Goal: Task Accomplishment & Management: Use online tool/utility

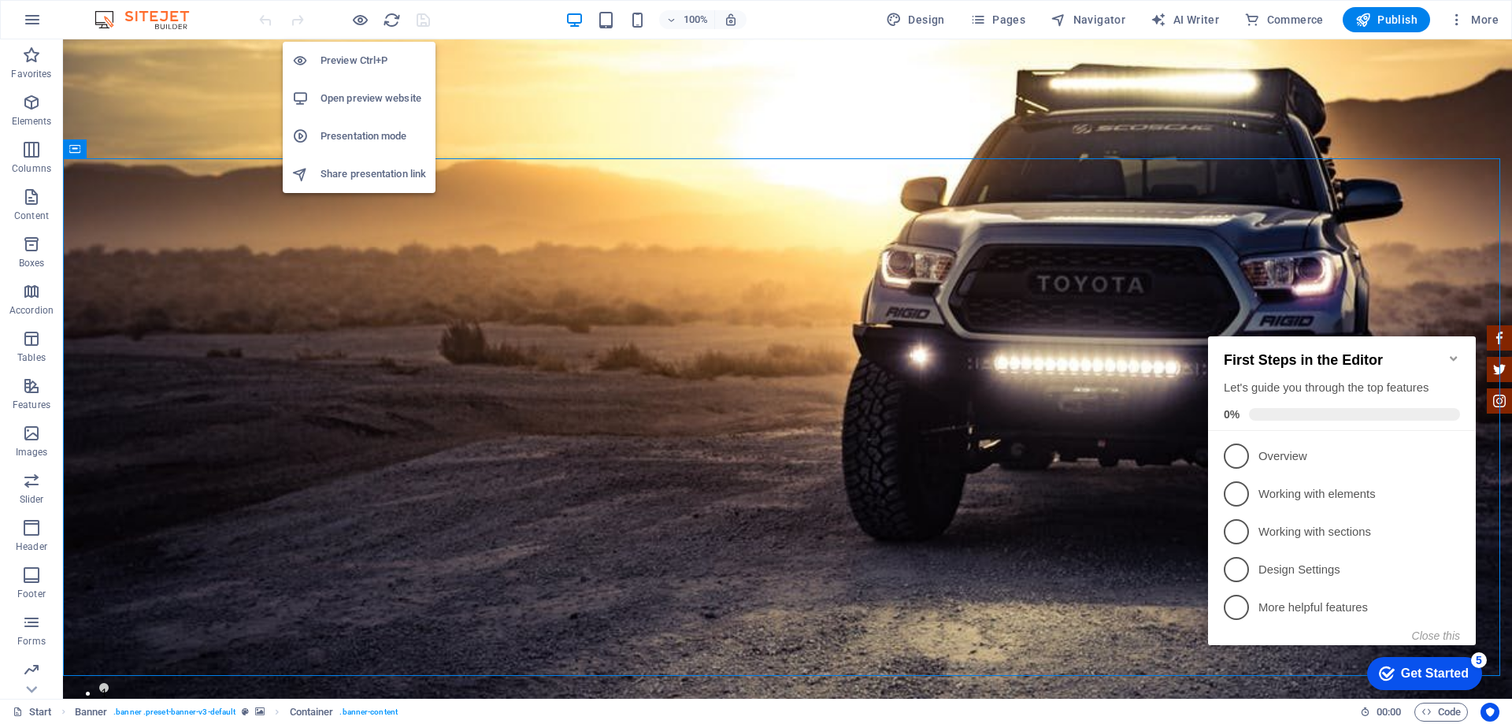
click at [369, 93] on h6 "Open preview website" at bounding box center [373, 98] width 106 height 19
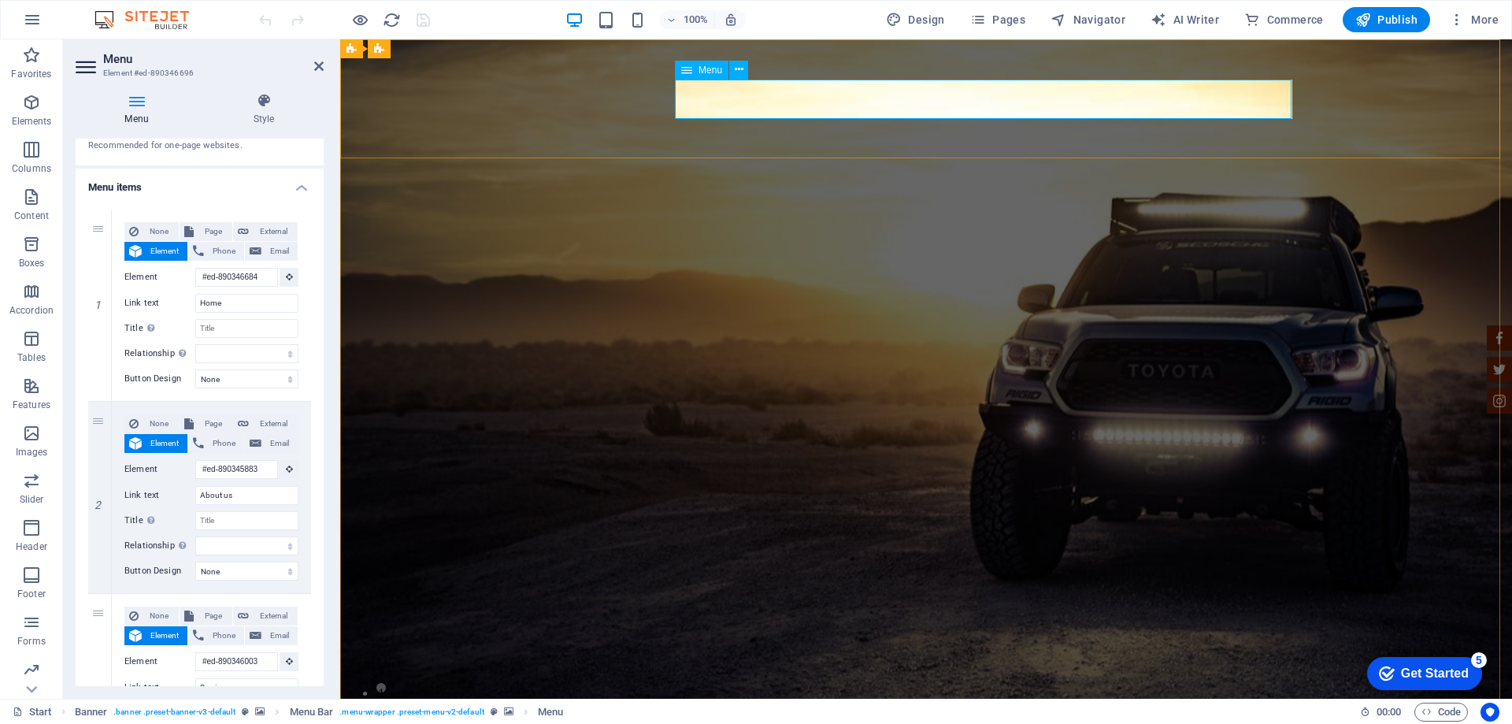
click at [737, 73] on icon at bounding box center [739, 69] width 9 height 17
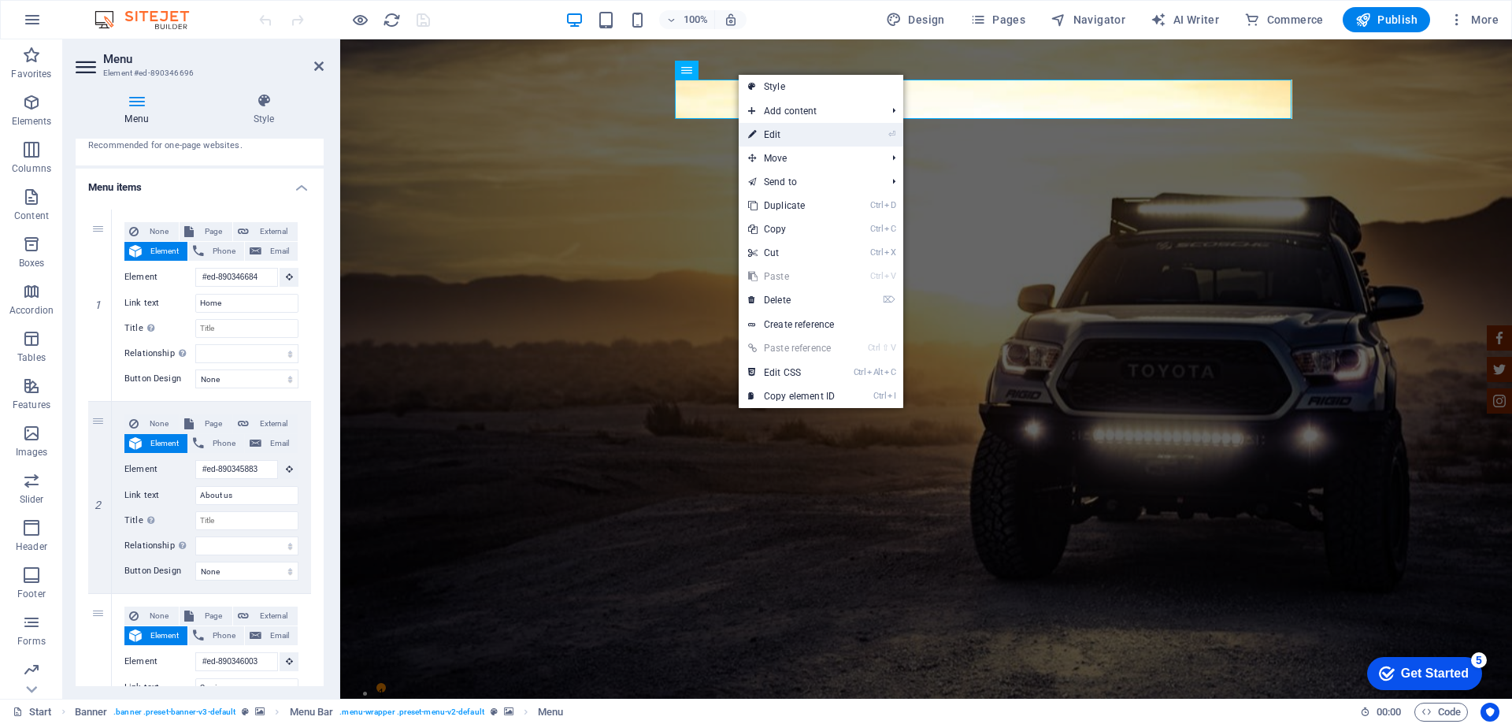
click at [795, 132] on link "⏎ Edit" at bounding box center [792, 135] width 106 height 24
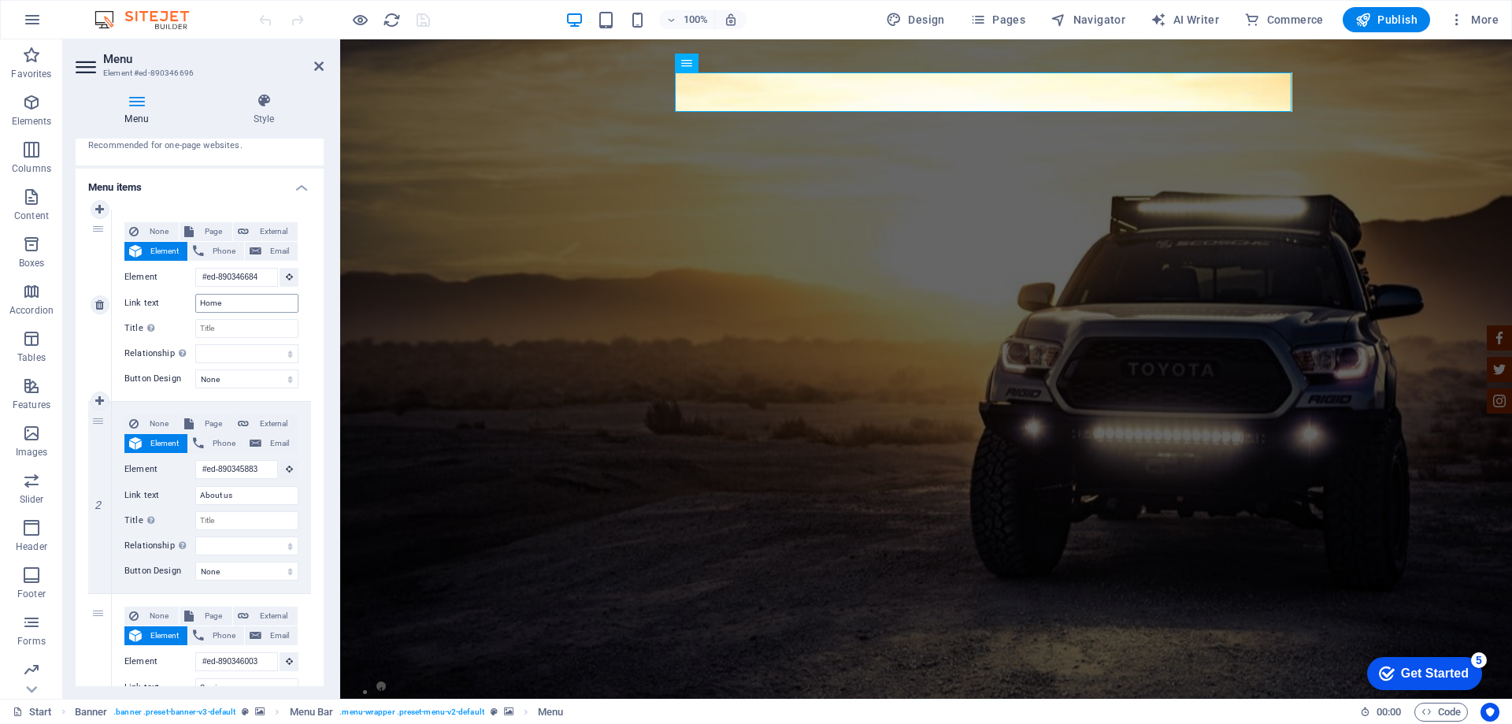
scroll to position [0, 0]
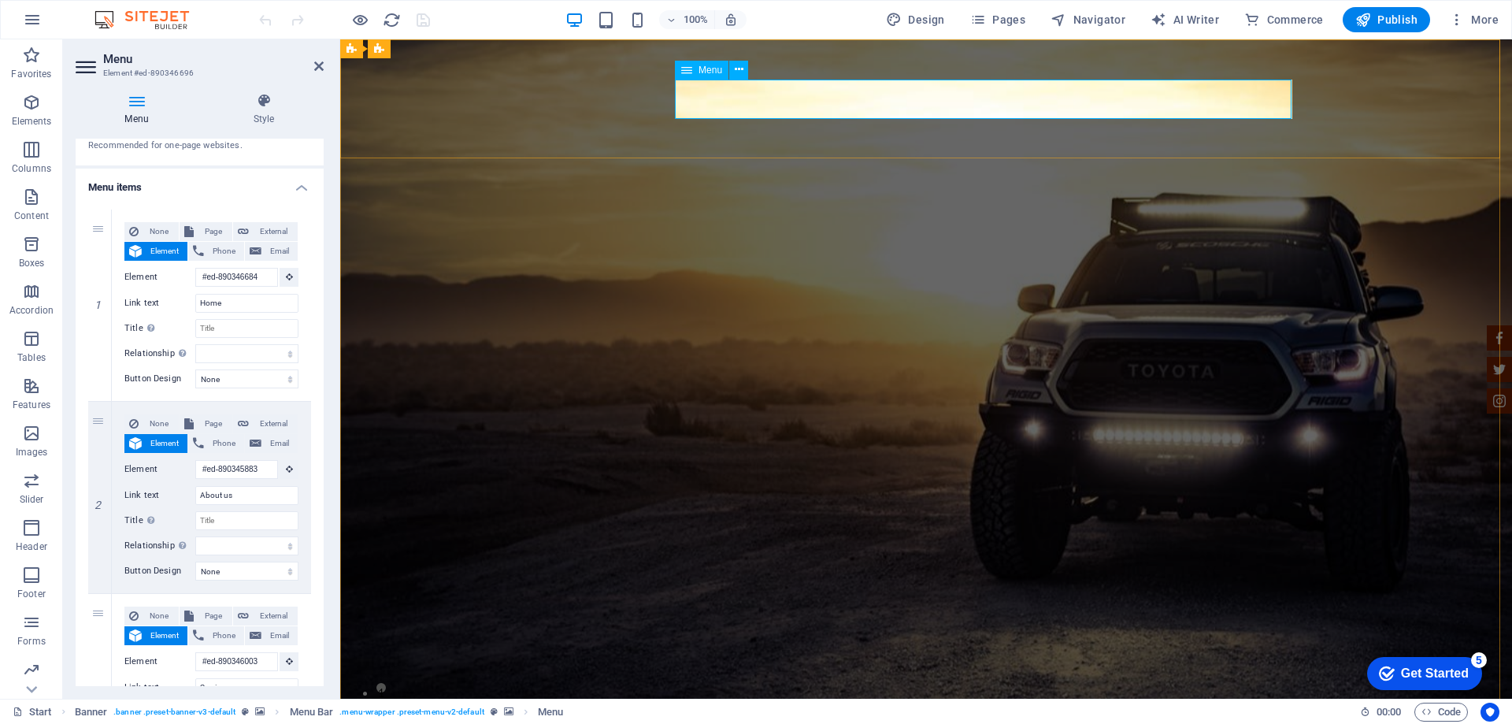
click at [706, 69] on span "Menu" at bounding box center [710, 69] width 24 height 9
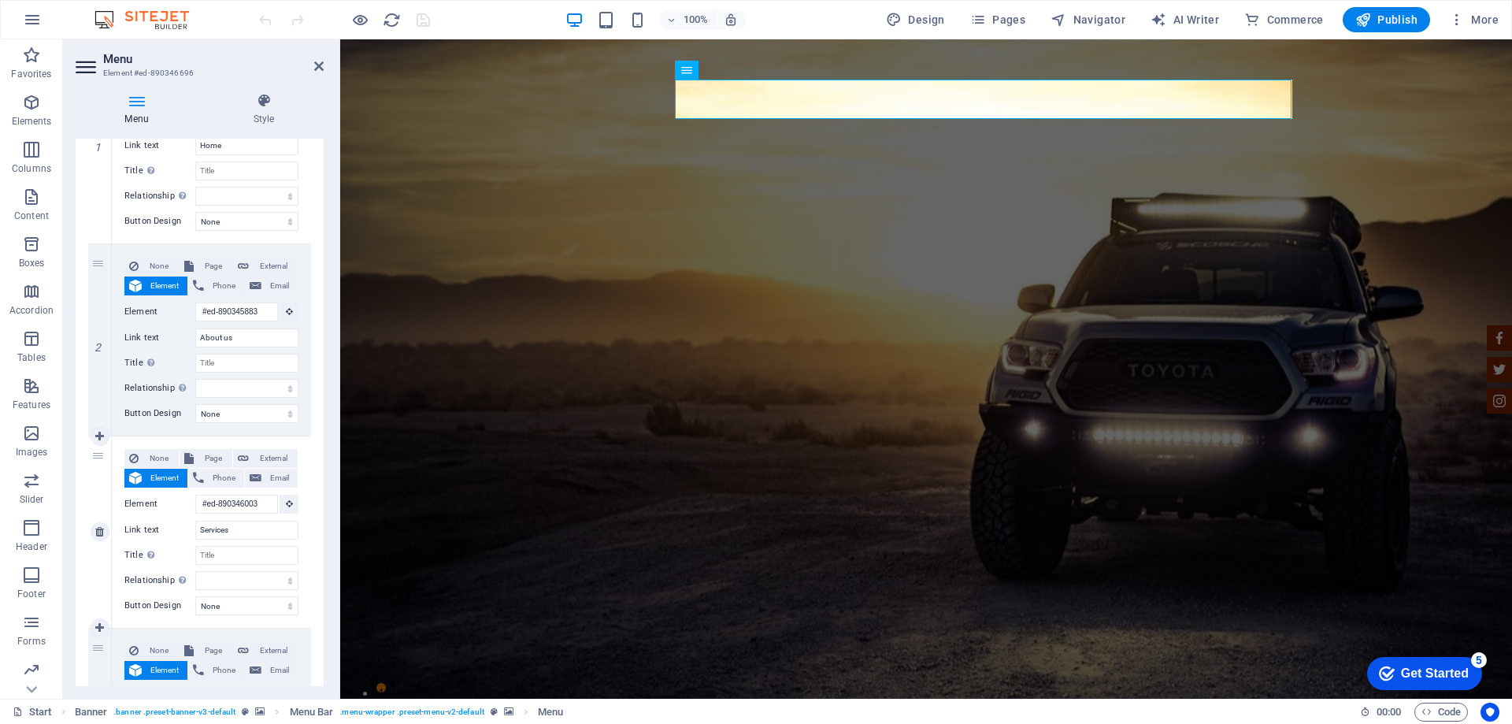
click at [98, 463] on div "3" at bounding box center [100, 531] width 24 height 191
select select
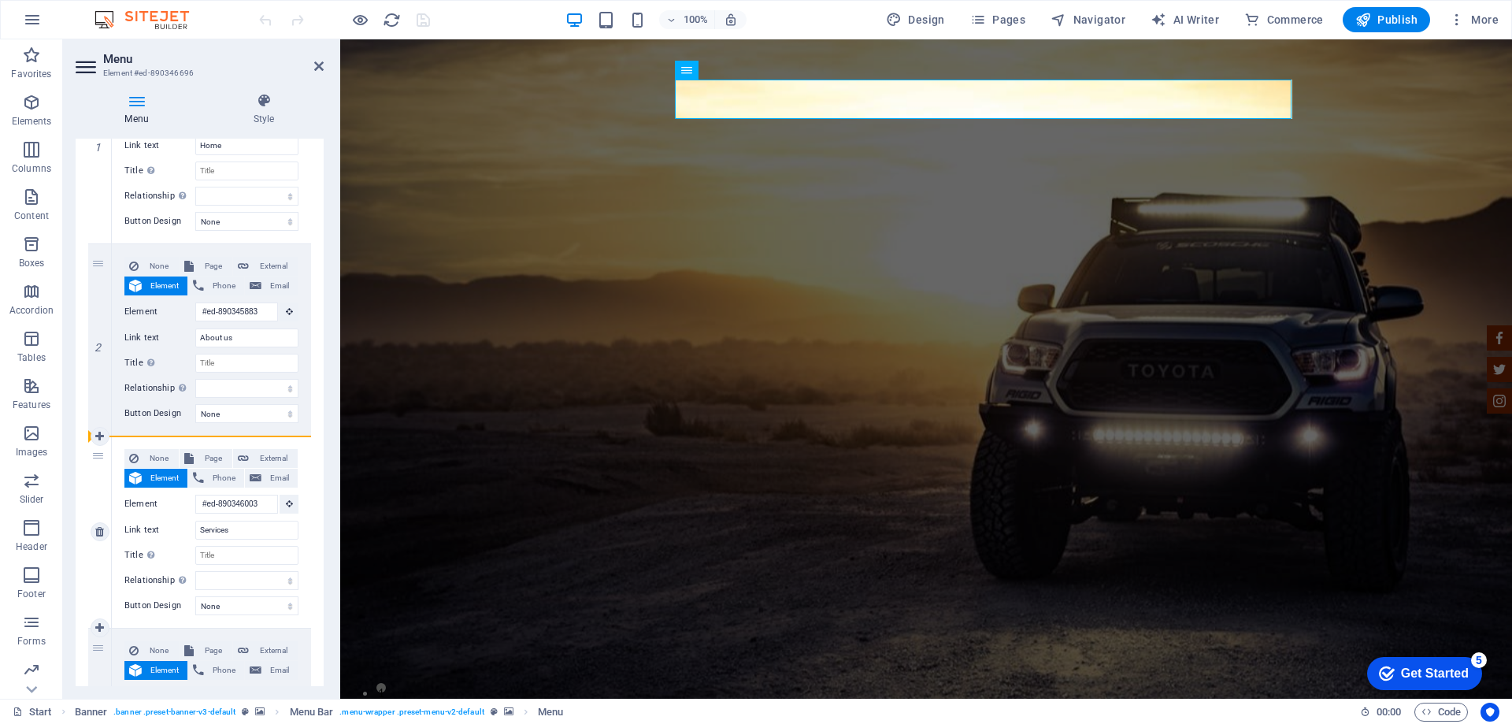
select select
click at [238, 528] on input "Services" at bounding box center [246, 530] width 103 height 19
click at [102, 532] on icon at bounding box center [99, 531] width 9 height 11
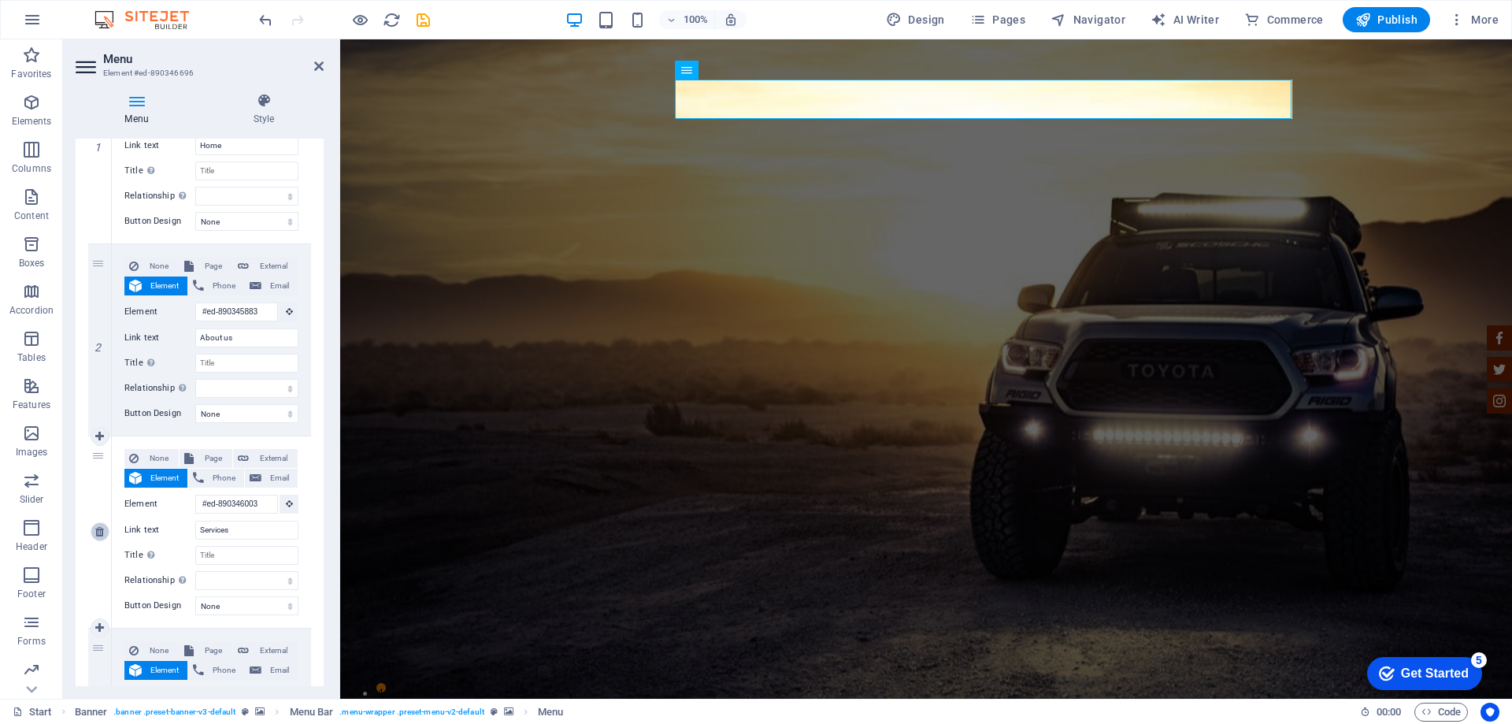
select select
type input "#ed-890346108"
type input "Inventory"
select select
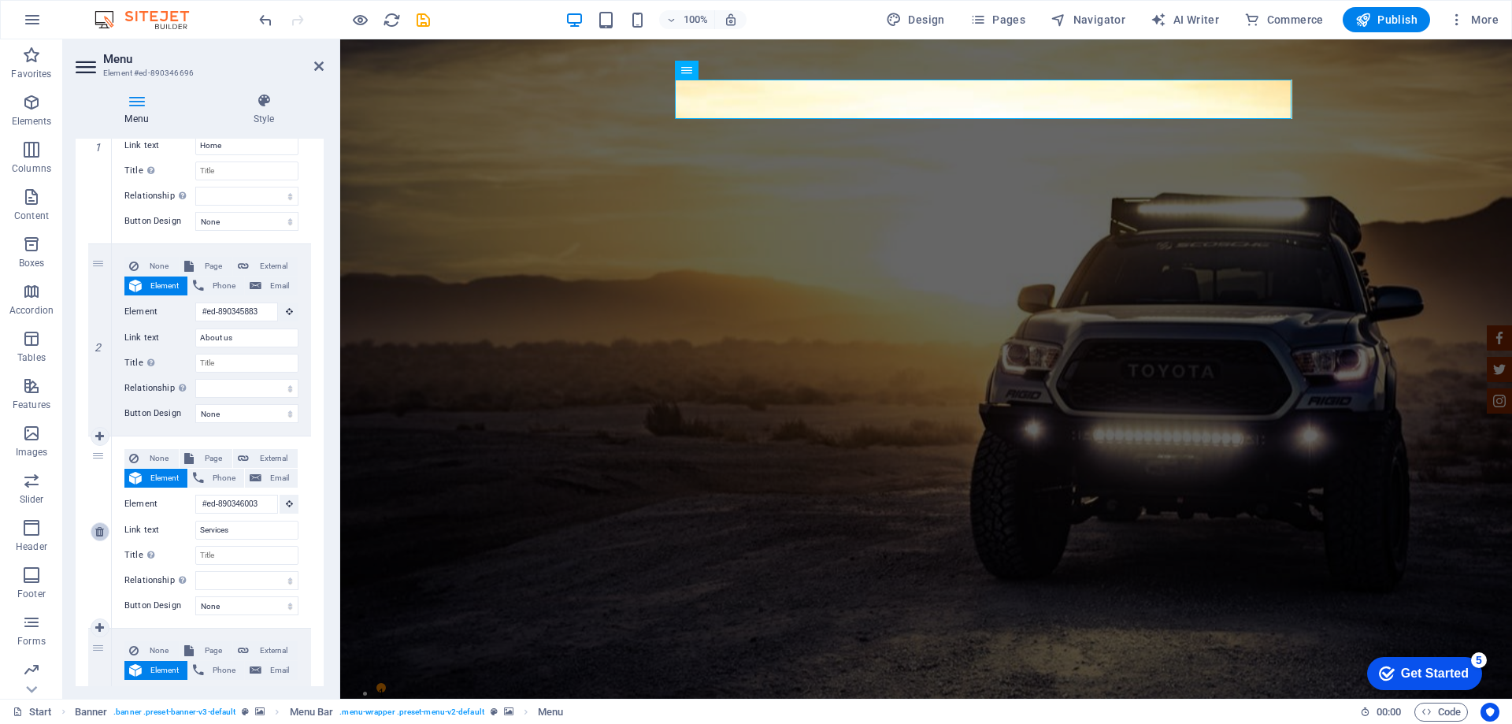
type input "#ed-890346594"
type input "Feedback"
select select
type input "#ed-890346498"
type input "Contact"
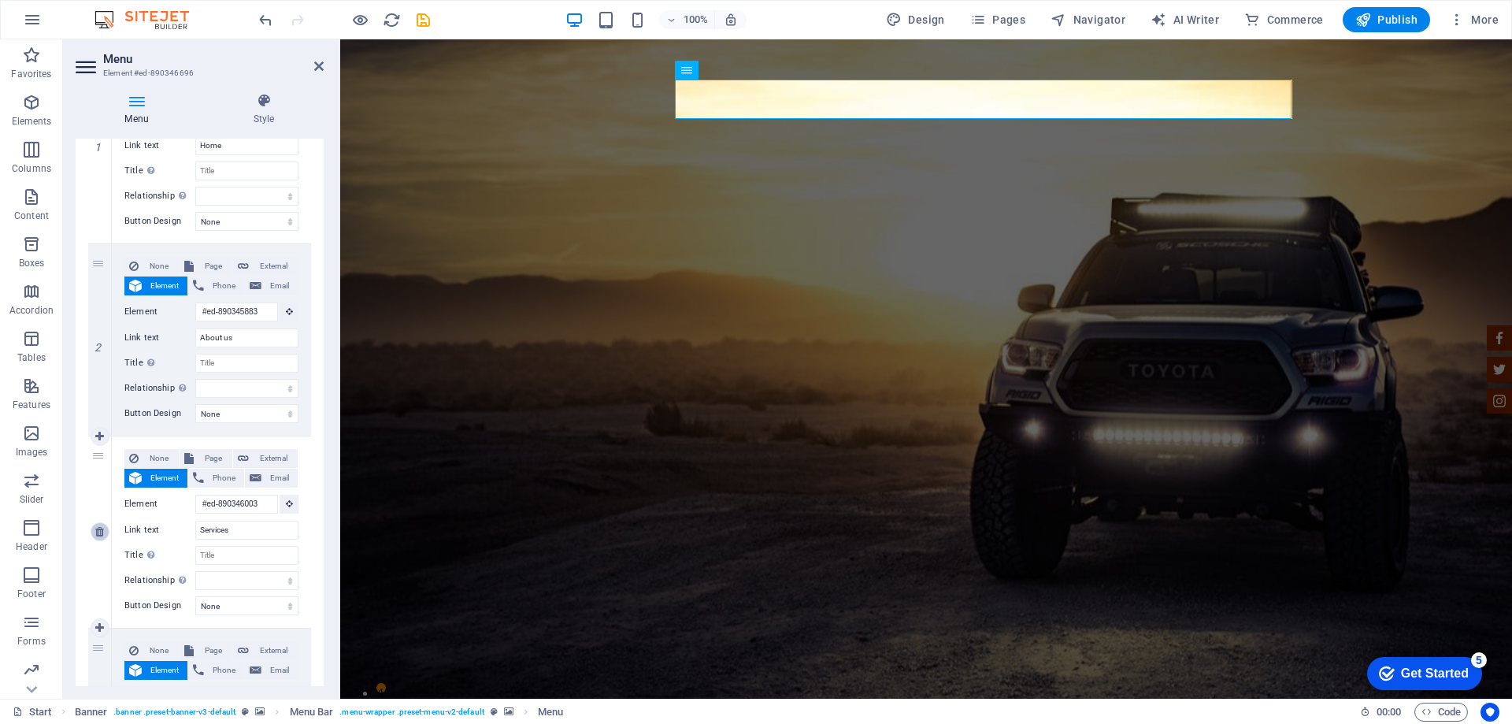
select select
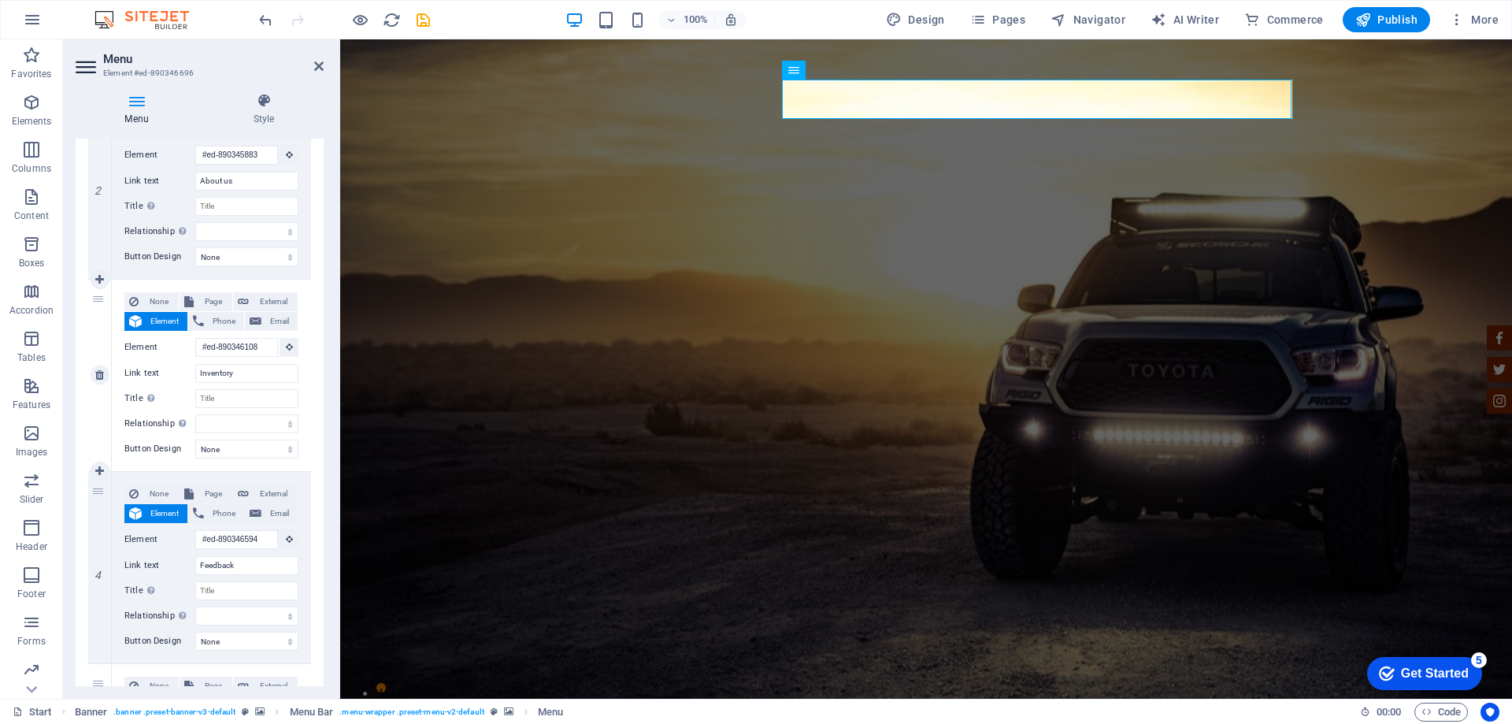
scroll to position [472, 0]
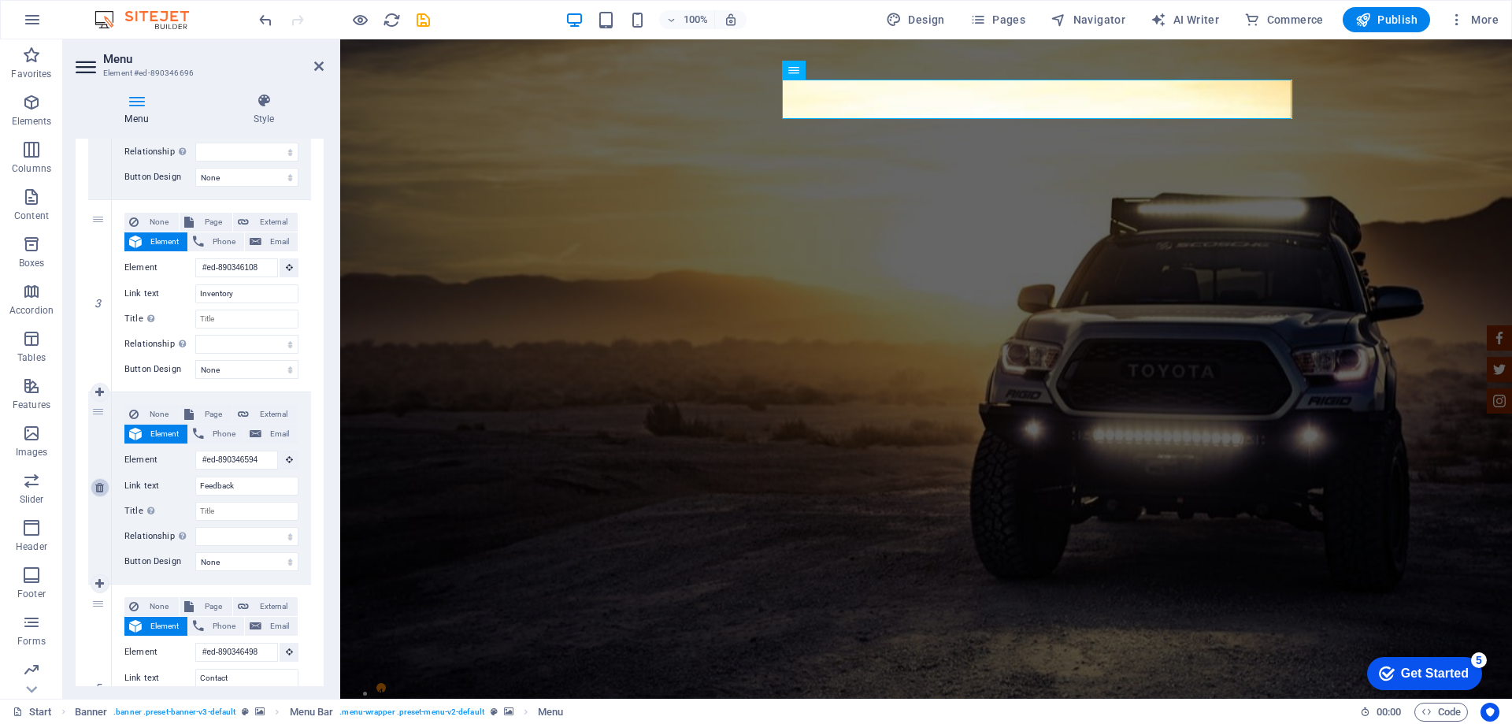
click at [100, 493] on icon at bounding box center [99, 487] width 9 height 11
select select
type input "#ed-890346498"
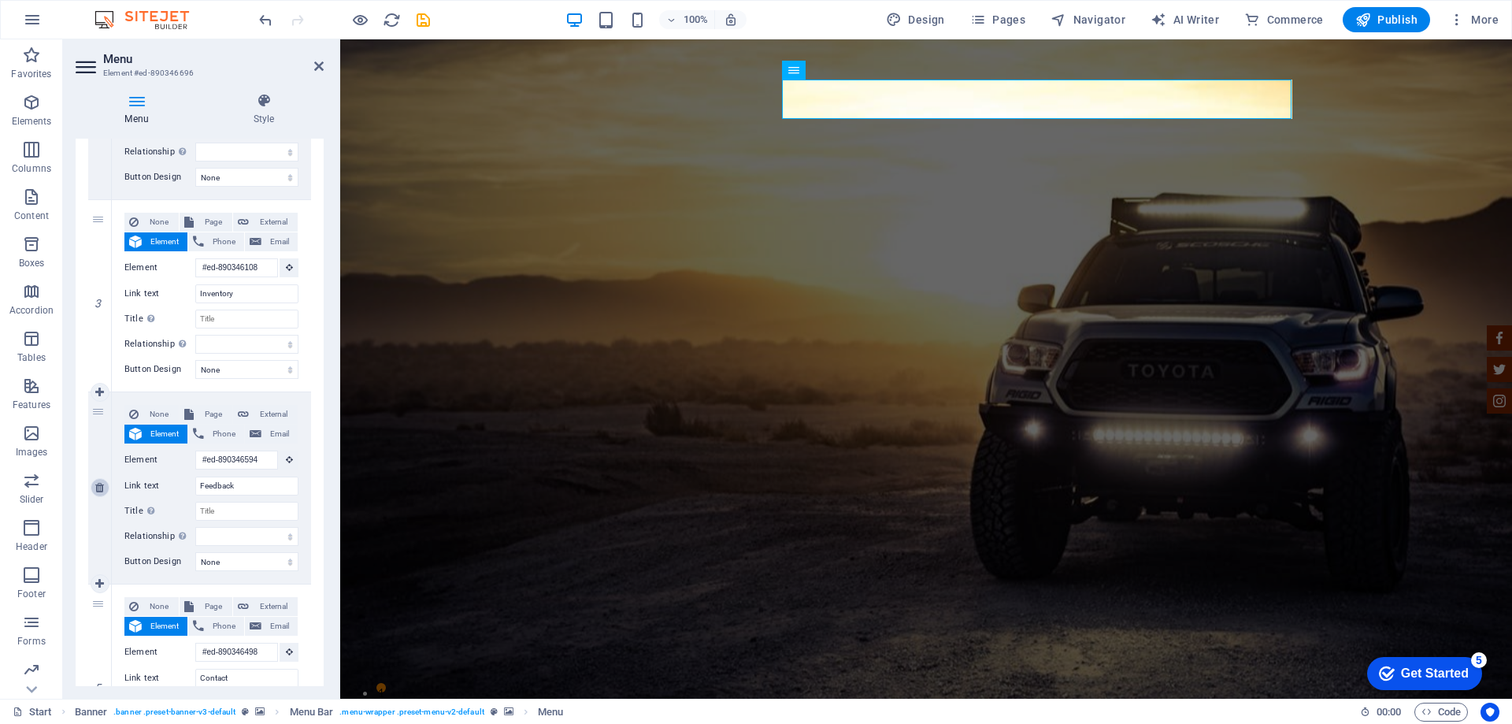
type input "Contact"
select select
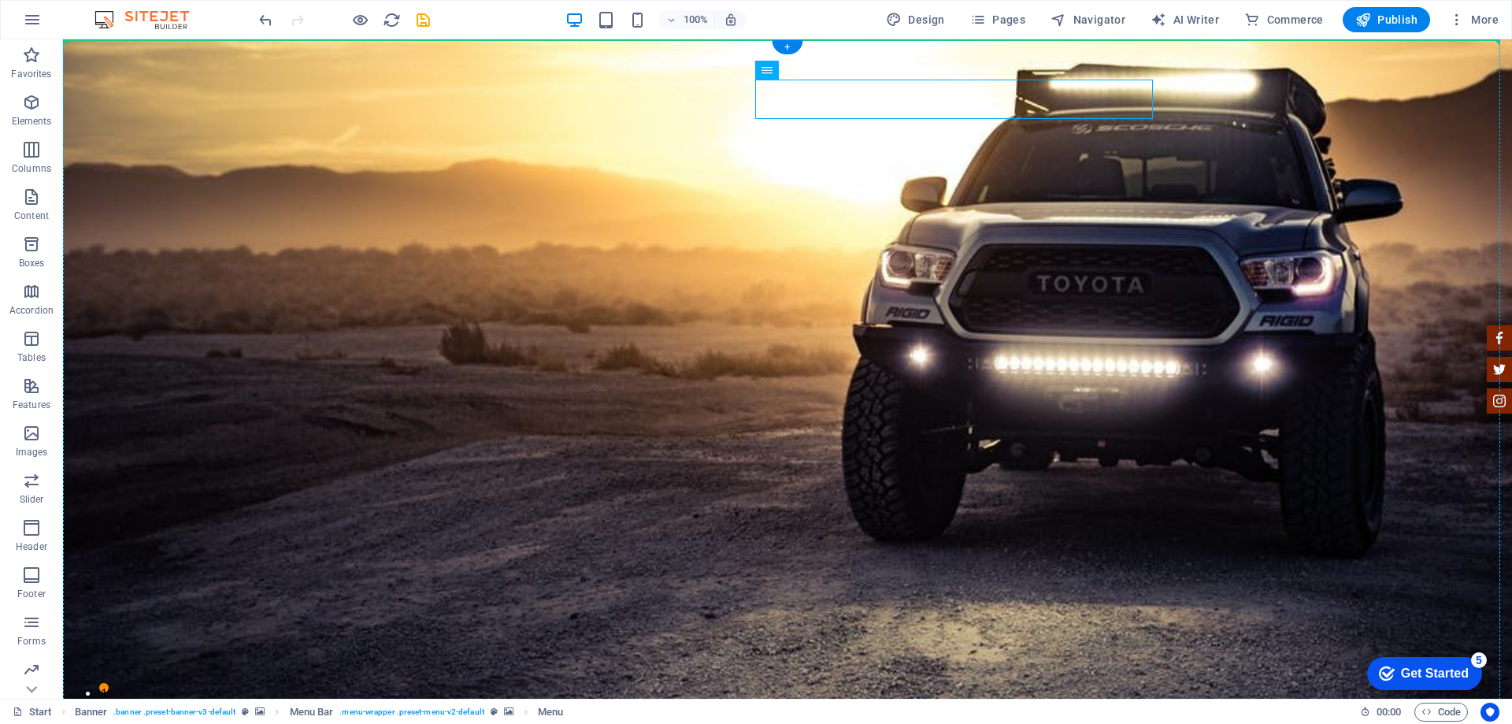
drag, startPoint x: 851, startPoint y: 110, endPoint x: 691, endPoint y: 72, distance: 165.2
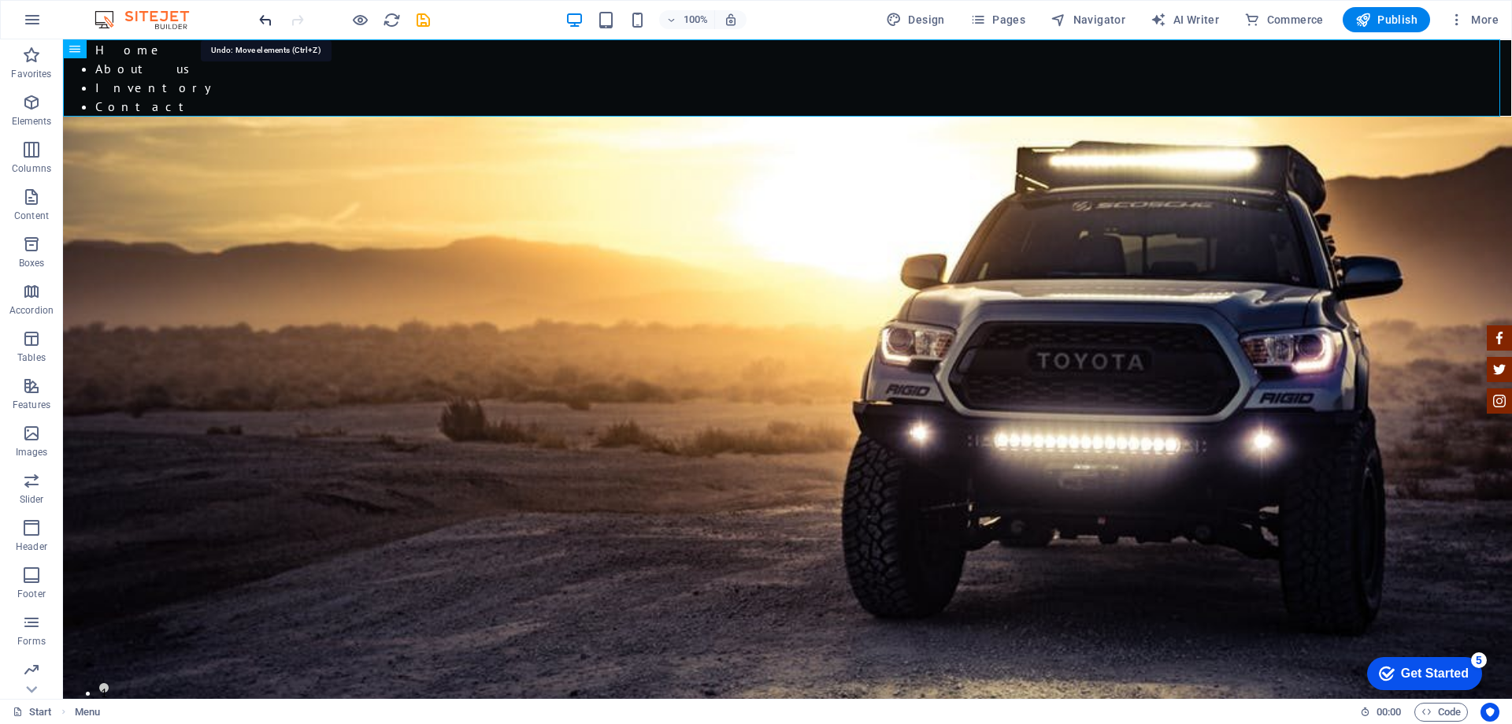
click at [266, 26] on icon "undo" at bounding box center [266, 20] width 18 height 18
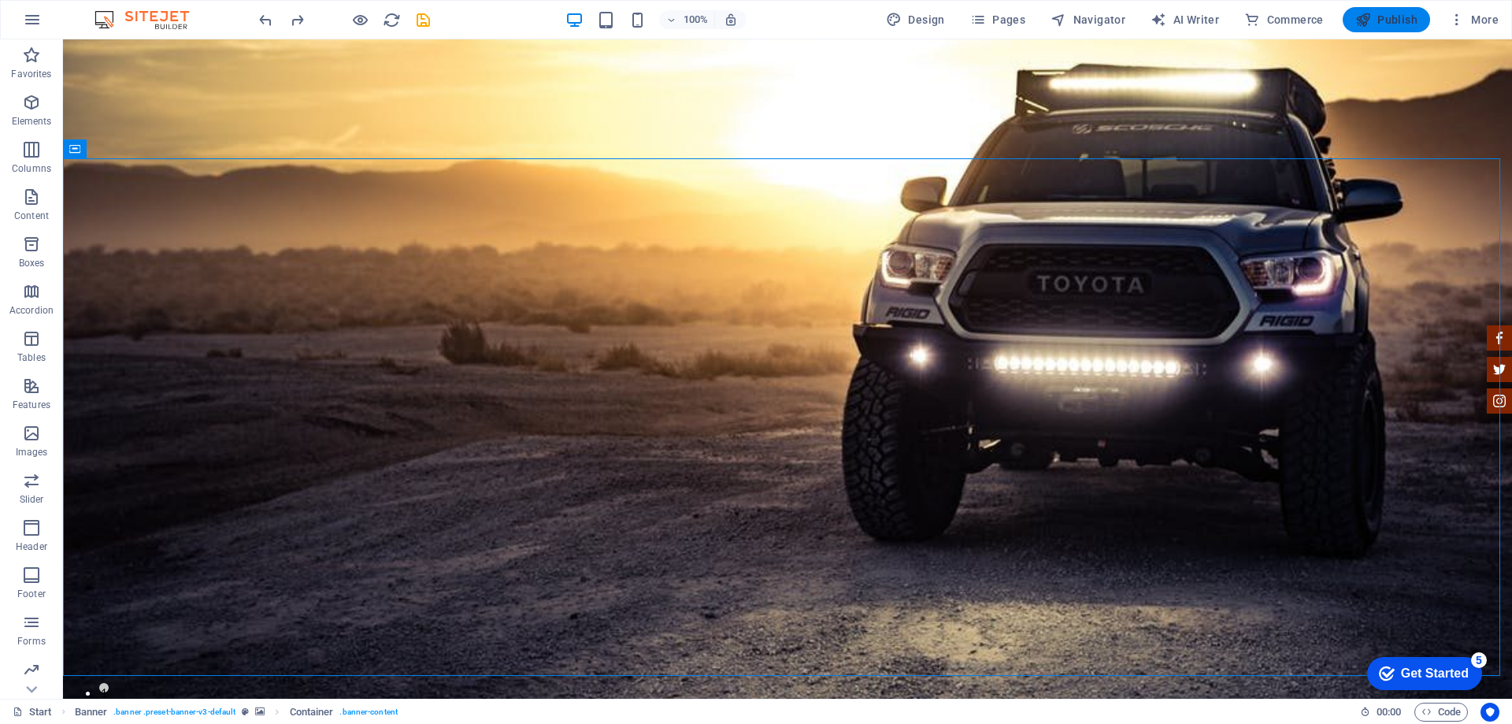
click at [1399, 9] on button "Publish" at bounding box center [1386, 19] width 87 height 25
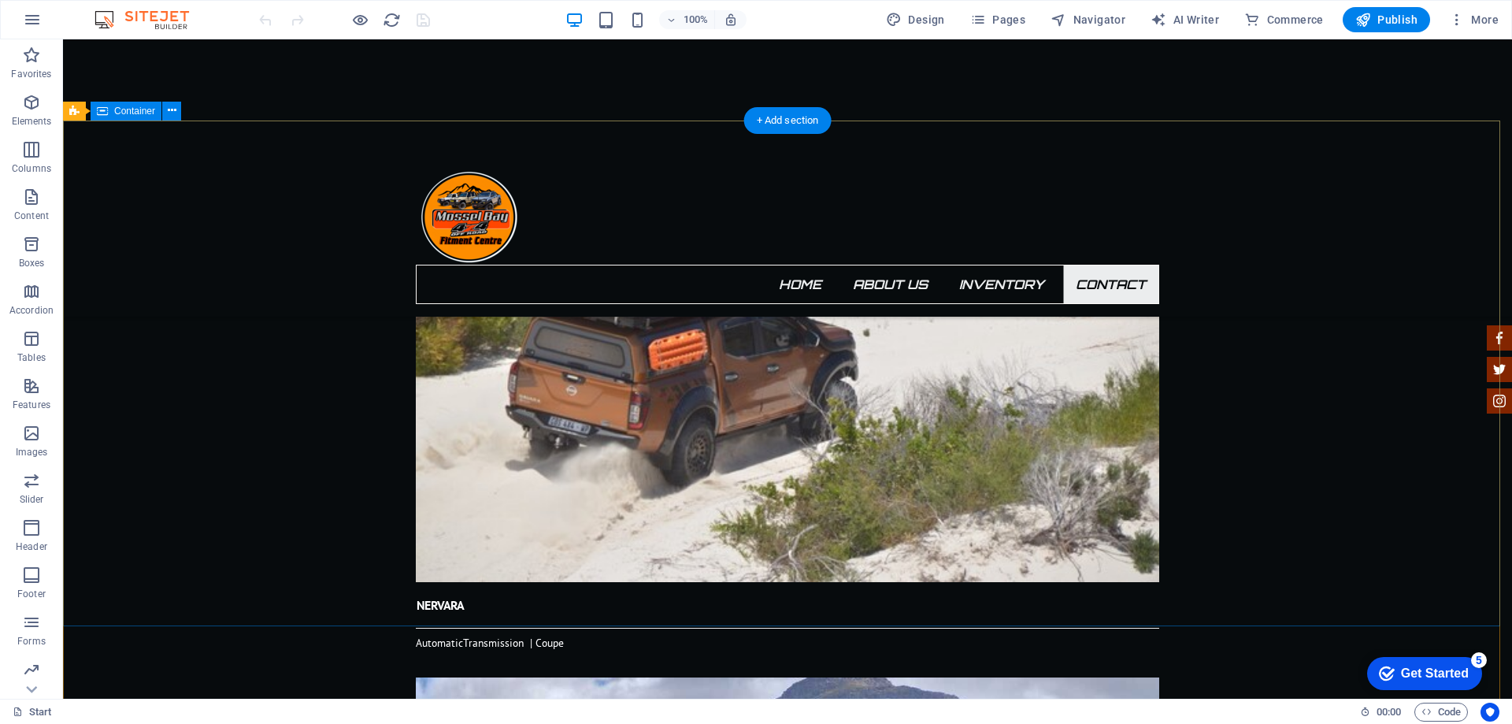
scroll to position [4803, 0]
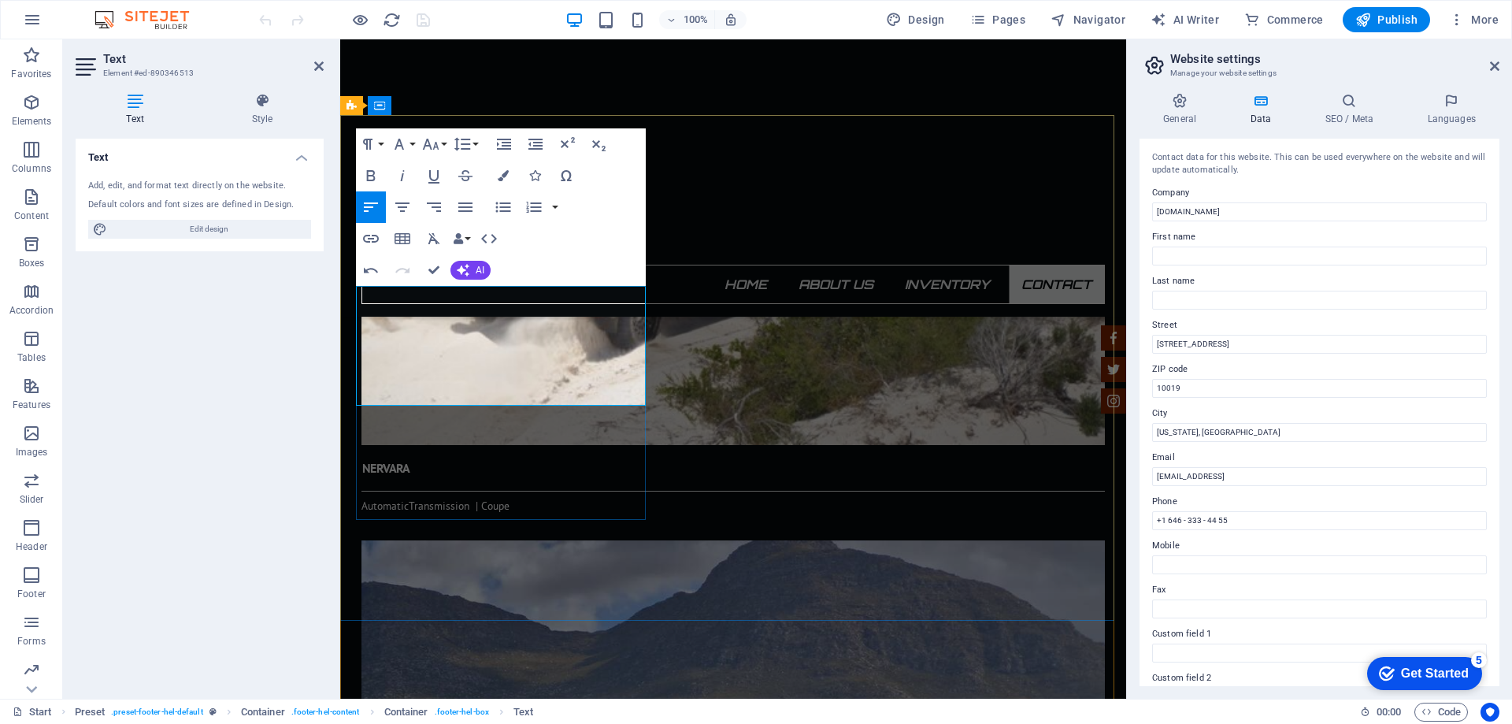
drag, startPoint x: 579, startPoint y: 326, endPoint x: 369, endPoint y: 320, distance: 209.5
drag, startPoint x: 377, startPoint y: 347, endPoint x: 558, endPoint y: 354, distance: 181.2
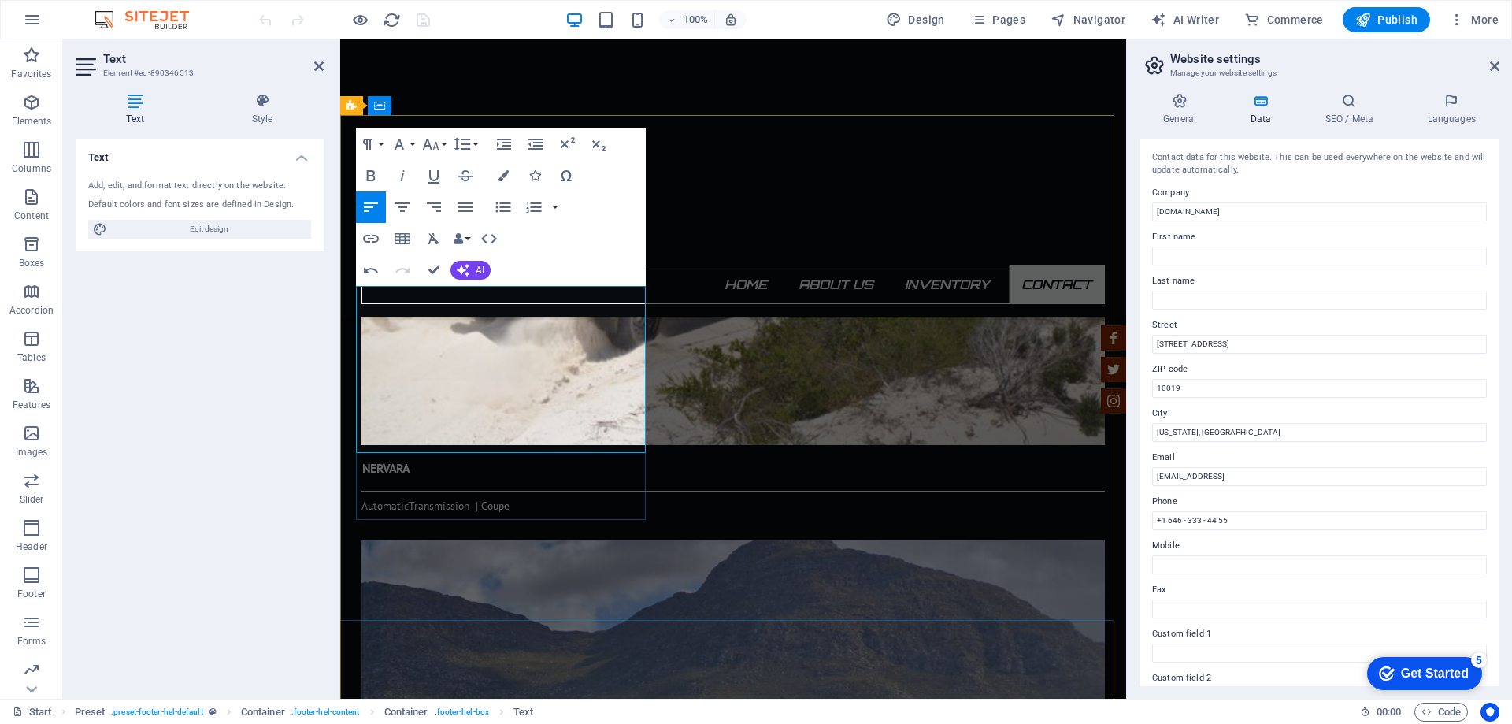
drag, startPoint x: 386, startPoint y: 395, endPoint x: 339, endPoint y: 367, distance: 54.0
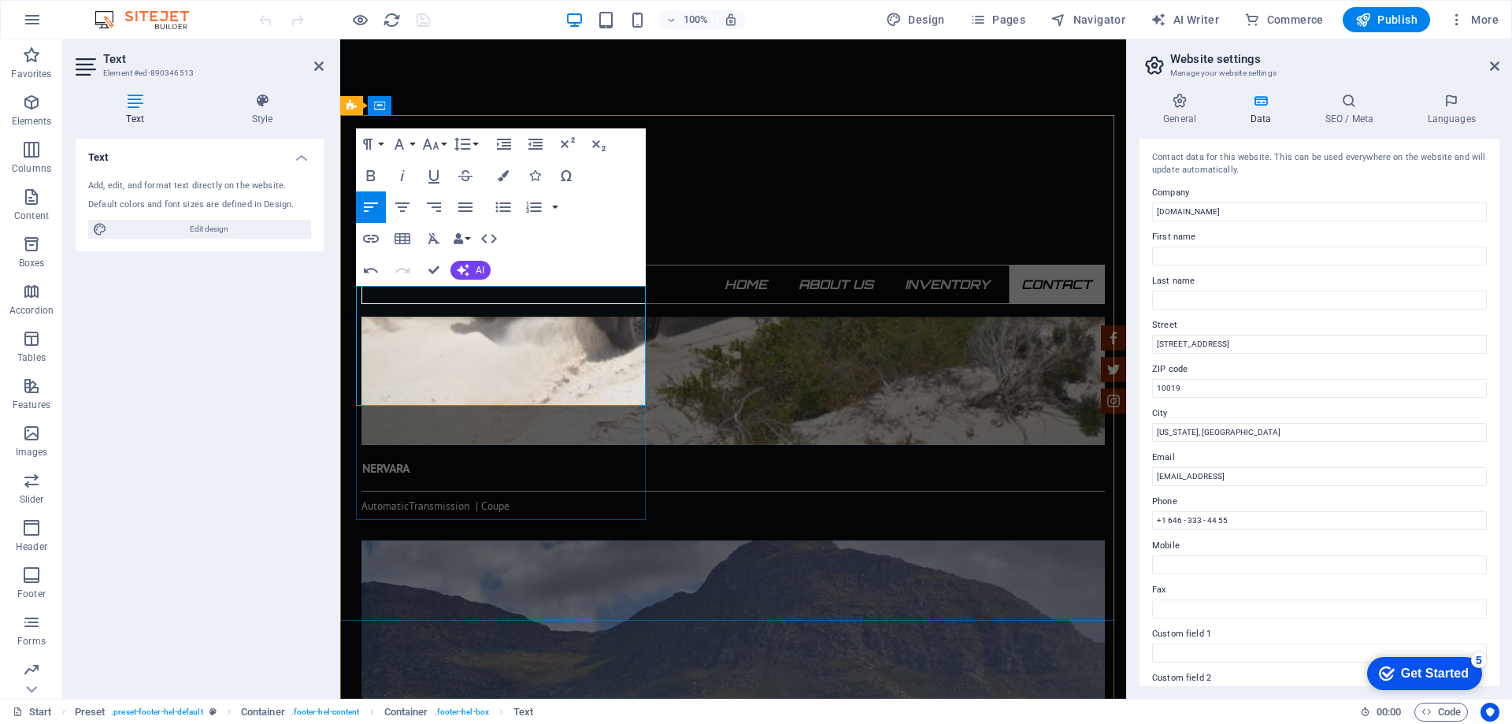
drag, startPoint x: 376, startPoint y: 371, endPoint x: 671, endPoint y: 380, distance: 294.7
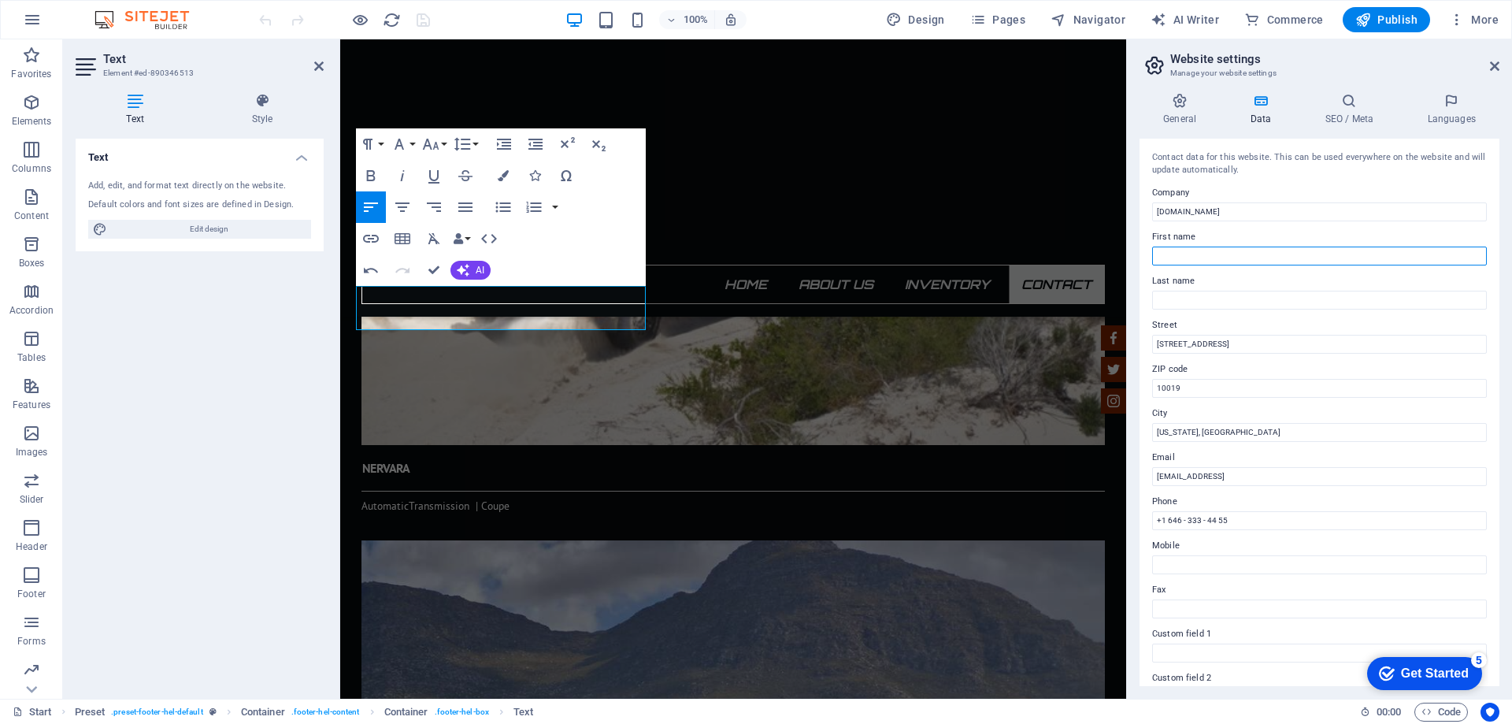
click at [1232, 257] on input "First name" at bounding box center [1319, 255] width 335 height 19
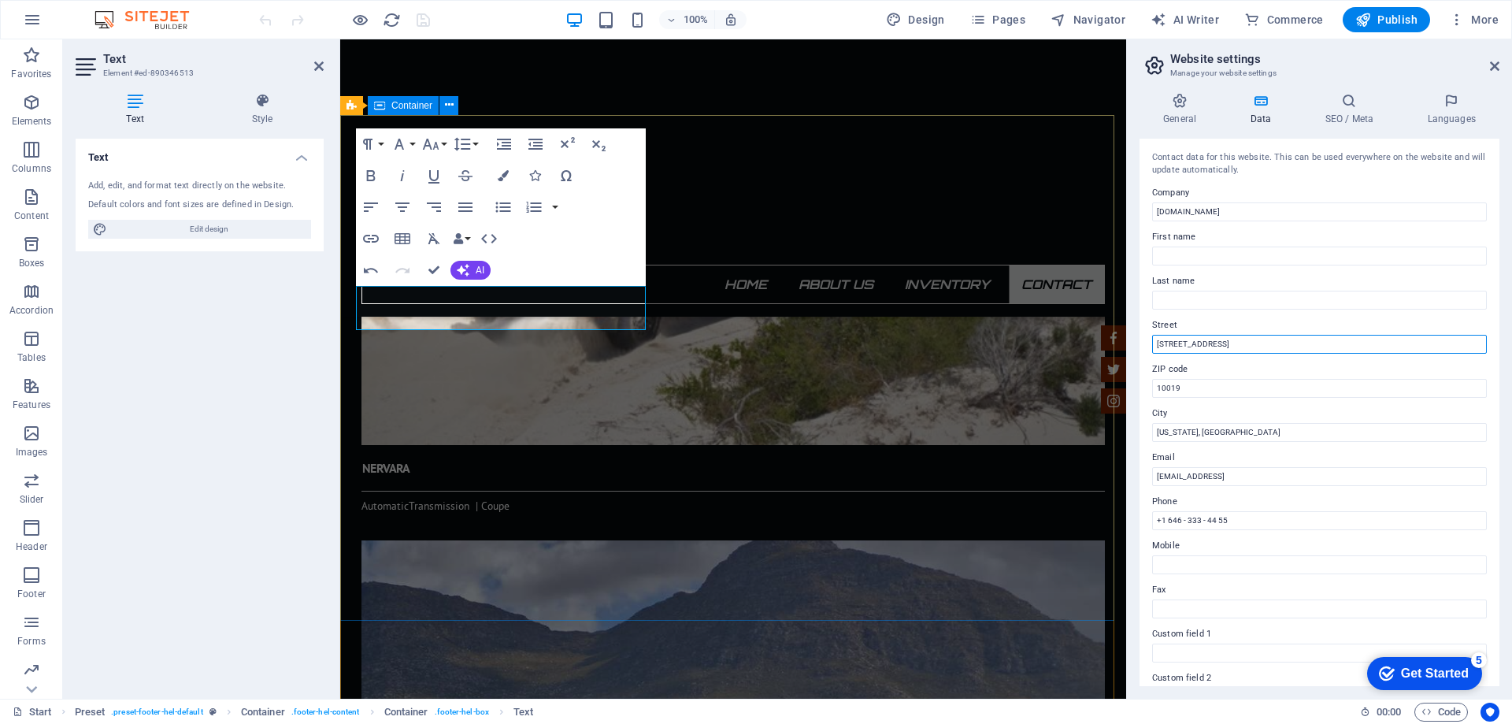
drag, startPoint x: 1566, startPoint y: 383, endPoint x: 1065, endPoint y: 332, distance: 504.1
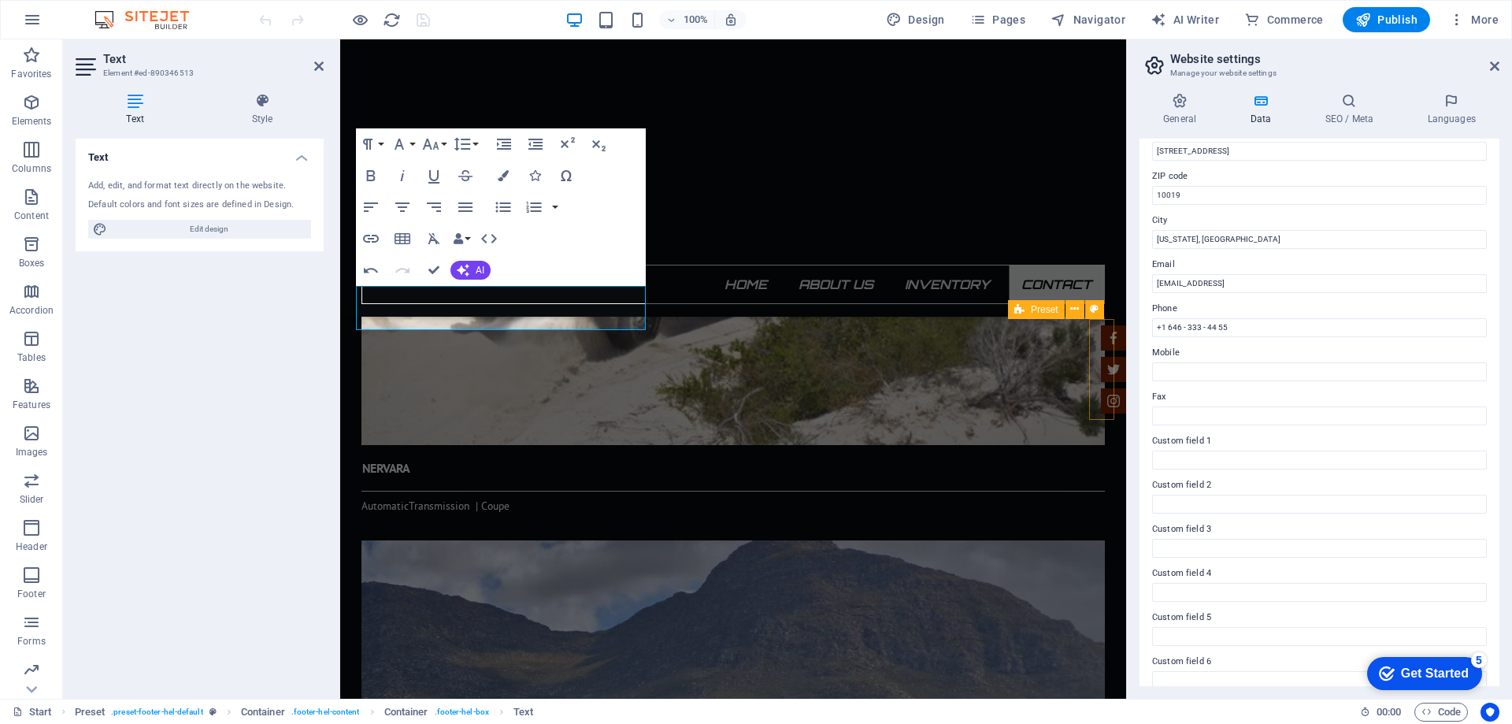
scroll to position [209, 0]
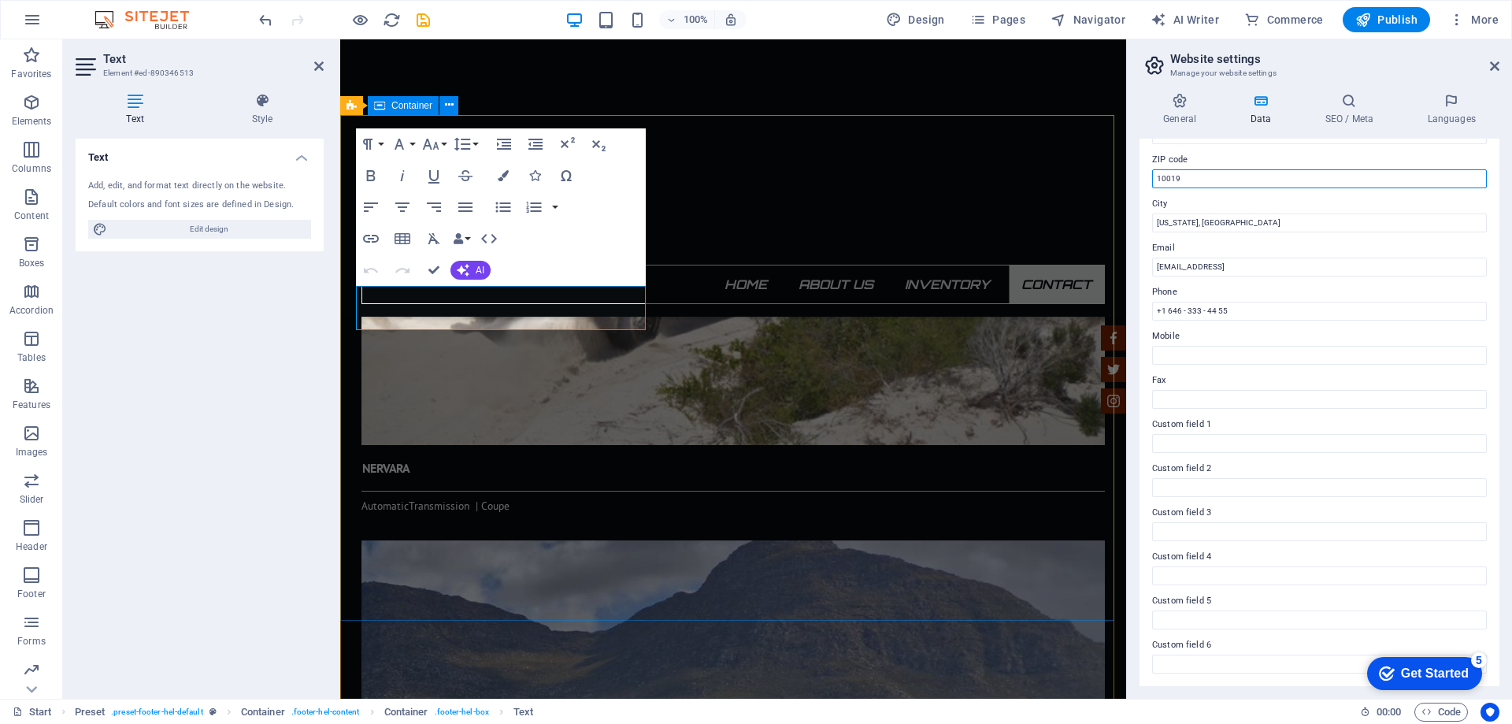
drag, startPoint x: 1539, startPoint y: 220, endPoint x: 1066, endPoint y: 161, distance: 476.9
click at [1203, 175] on input "10019" at bounding box center [1319, 178] width 335 height 19
type input "1"
type input "6500"
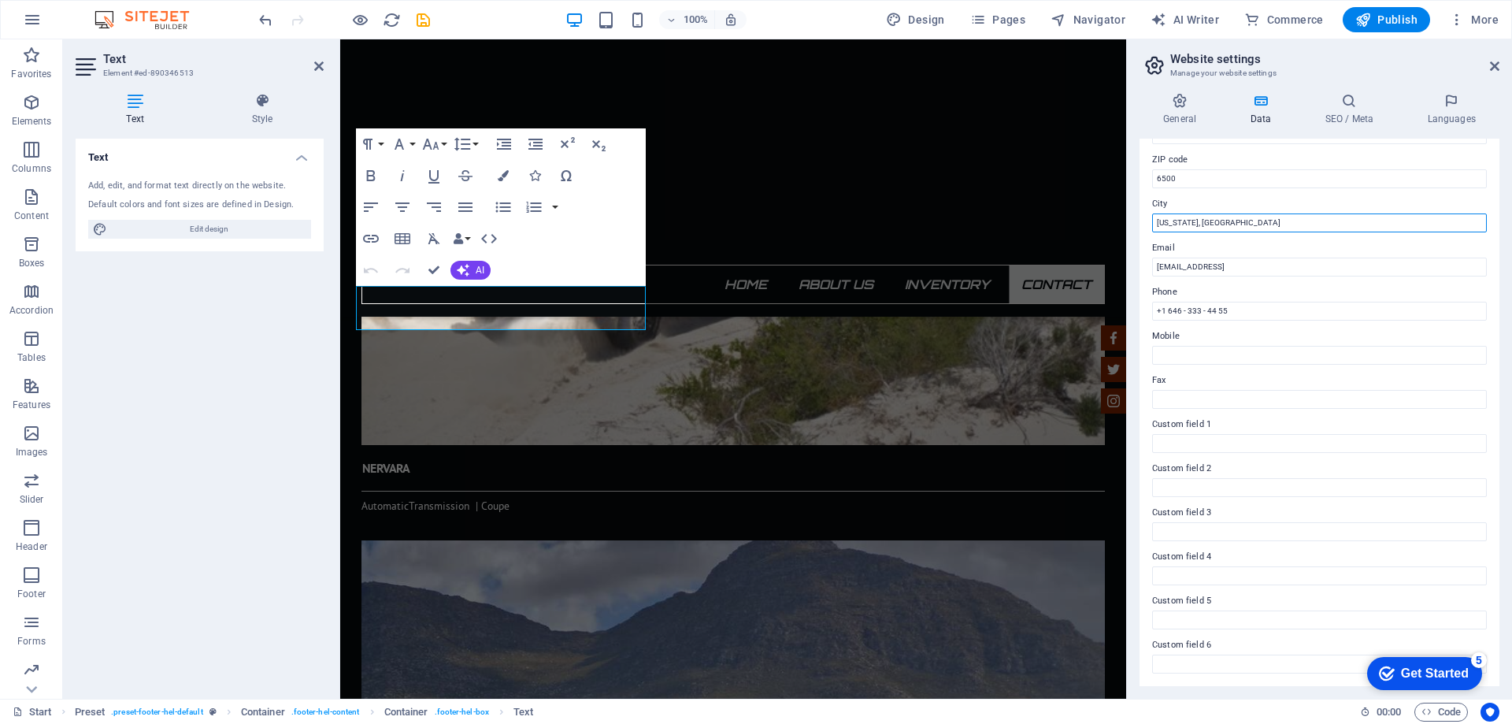
click at [1226, 230] on input "[US_STATE], [GEOGRAPHIC_DATA]" at bounding box center [1319, 222] width 335 height 19
drag, startPoint x: 1566, startPoint y: 269, endPoint x: 1094, endPoint y: 217, distance: 475.3
type input "[GEOGRAPHIC_DATA]"
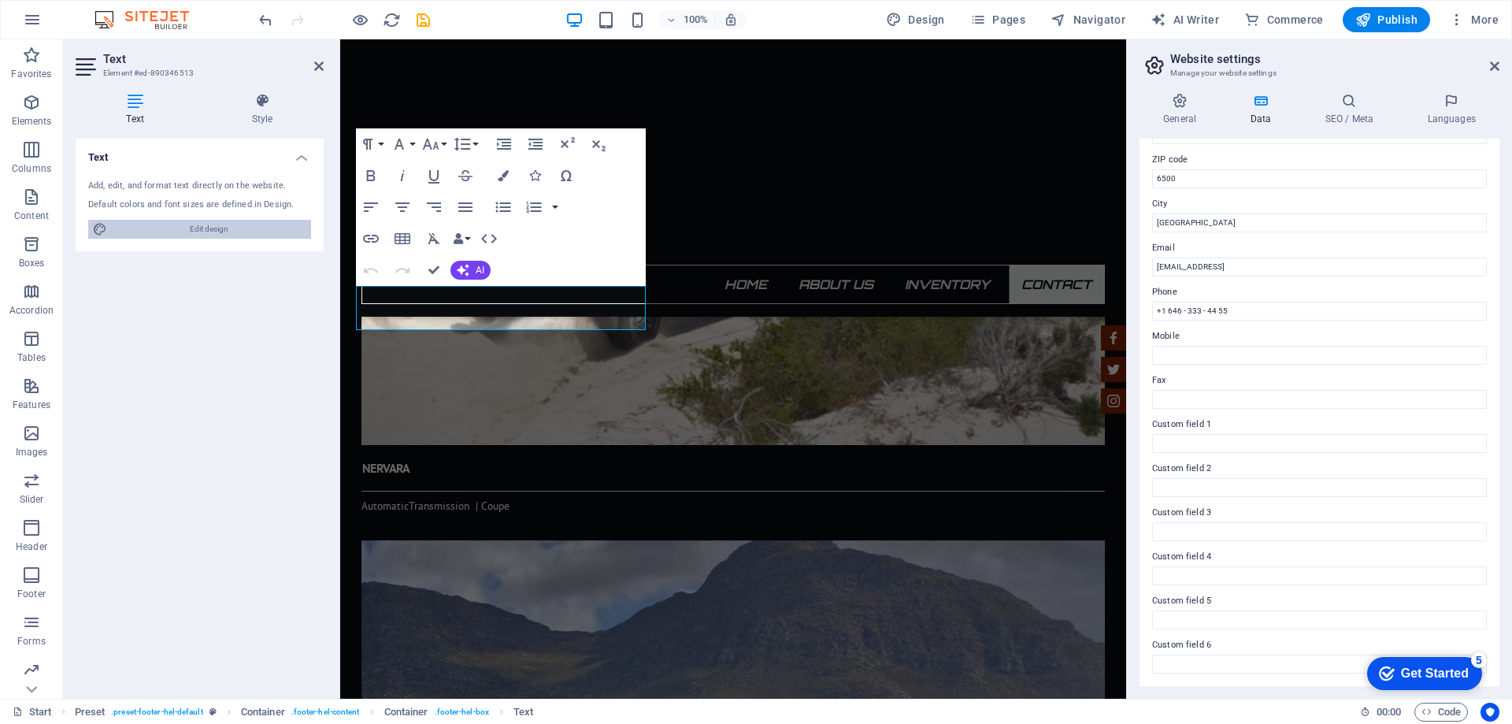
click at [219, 229] on span "Edit design" at bounding box center [209, 229] width 195 height 19
select select "700"
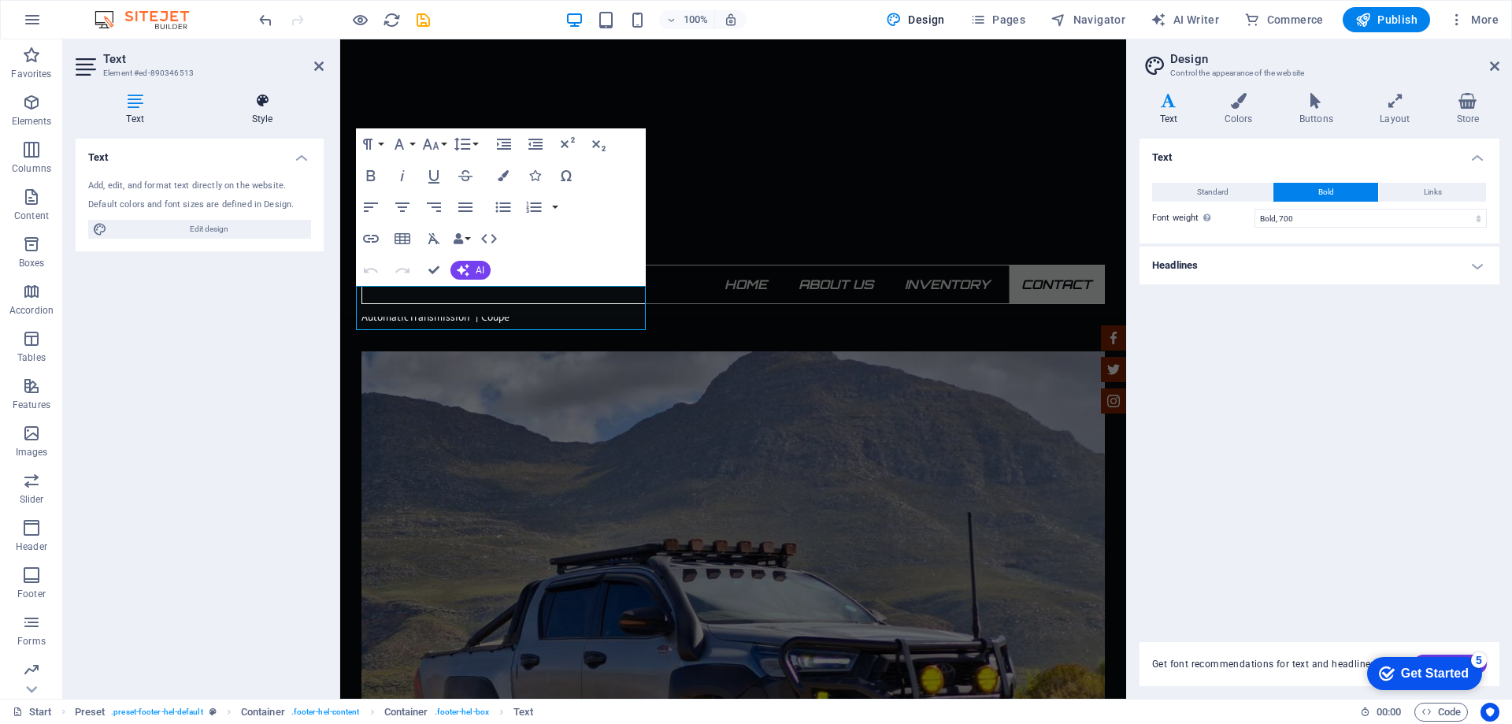
click at [257, 97] on icon at bounding box center [262, 101] width 123 height 16
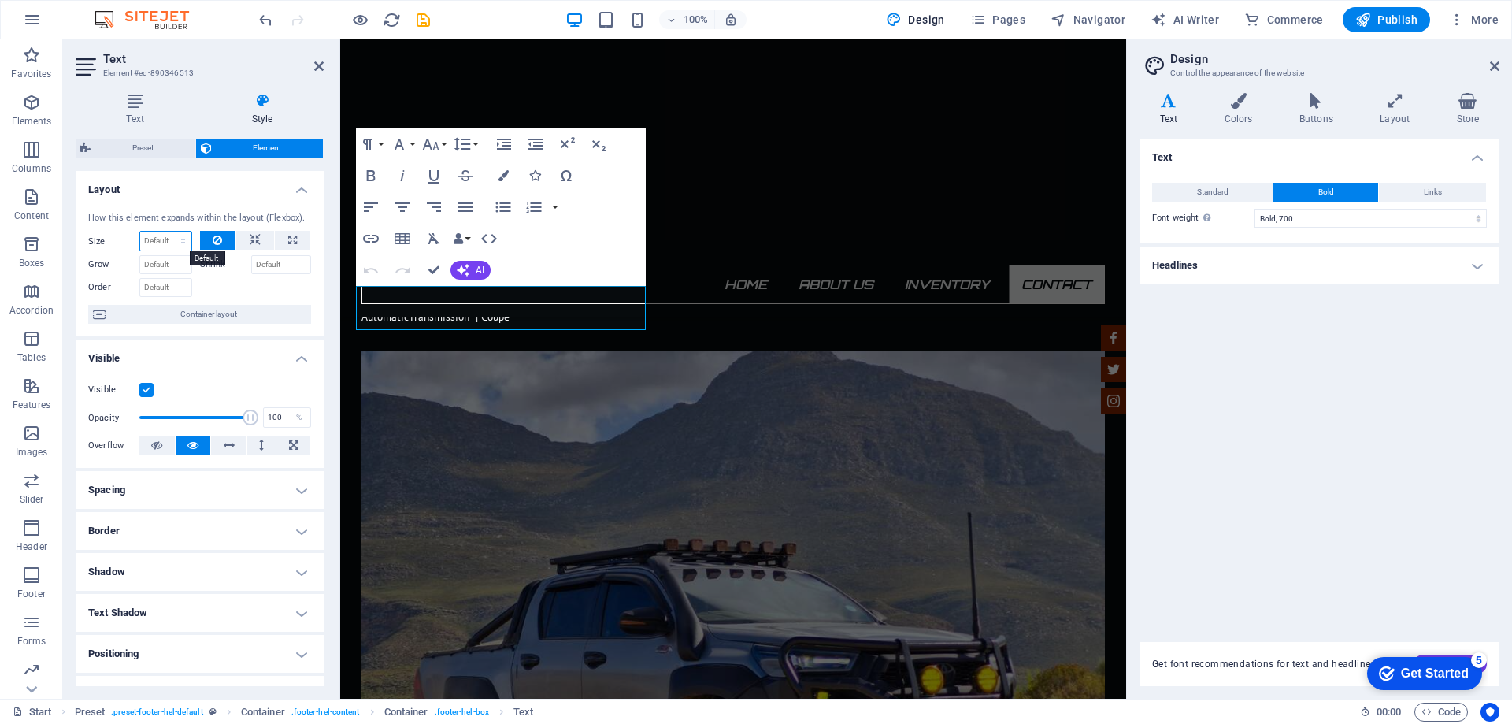
click at [146, 233] on select "Default auto px % 1/1 1/2 1/3 1/4 1/5 1/6 1/7 1/8 1/9 1/10" at bounding box center [165, 241] width 51 height 19
click at [140, 232] on select "Default auto px % 1/1 1/2 1/3 1/4 1/5 1/6 1/7 1/8 1/9 1/10" at bounding box center [165, 241] width 51 height 19
select select "DISABLED_OPTION_VALUE"
click at [1155, 106] on icon at bounding box center [1168, 101] width 58 height 16
click at [1162, 106] on icon at bounding box center [1168, 101] width 58 height 16
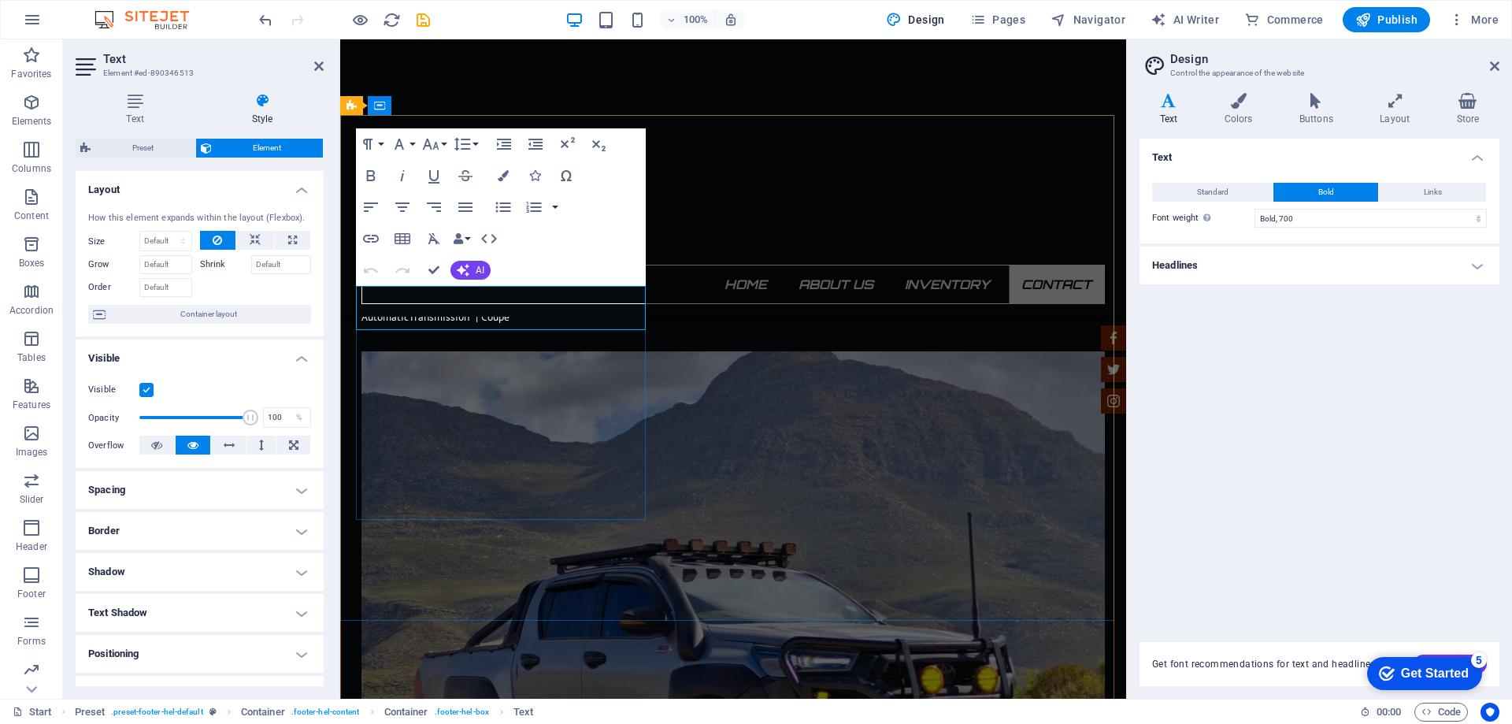
click at [317, 59] on h2 "Text" at bounding box center [213, 59] width 220 height 14
click at [580, 256] on div "Paragraph Format Normal Heading 1 Heading 2 Heading 3 Heading 4 Heading 5 Headi…" at bounding box center [501, 206] width 290 height 157
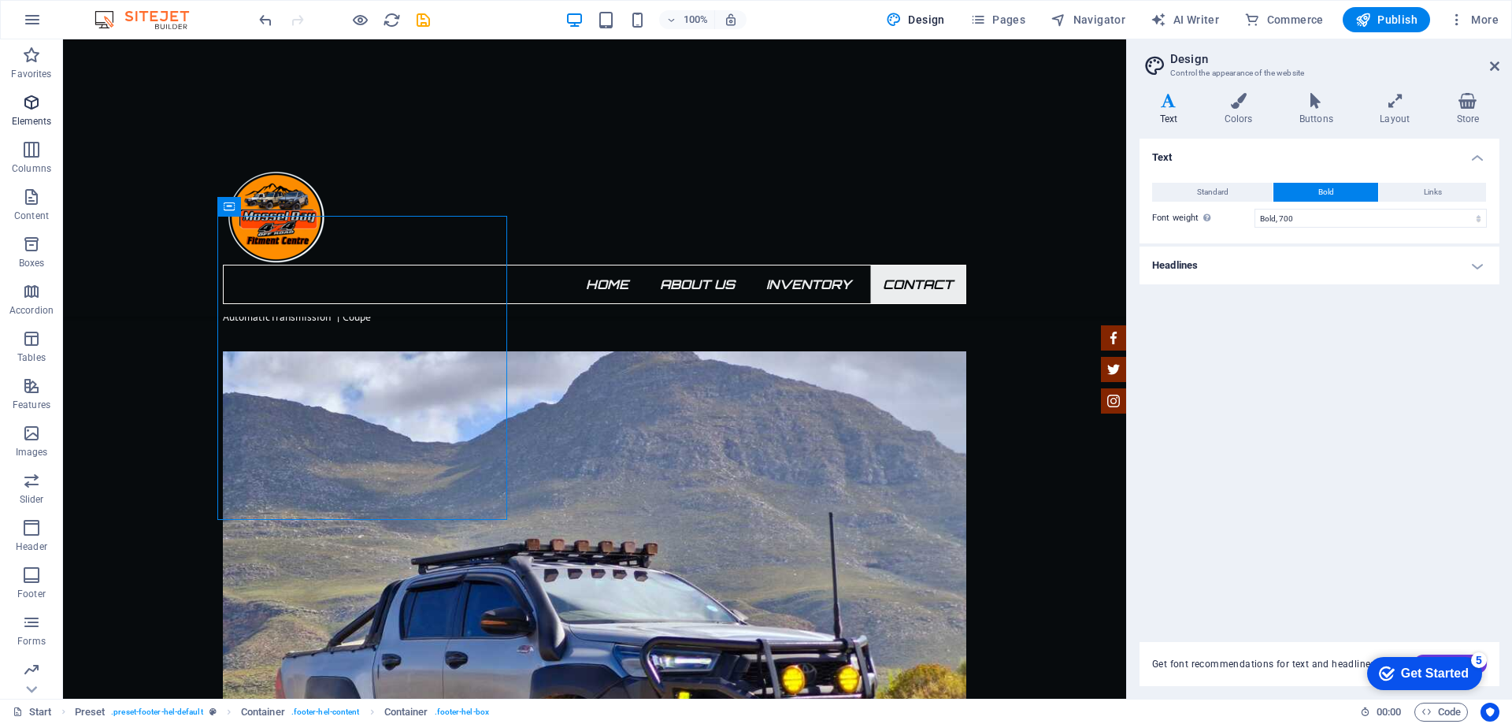
click at [33, 114] on span "Elements" at bounding box center [31, 112] width 63 height 38
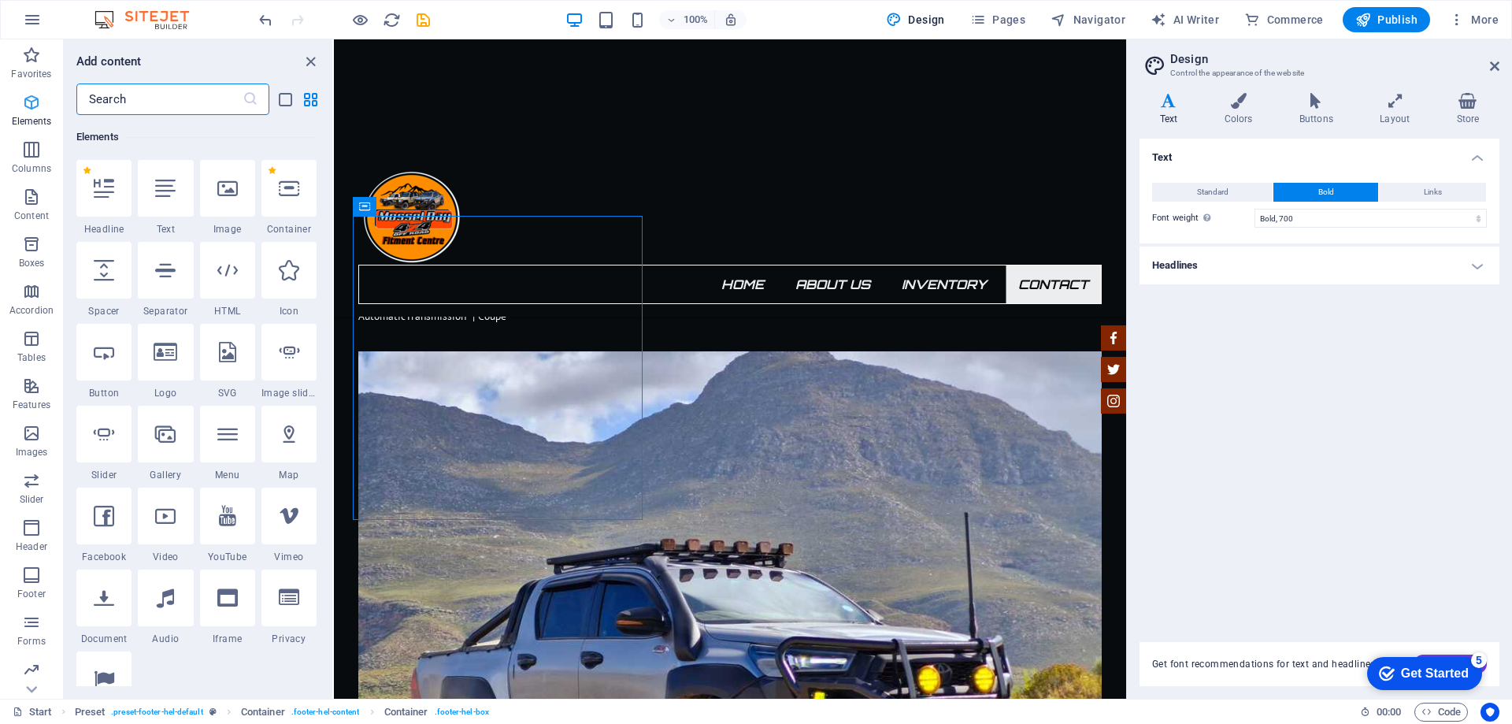
scroll to position [168, 0]
click at [171, 95] on input "text" at bounding box center [159, 98] width 166 height 31
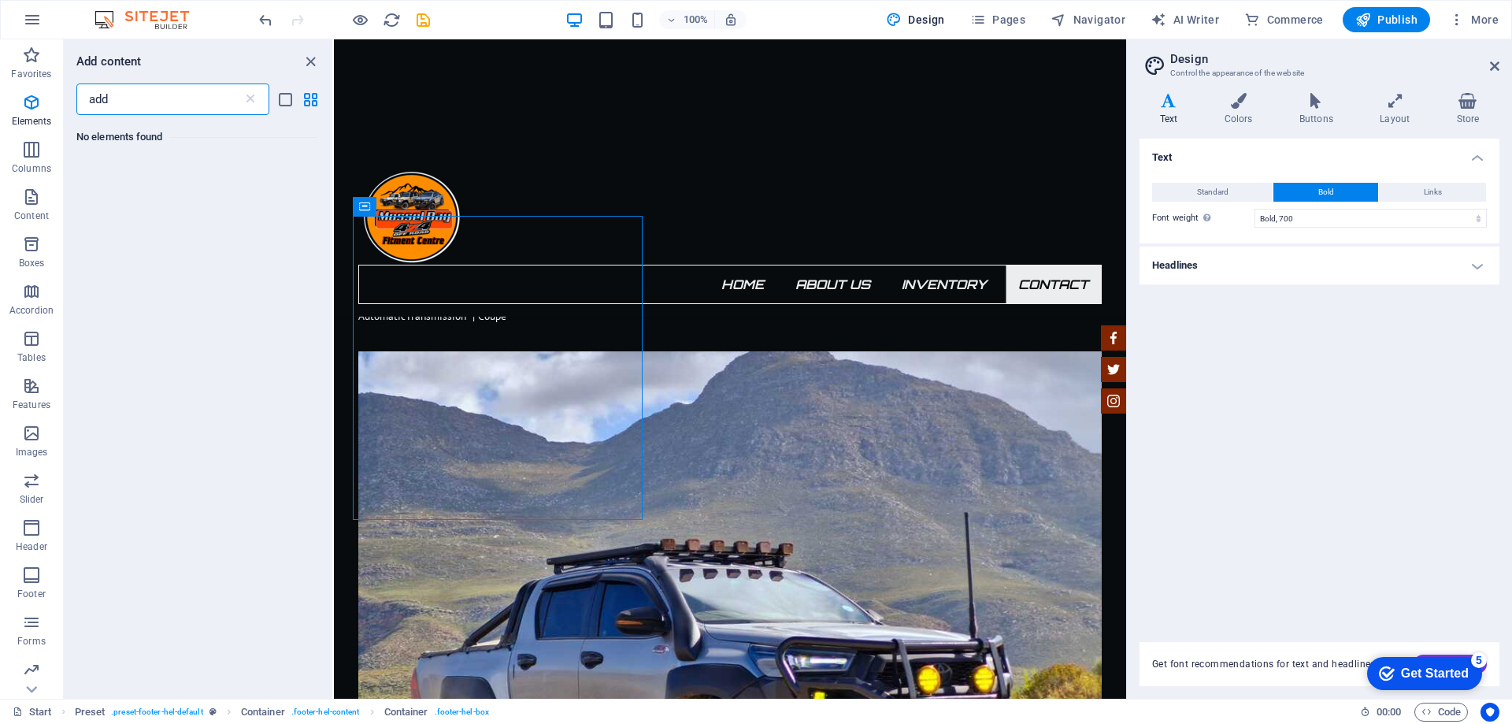
scroll to position [0, 0]
drag, startPoint x: 171, startPoint y: 96, endPoint x: 31, endPoint y: 90, distance: 139.5
click at [31, 90] on div "Favorites Elements Columns Content Boxes Accordion Tables Features Images Slide…" at bounding box center [167, 368] width 334 height 659
type input "e"
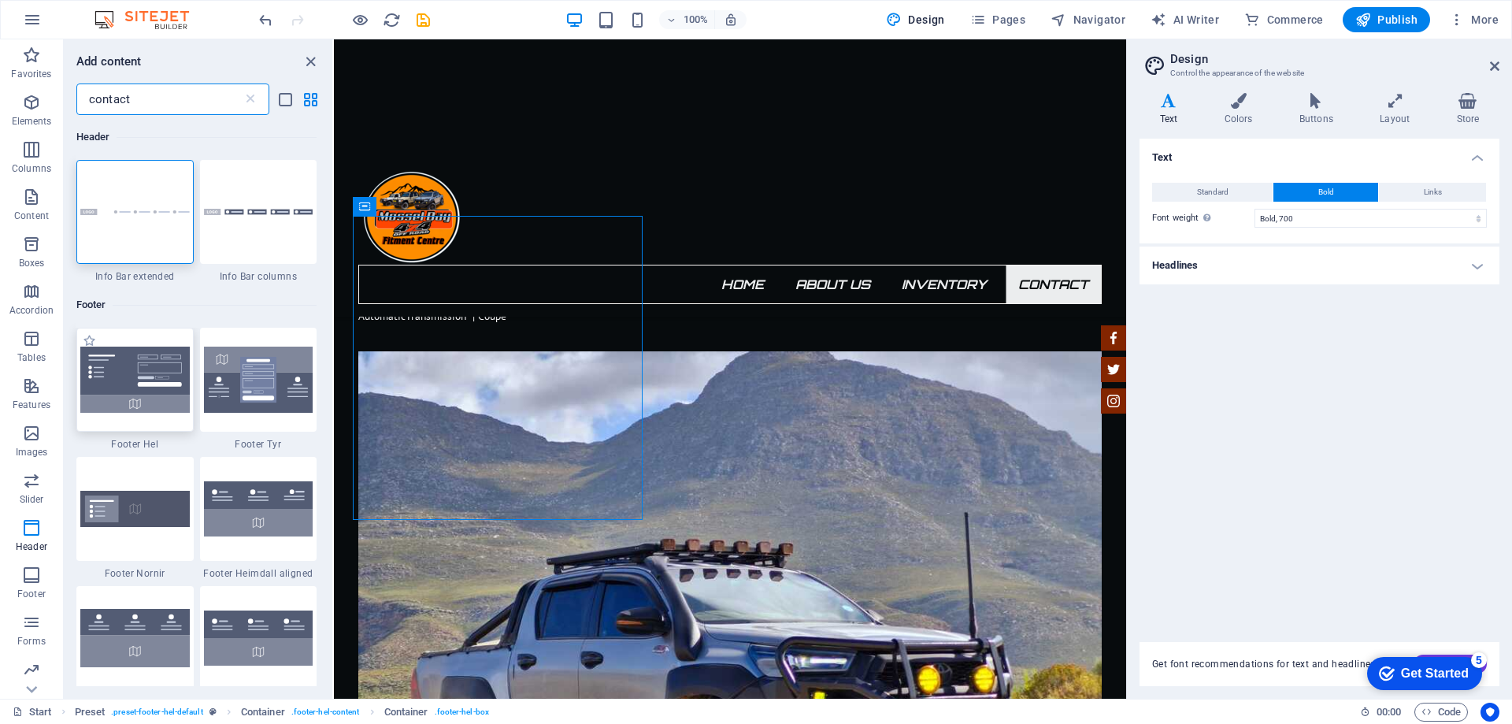
type input "contact"
click at [155, 369] on img at bounding box center [134, 379] width 109 height 66
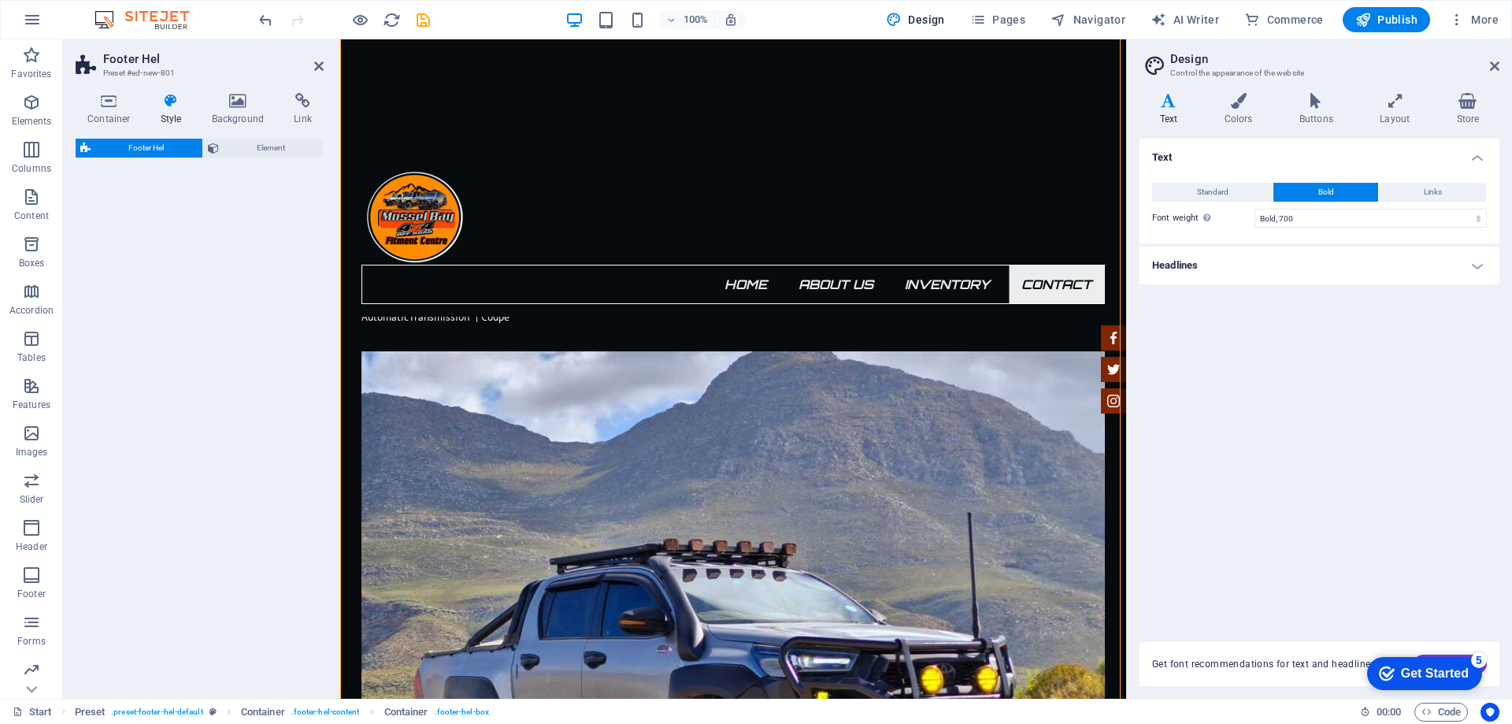
select select "%"
select select "rem"
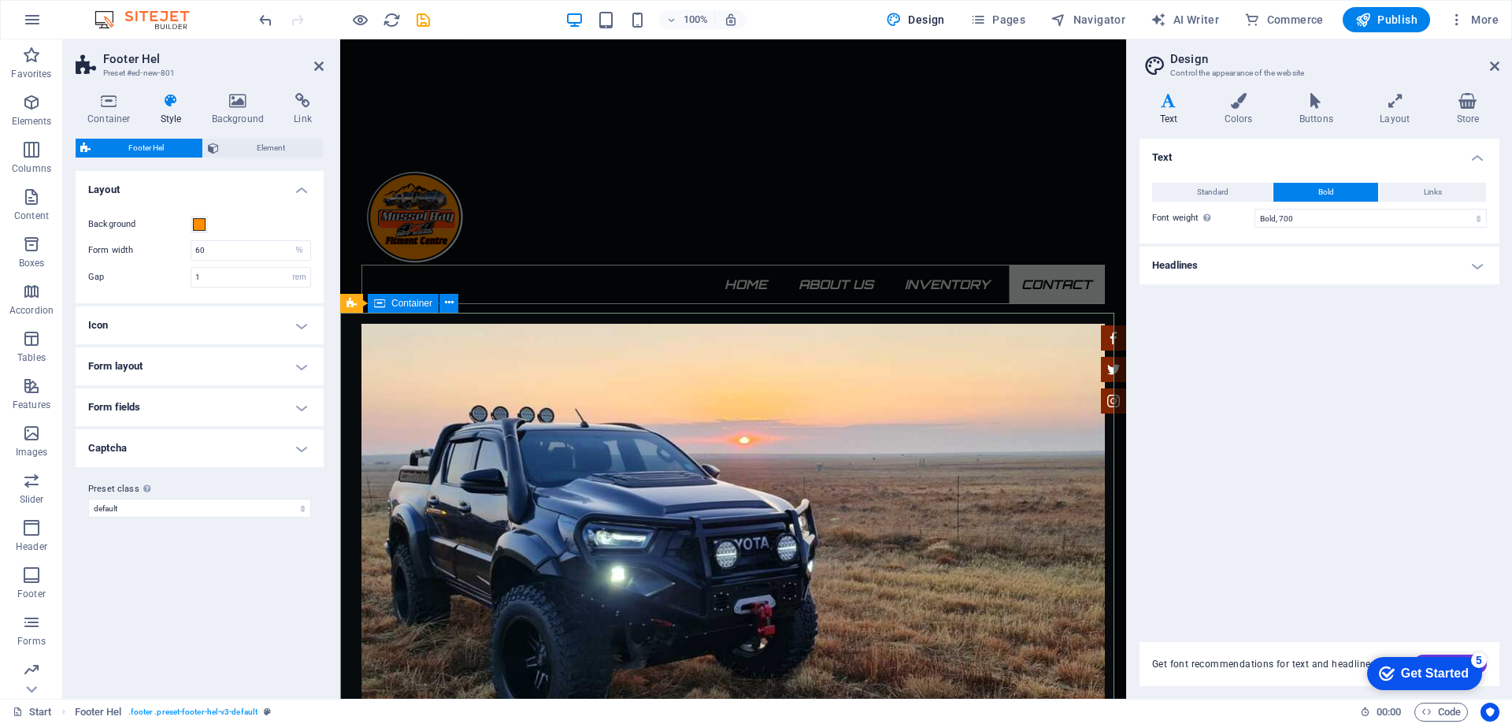
scroll to position [5269, 0]
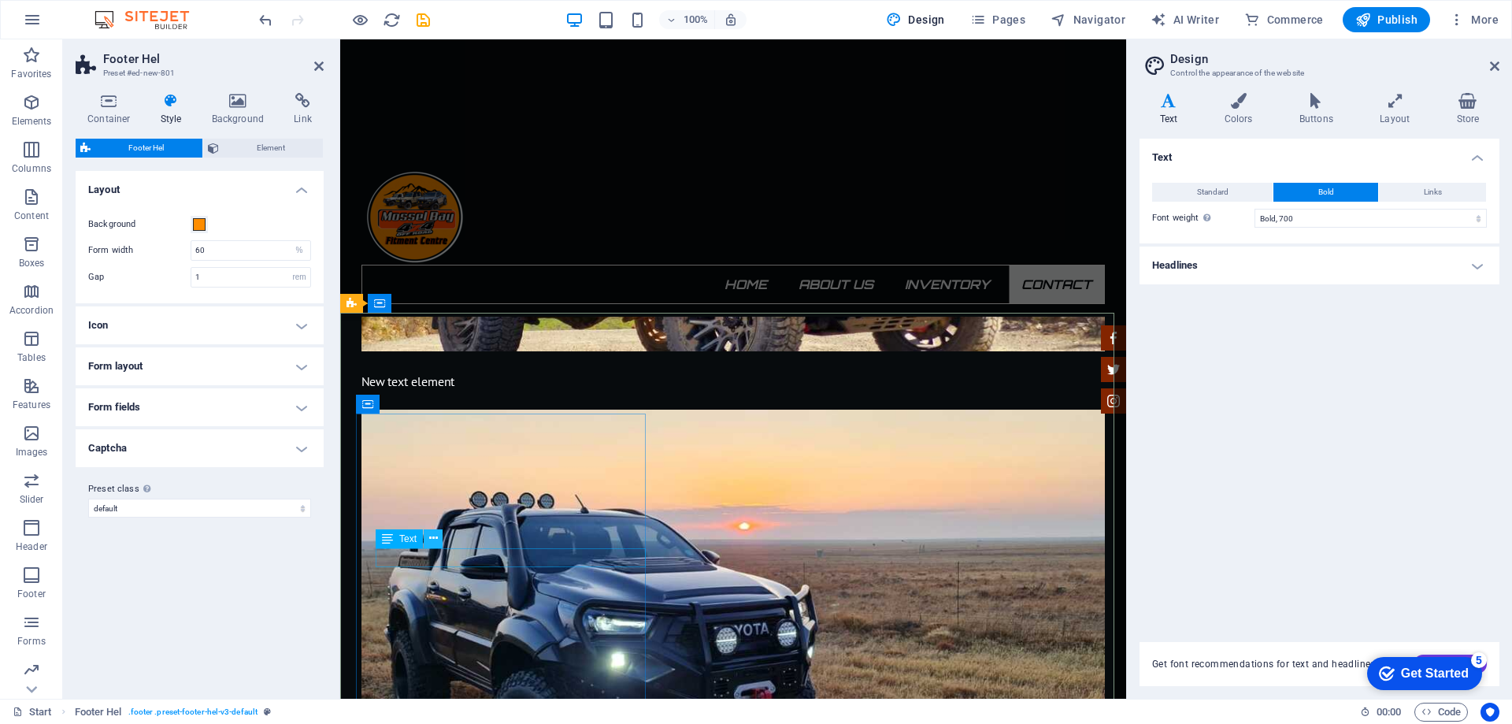
click at [431, 544] on icon at bounding box center [433, 538] width 9 height 17
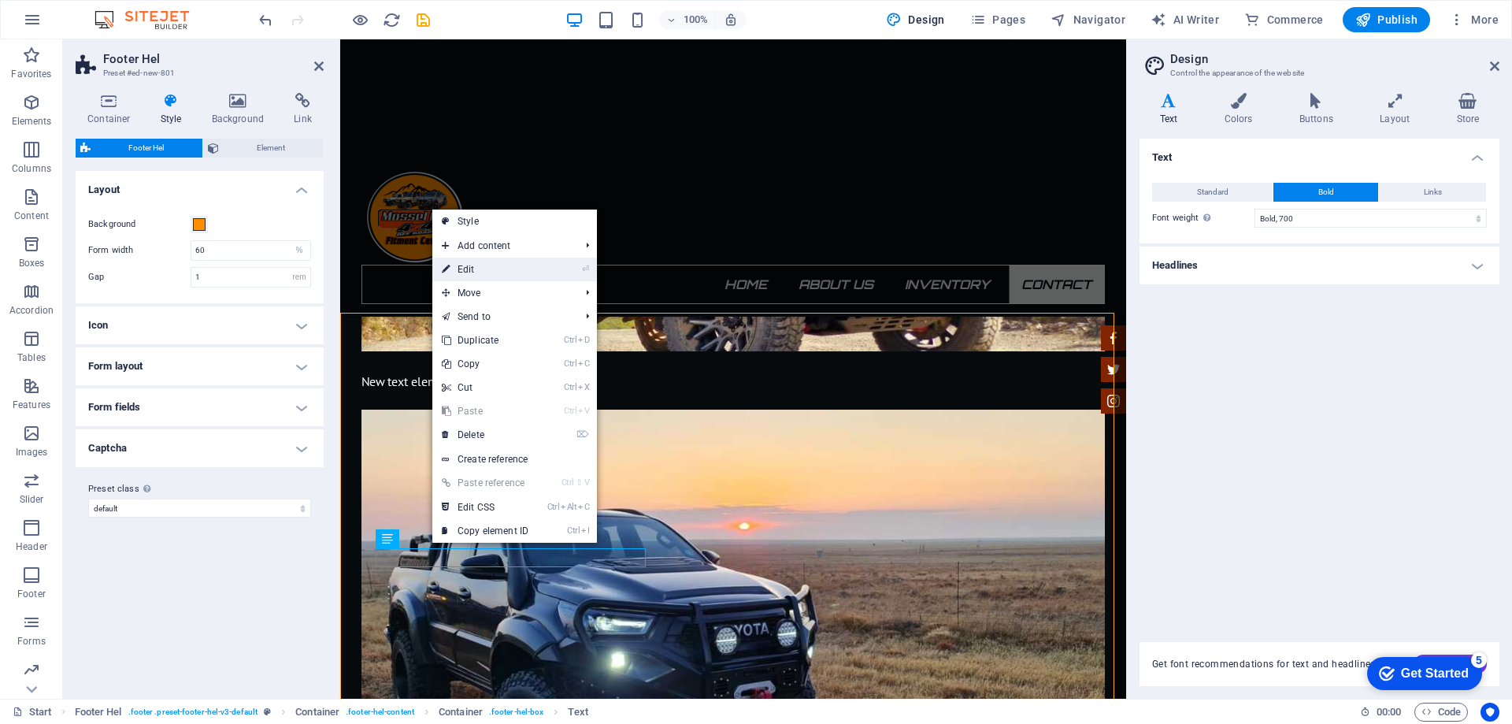
click at [511, 266] on link "⏎ Edit" at bounding box center [485, 269] width 106 height 24
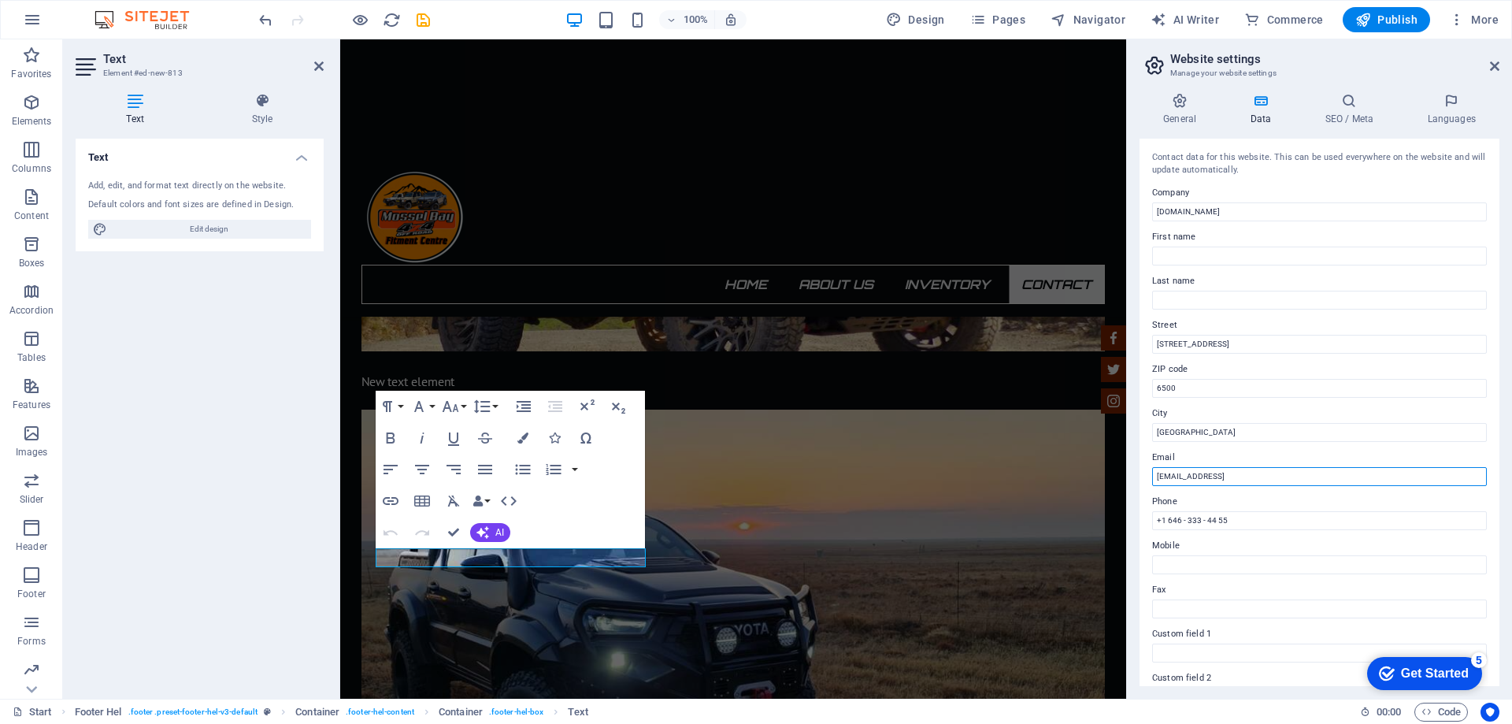
drag, startPoint x: 1369, startPoint y: 479, endPoint x: 1148, endPoint y: 468, distance: 220.8
click at [1148, 468] on div "Contact data for this website. This can be used everywhere on the website and w…" at bounding box center [1319, 412] width 360 height 547
type input "[PERSON_NAME][EMAIL_ADDRESS][DOMAIN_NAME]"
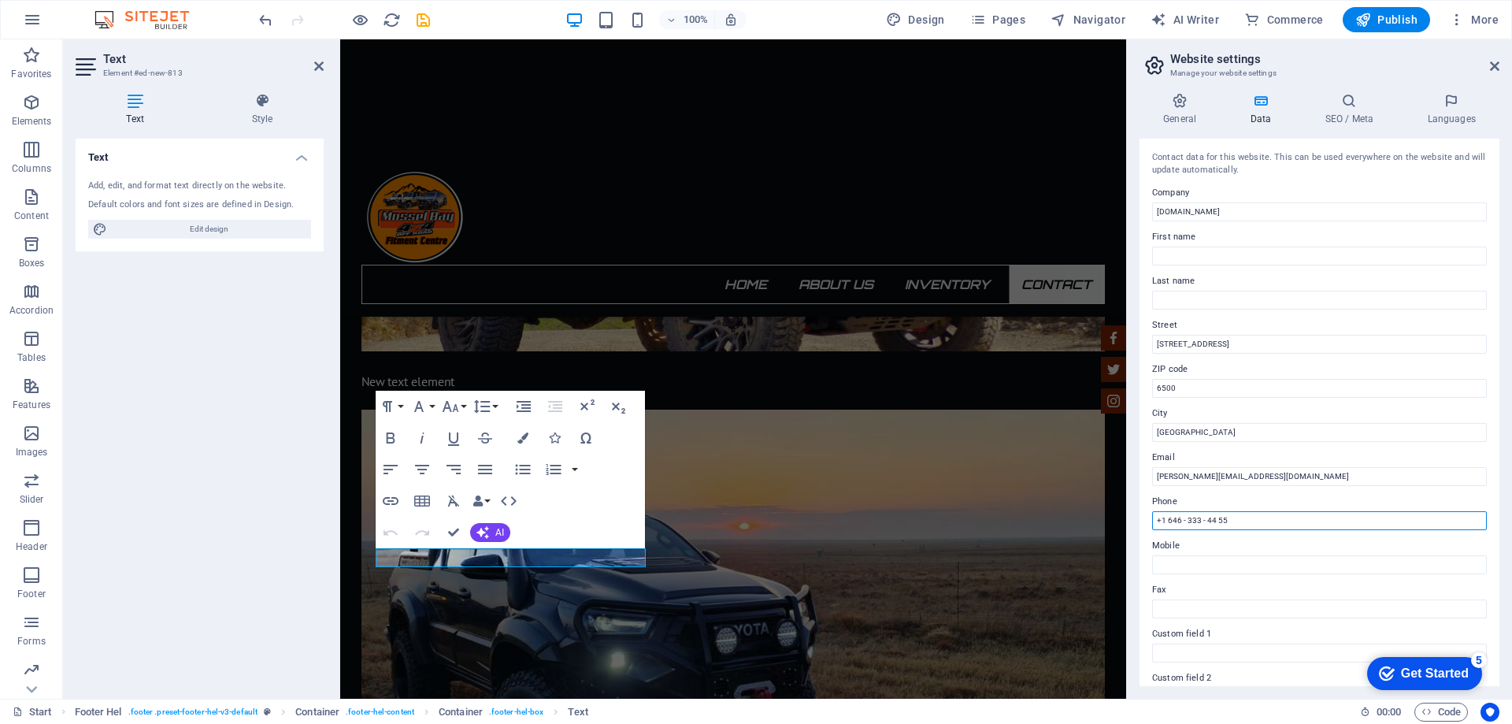
click at [1273, 524] on input "+1 646 - 333 - 44 55" at bounding box center [1319, 520] width 335 height 19
drag, startPoint x: 1613, startPoint y: 564, endPoint x: 1100, endPoint y: 507, distance: 515.8
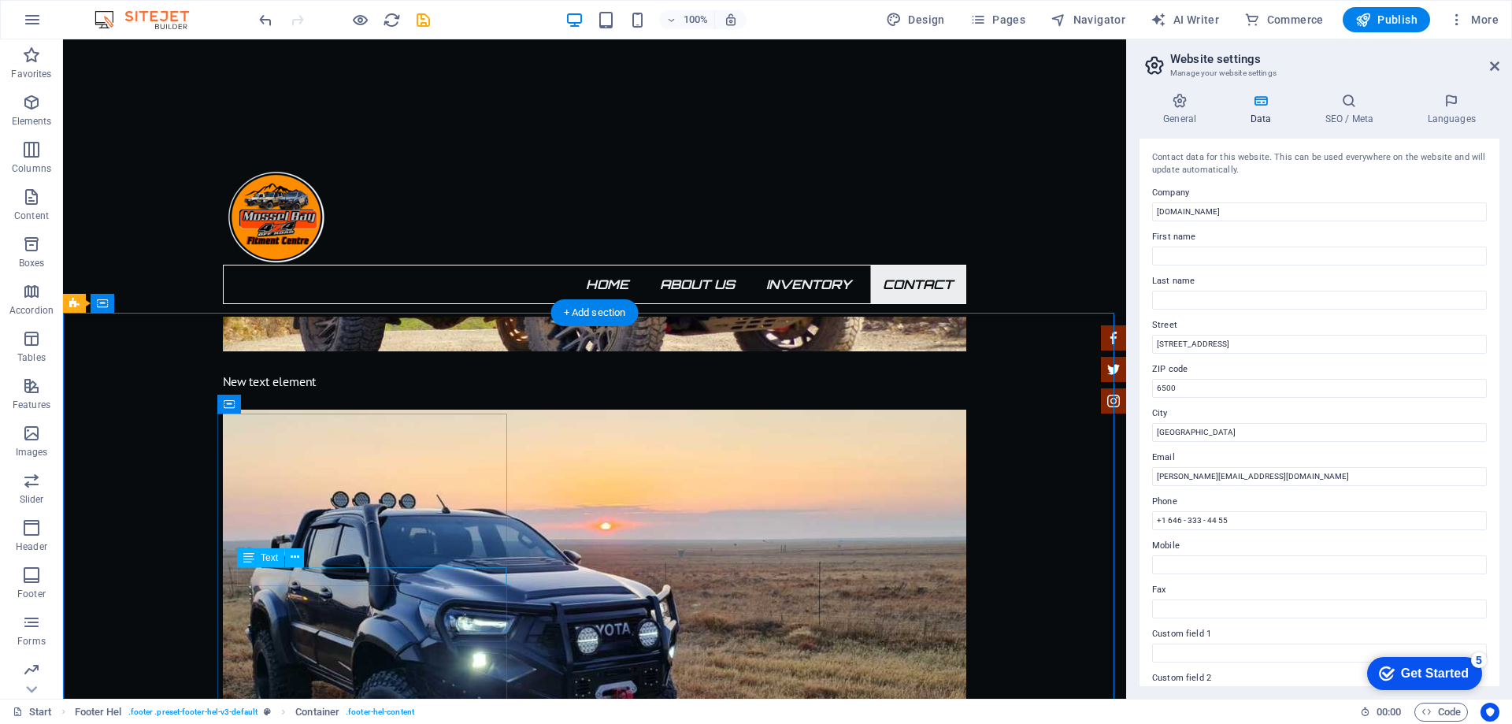
click at [273, 543] on icon at bounding box center [275, 538] width 9 height 17
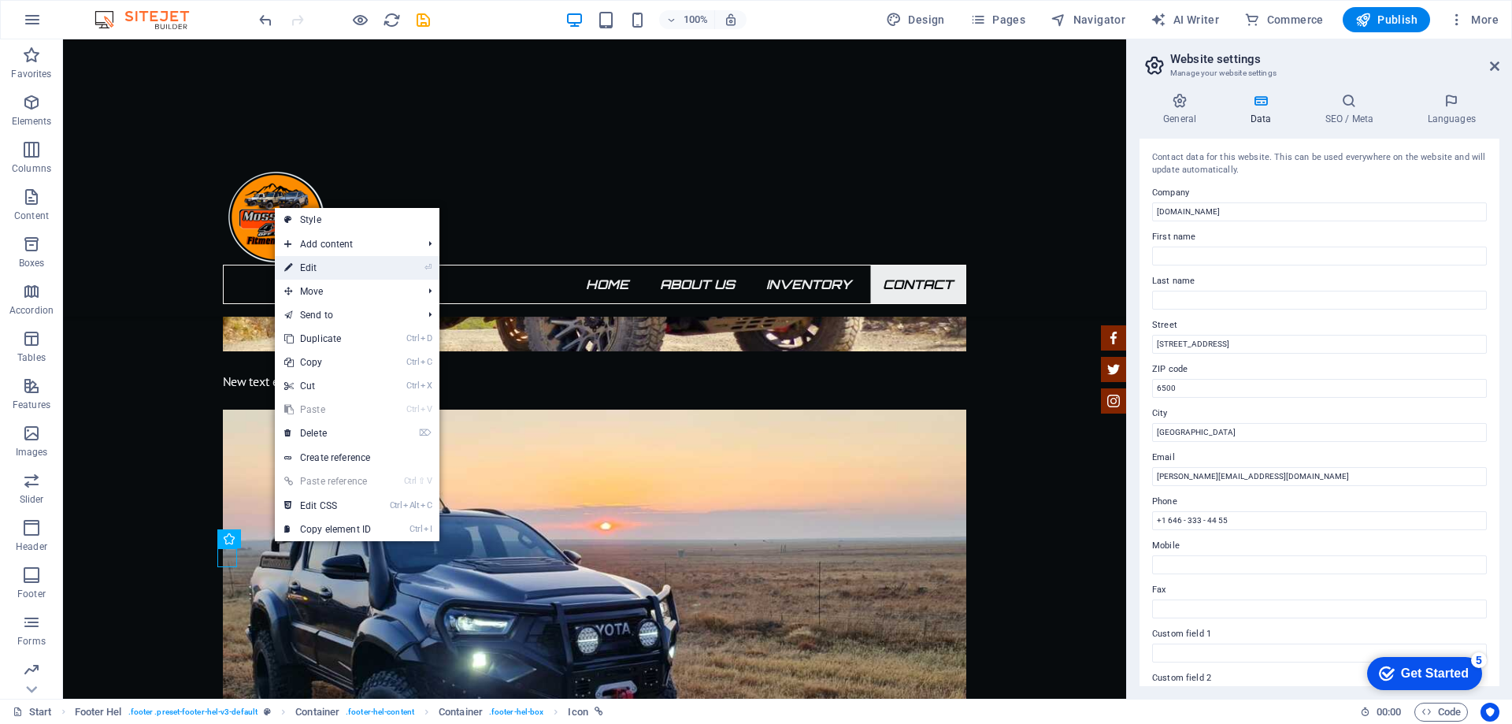
click at [343, 270] on link "⏎ Edit" at bounding box center [328, 268] width 106 height 24
select select "xMidYMid"
select select "px"
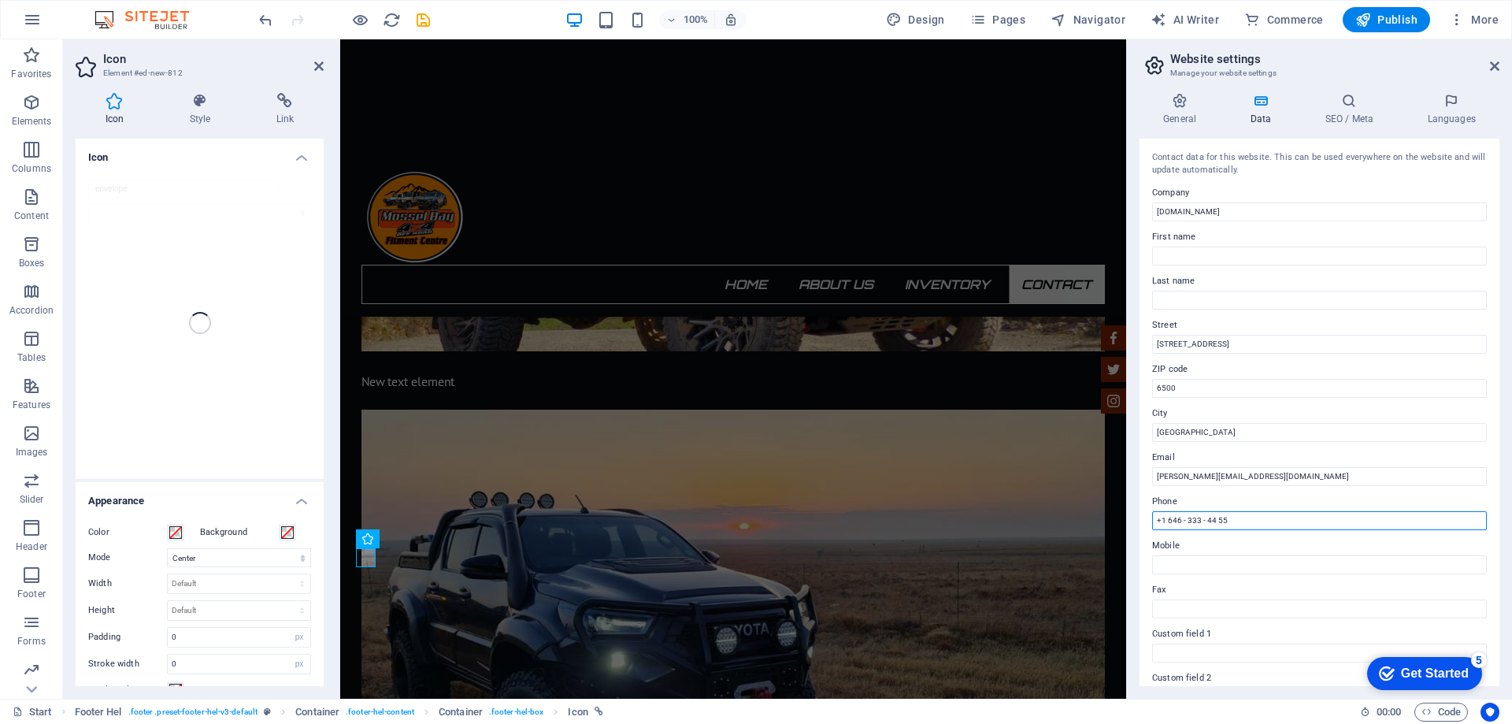
click at [1238, 522] on input "+1 646 - 333 - 44 55" at bounding box center [1319, 520] width 335 height 19
drag, startPoint x: 1578, startPoint y: 561, endPoint x: 1121, endPoint y: 493, distance: 462.6
type input "[PHONE_NUMBER]"
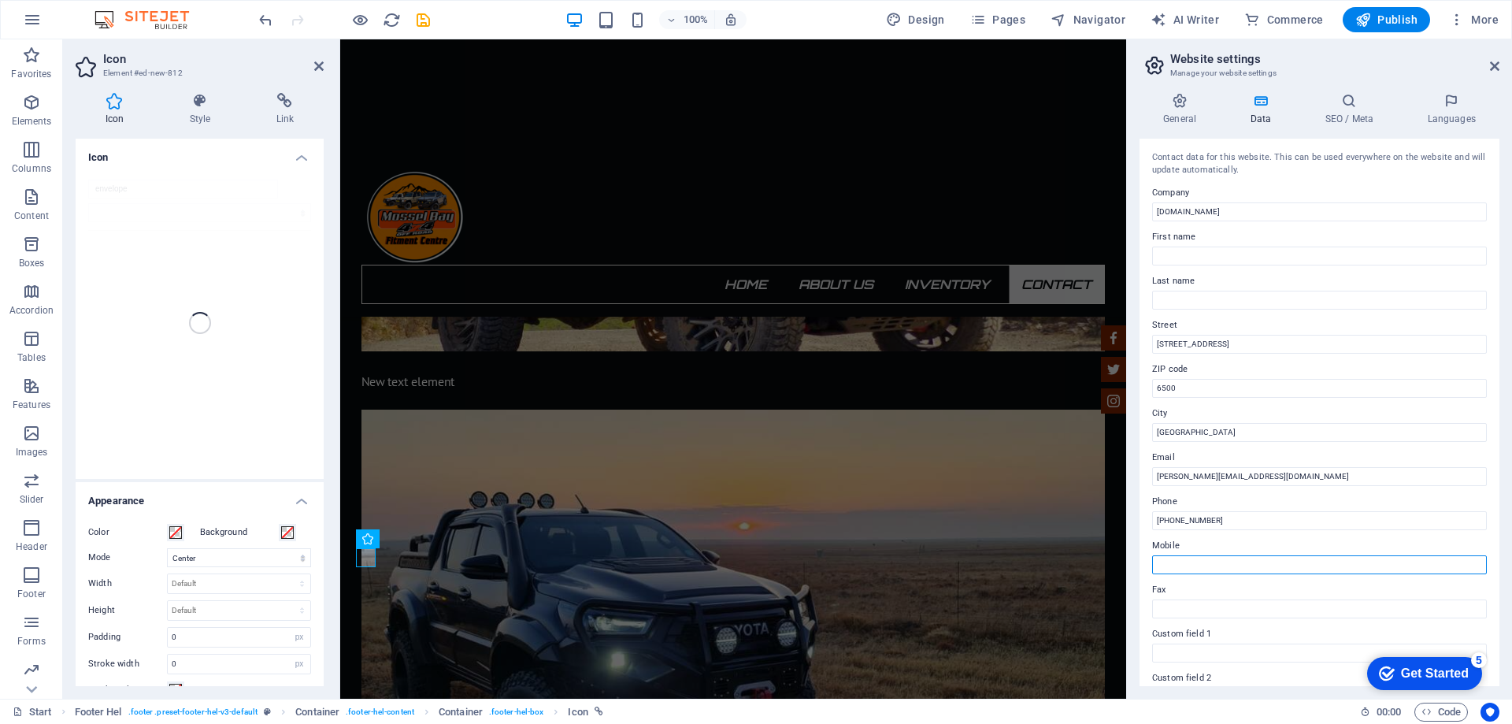
click at [1210, 559] on input "Mobile" at bounding box center [1319, 564] width 335 height 19
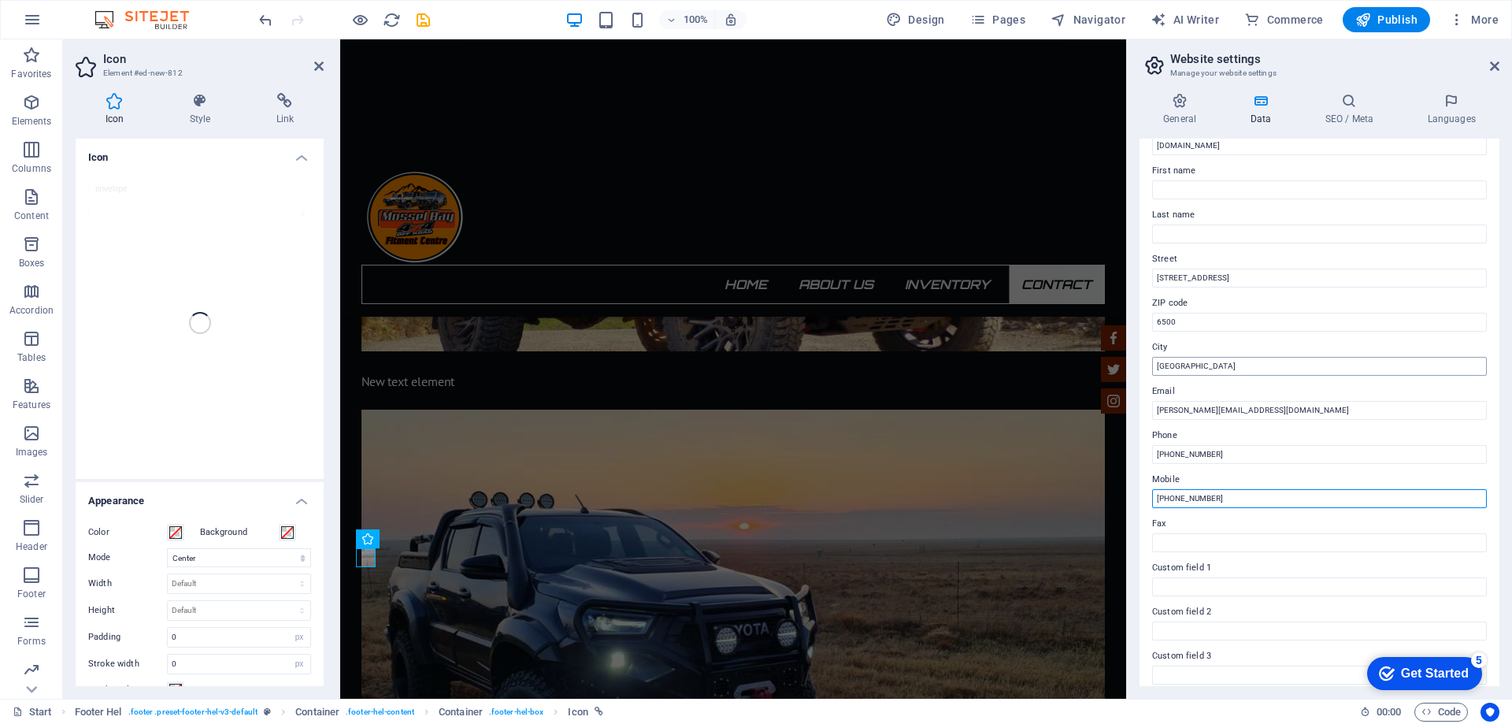
scroll to position [0, 0]
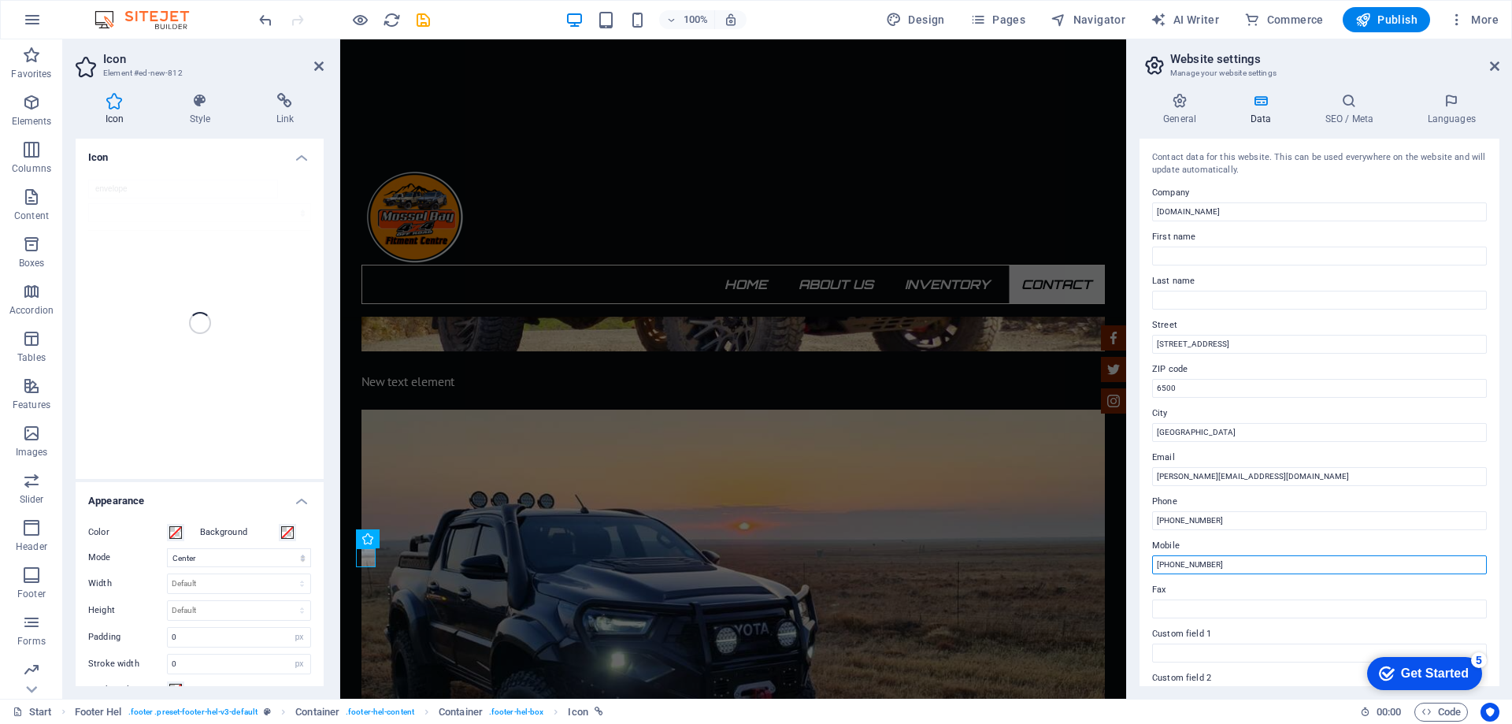
type input "[PHONE_NUMBER]"
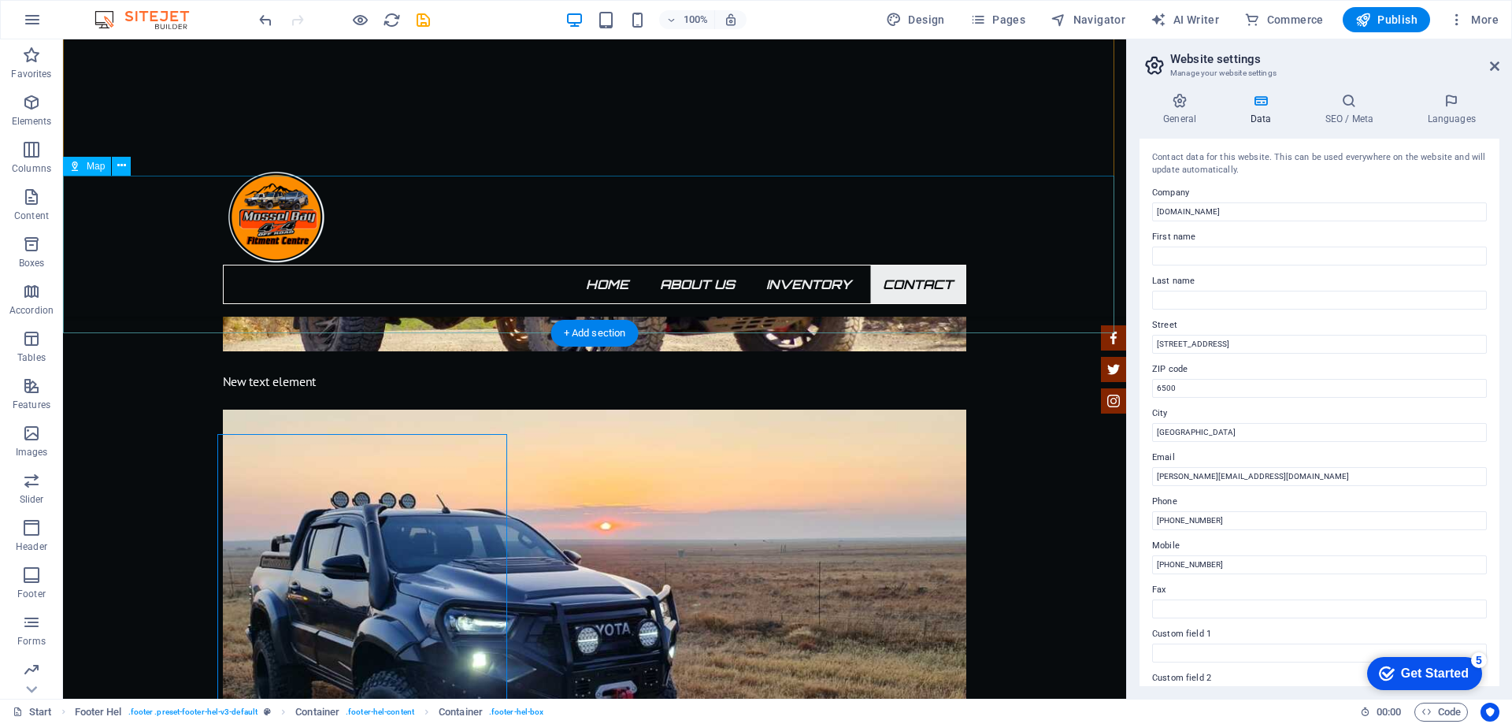
scroll to position [5190, 0]
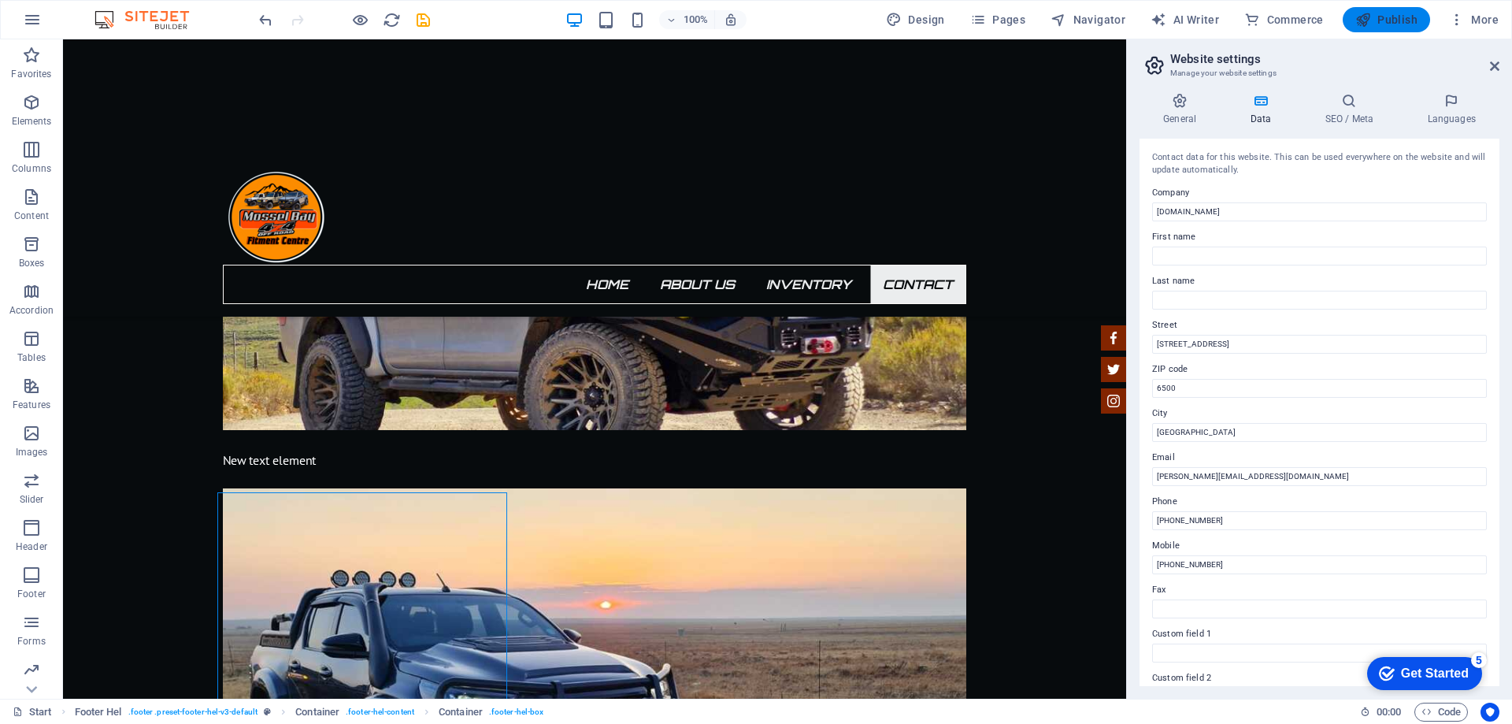
click at [1393, 13] on span "Publish" at bounding box center [1386, 20] width 62 height 16
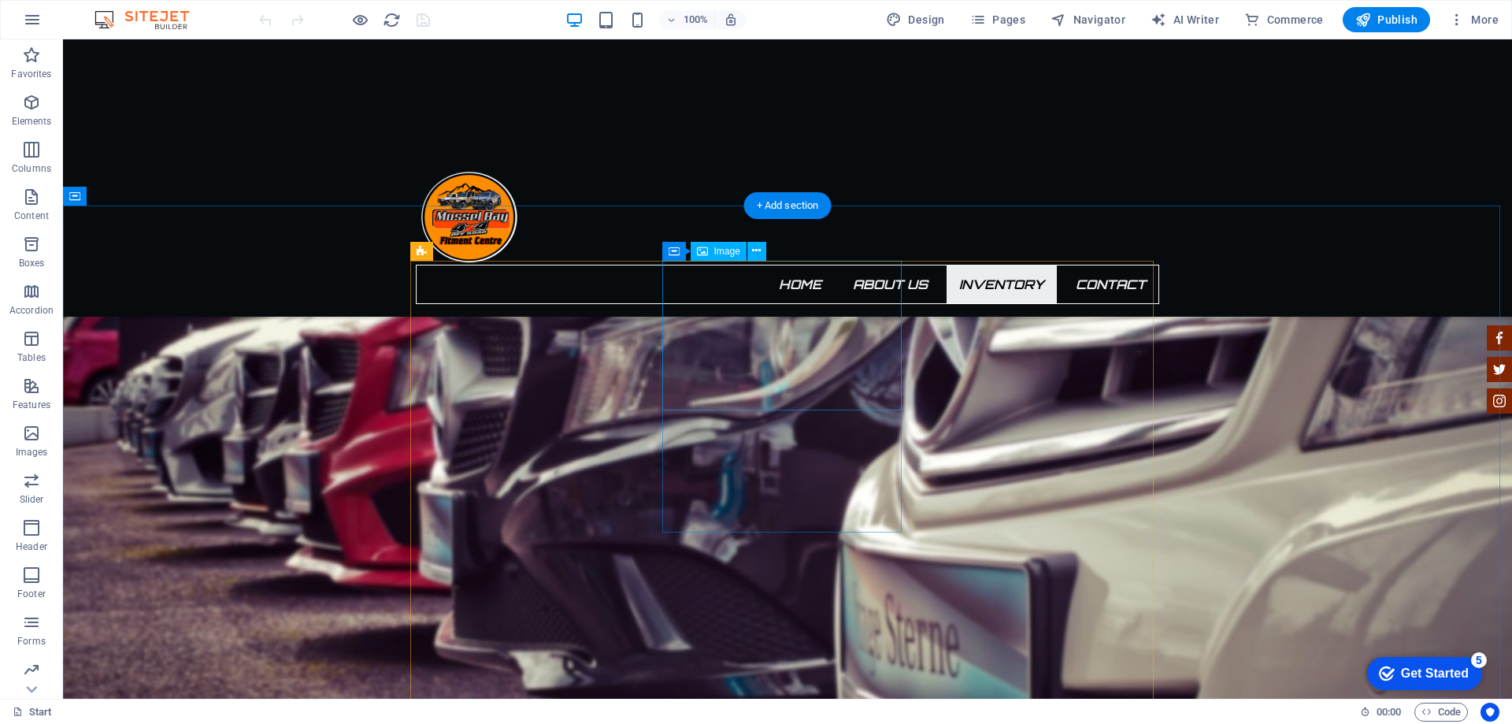
scroll to position [2835, 0]
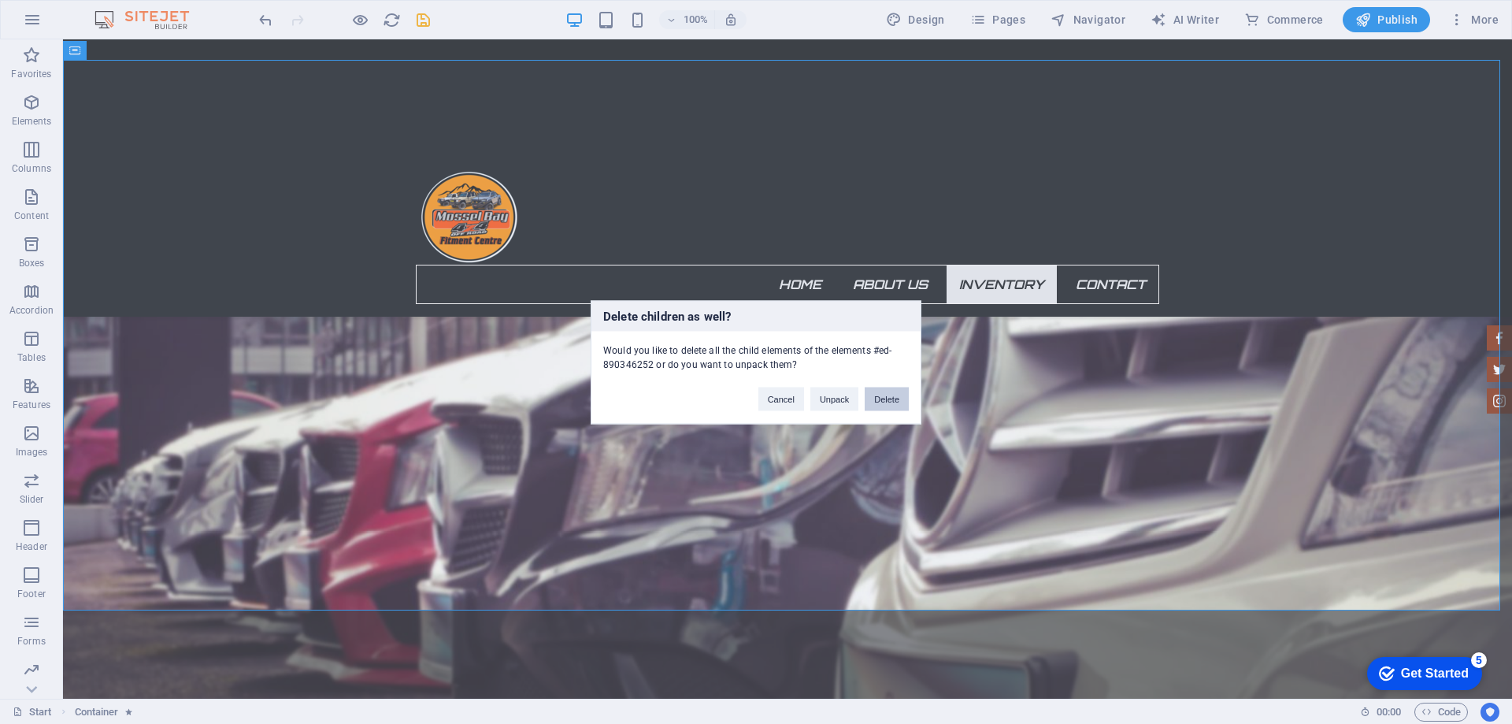
click at [893, 395] on button "Delete" at bounding box center [887, 399] width 44 height 24
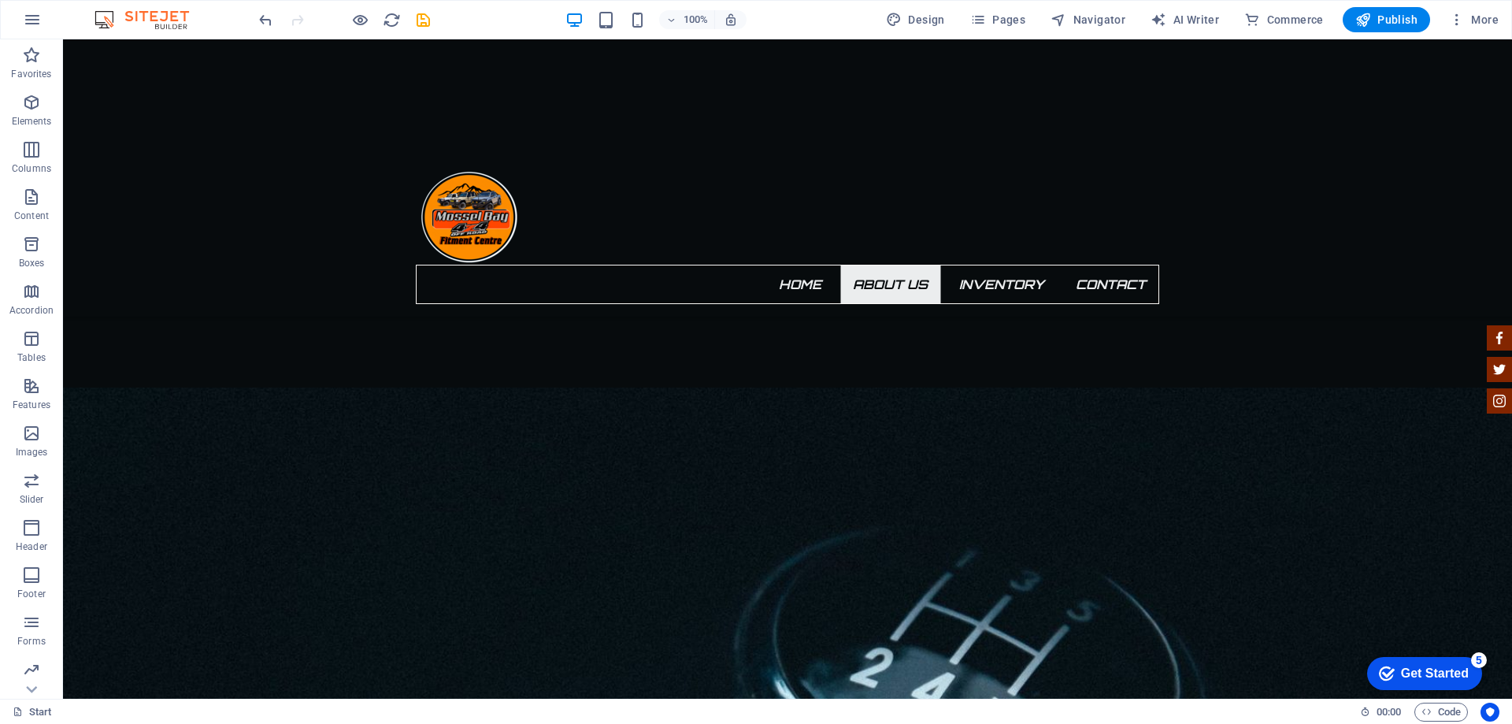
scroll to position [1647, 0]
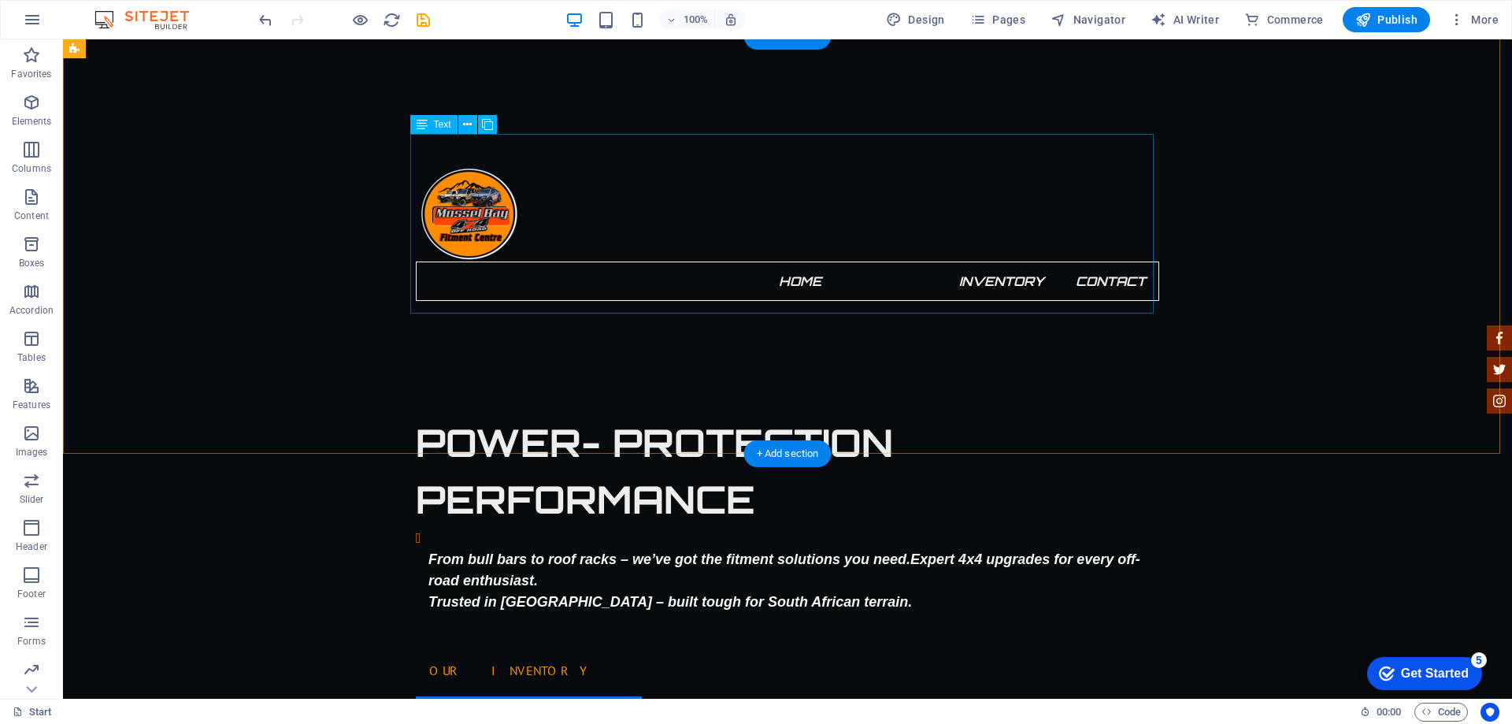
scroll to position [466, 0]
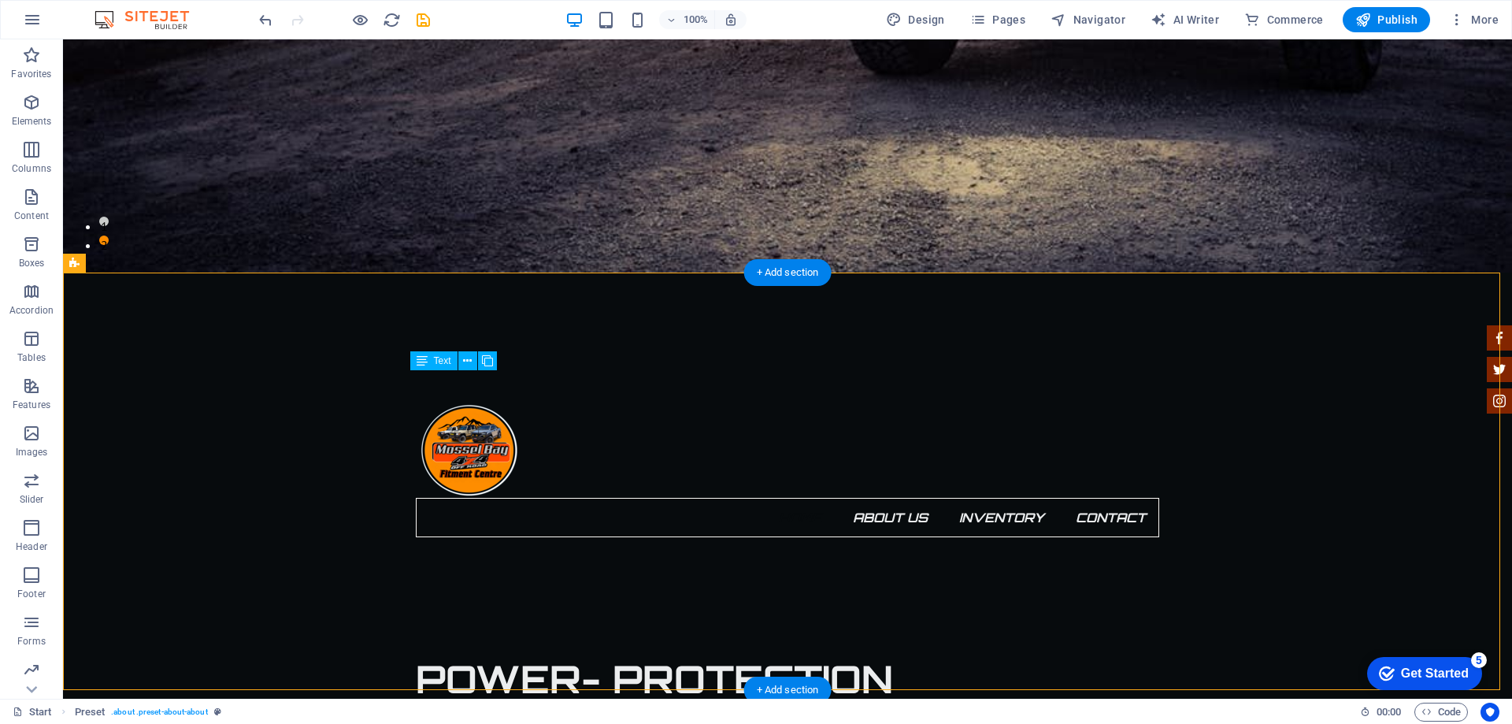
drag, startPoint x: 1098, startPoint y: 540, endPoint x: 624, endPoint y: 455, distance: 480.8
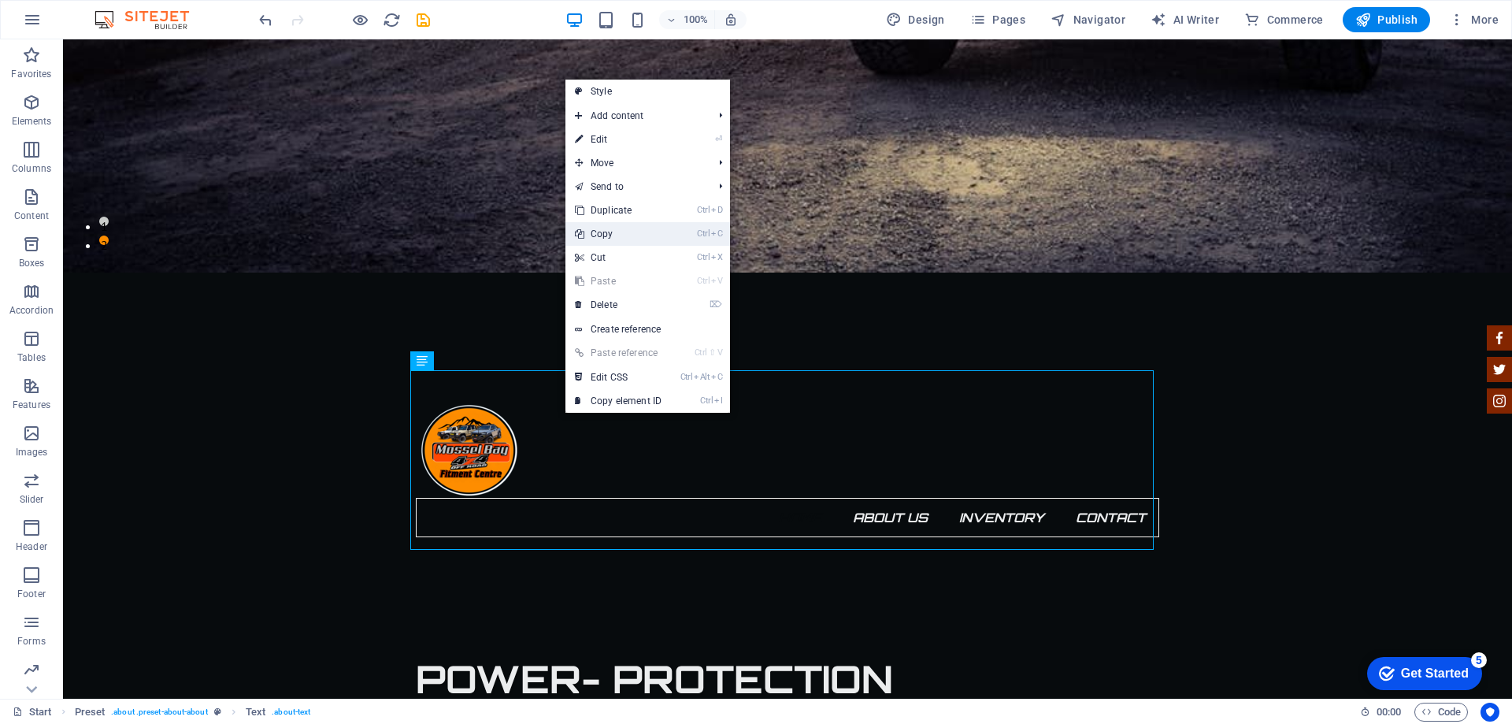
click at [625, 238] on link "Ctrl C Copy" at bounding box center [618, 234] width 106 height 24
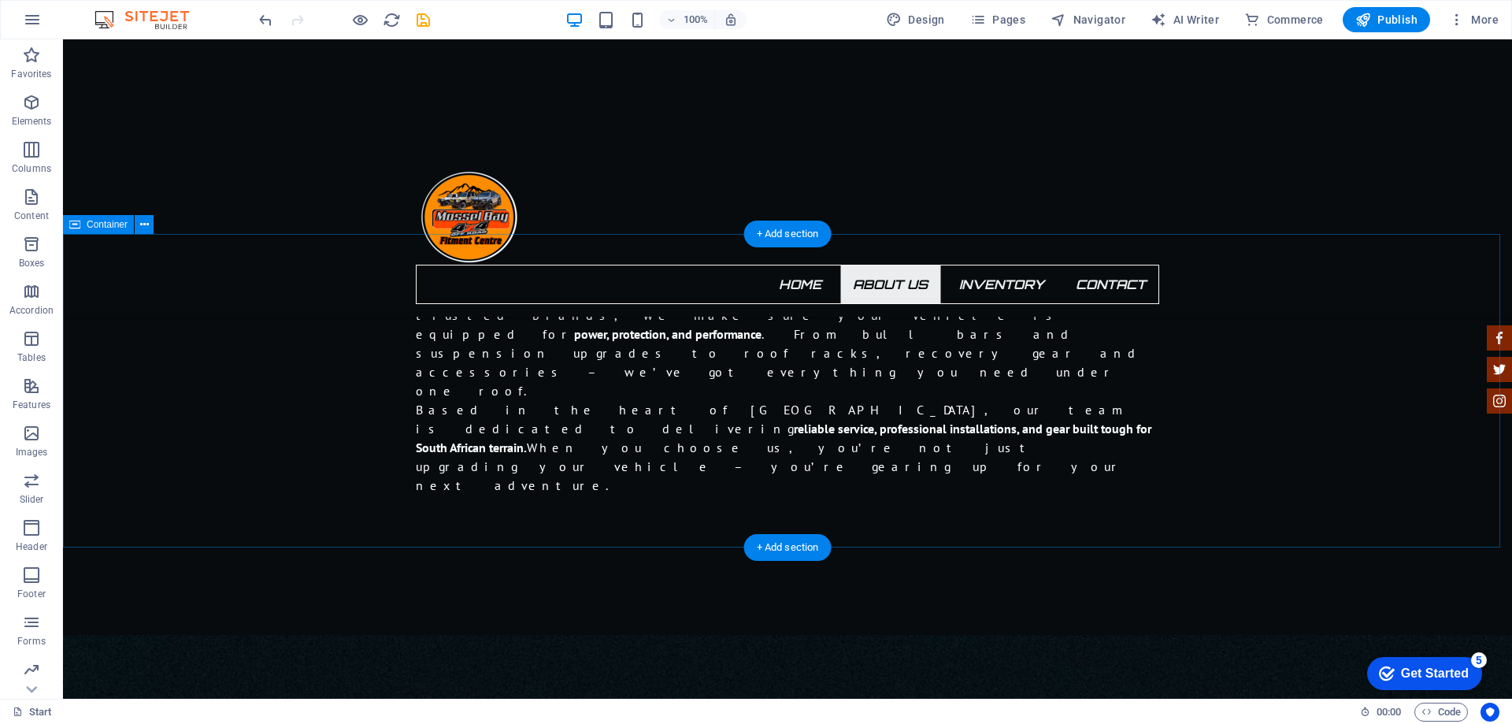
scroll to position [1490, 0]
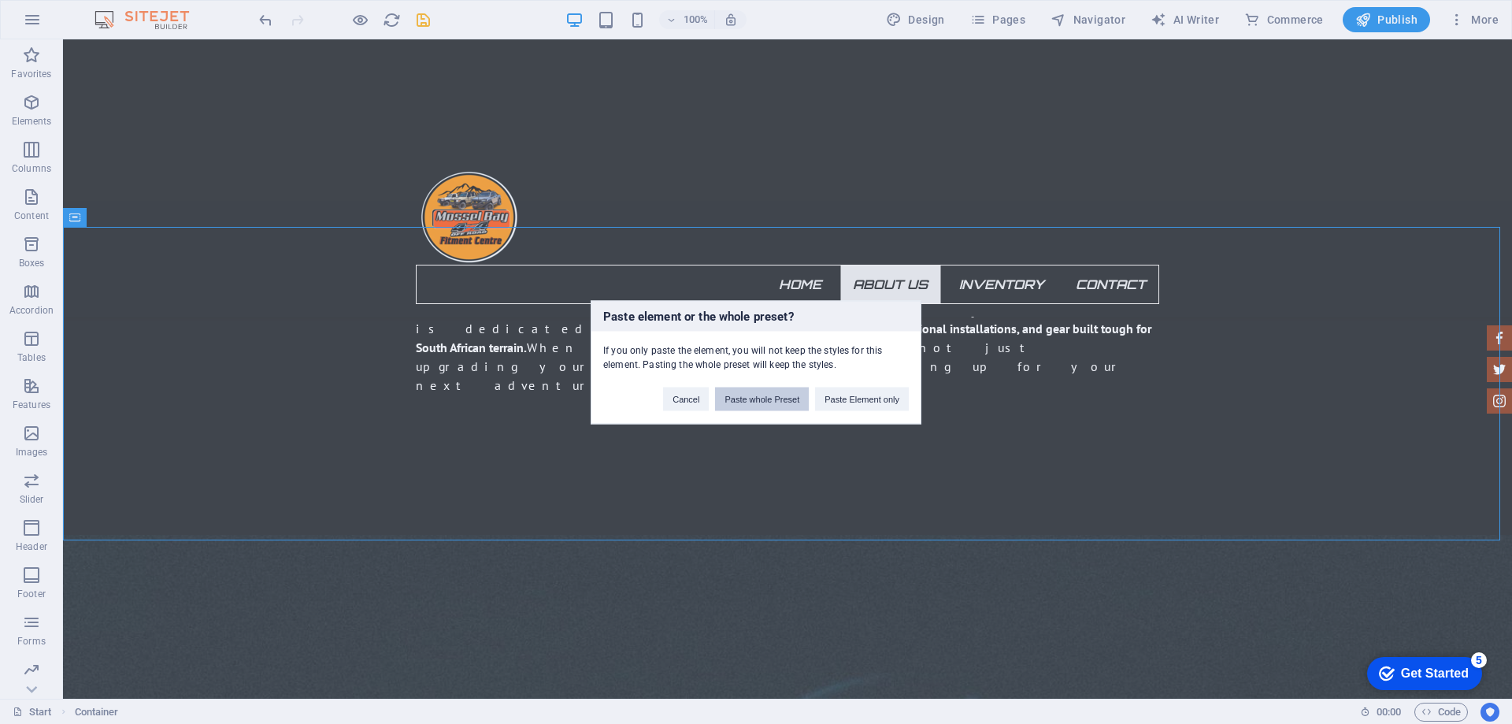
click at [750, 400] on button "Paste whole Preset" at bounding box center [762, 399] width 94 height 24
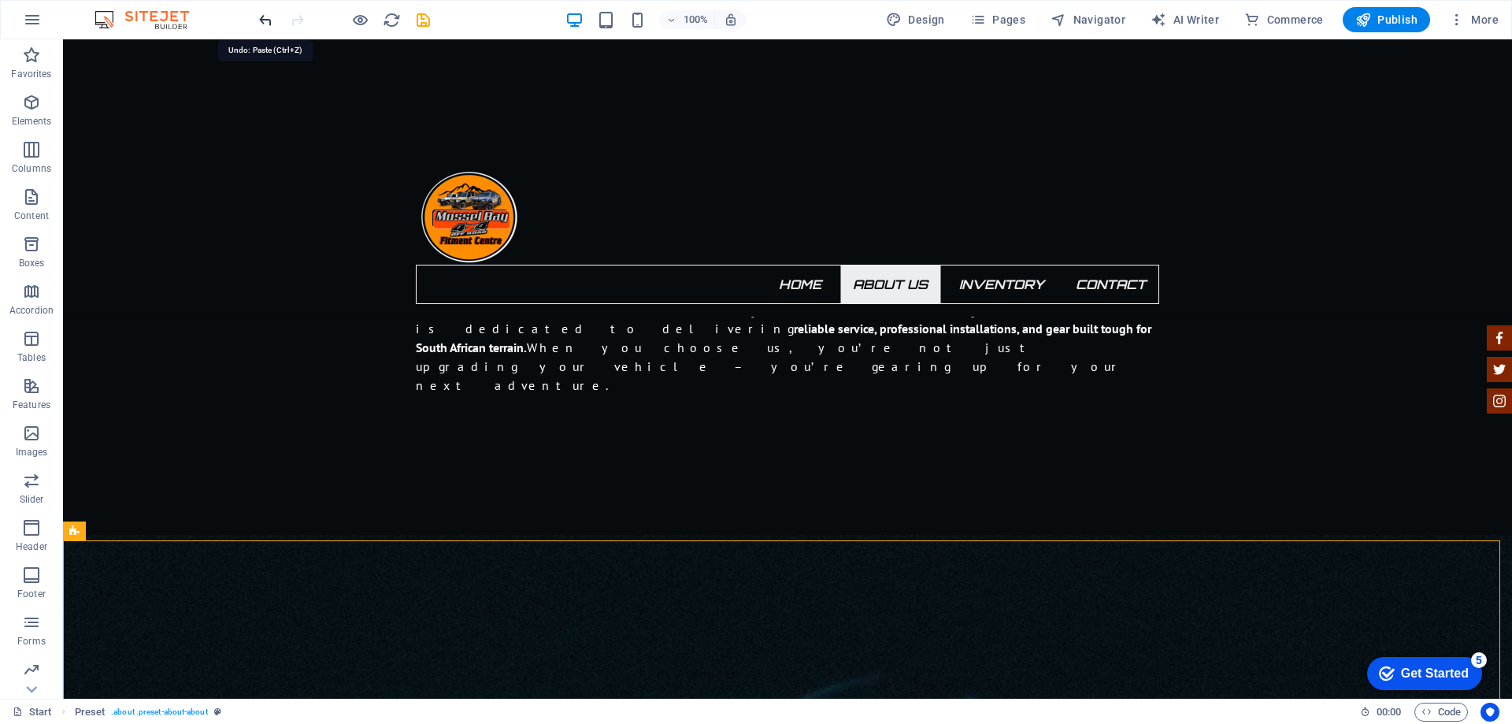
click at [260, 20] on icon "undo" at bounding box center [266, 20] width 18 height 18
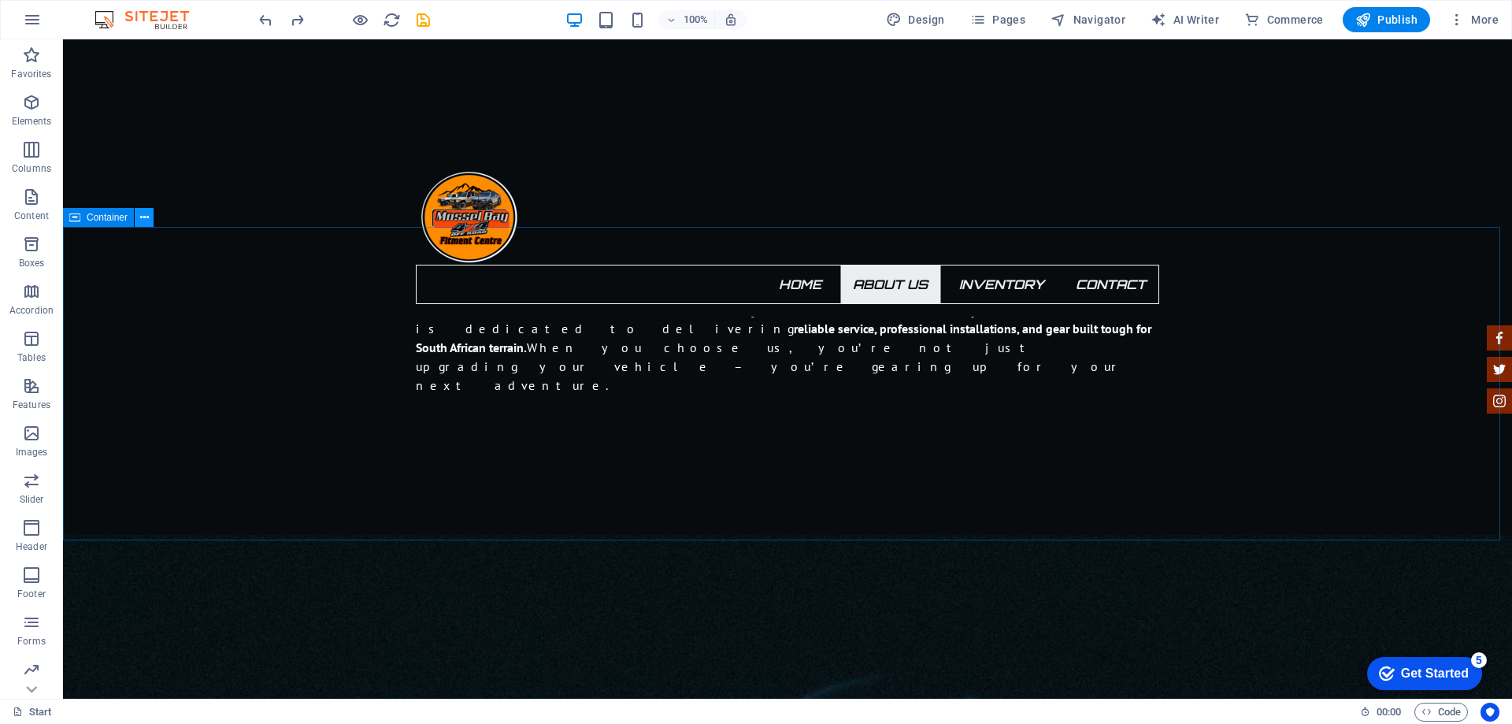
click at [140, 217] on icon at bounding box center [144, 217] width 9 height 17
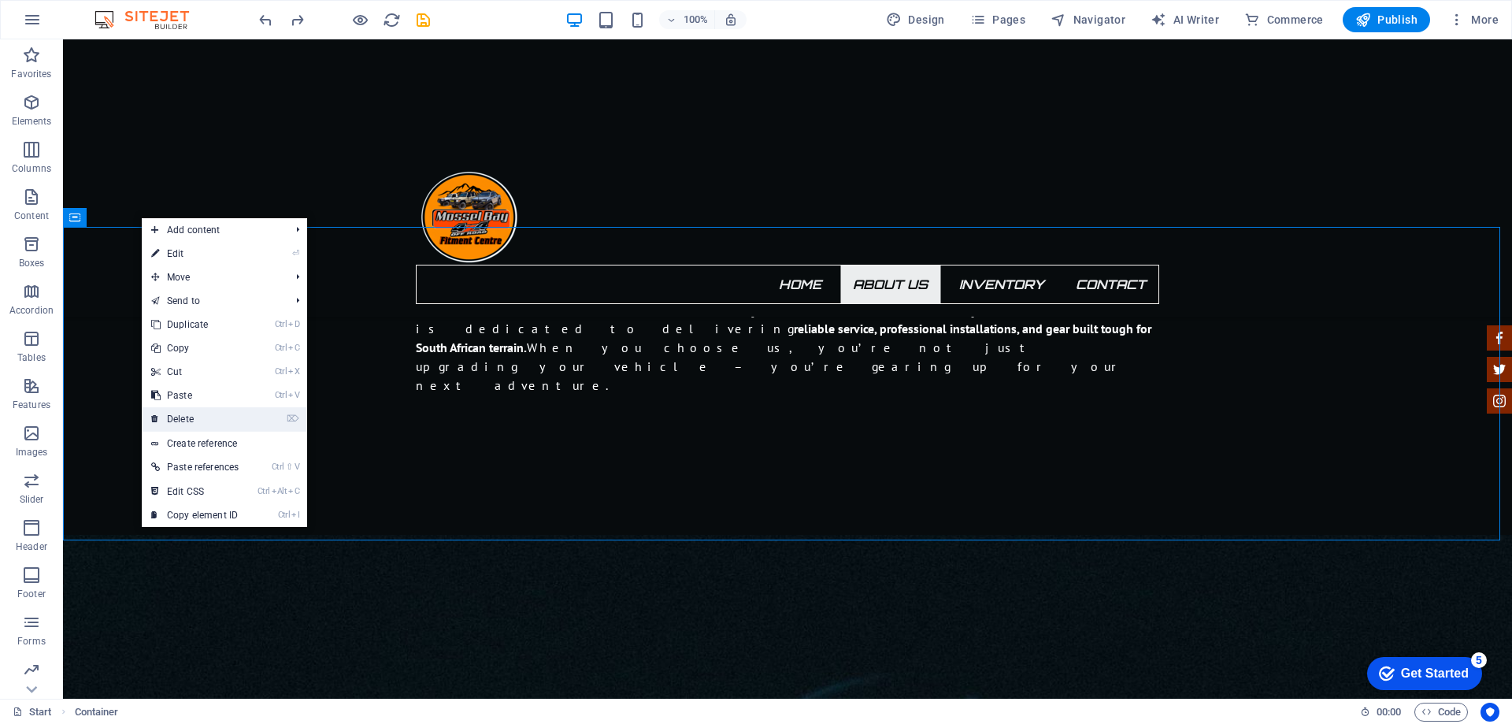
click at [188, 417] on link "⌦ Delete" at bounding box center [195, 419] width 106 height 24
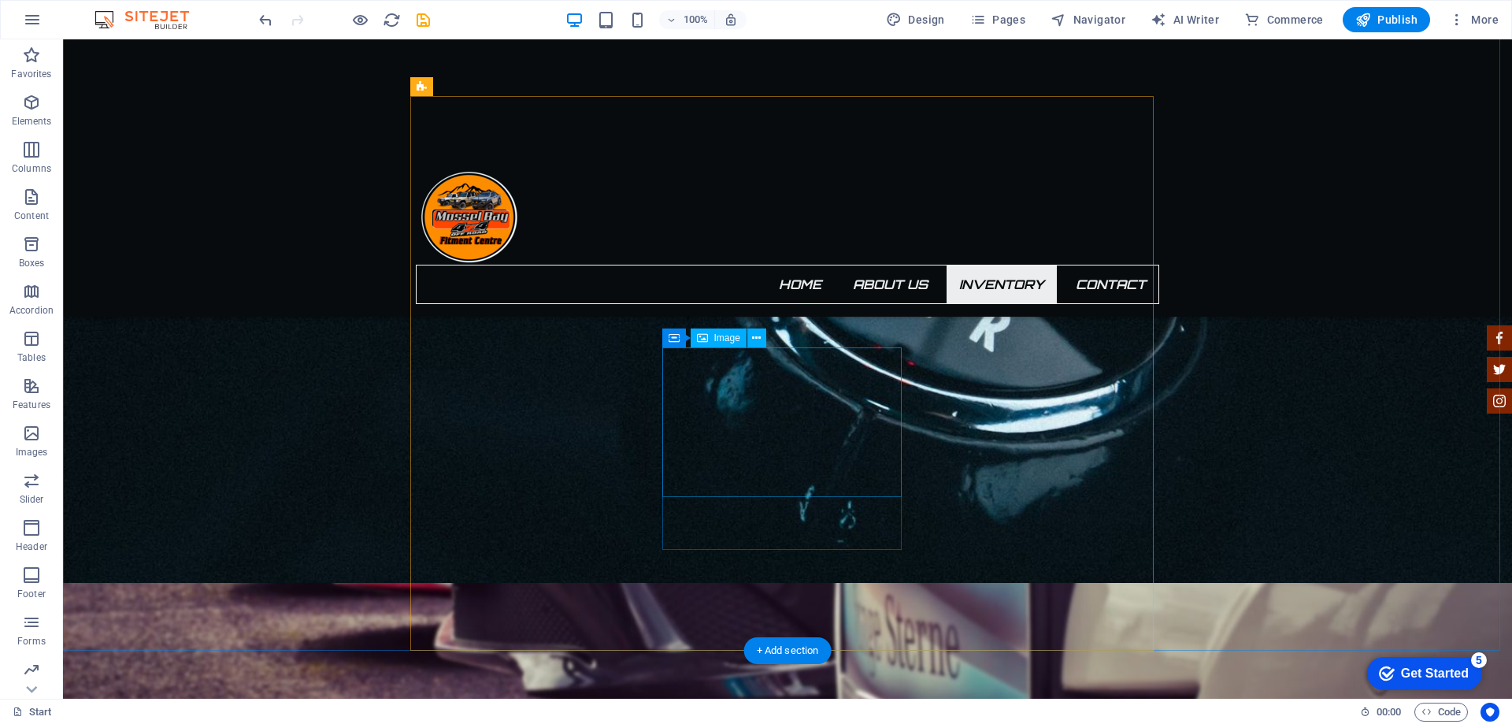
scroll to position [2120, 0]
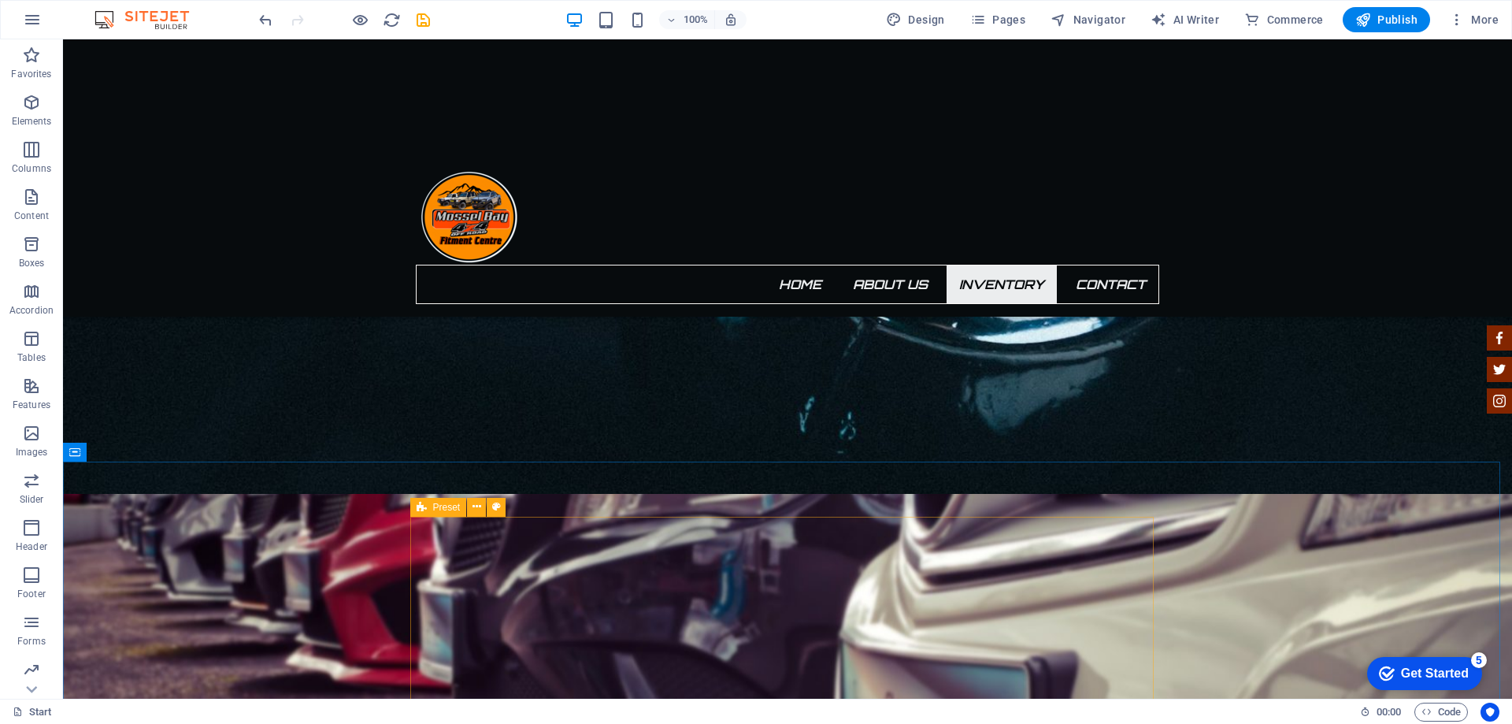
click at [428, 507] on div "Preset" at bounding box center [438, 507] width 57 height 19
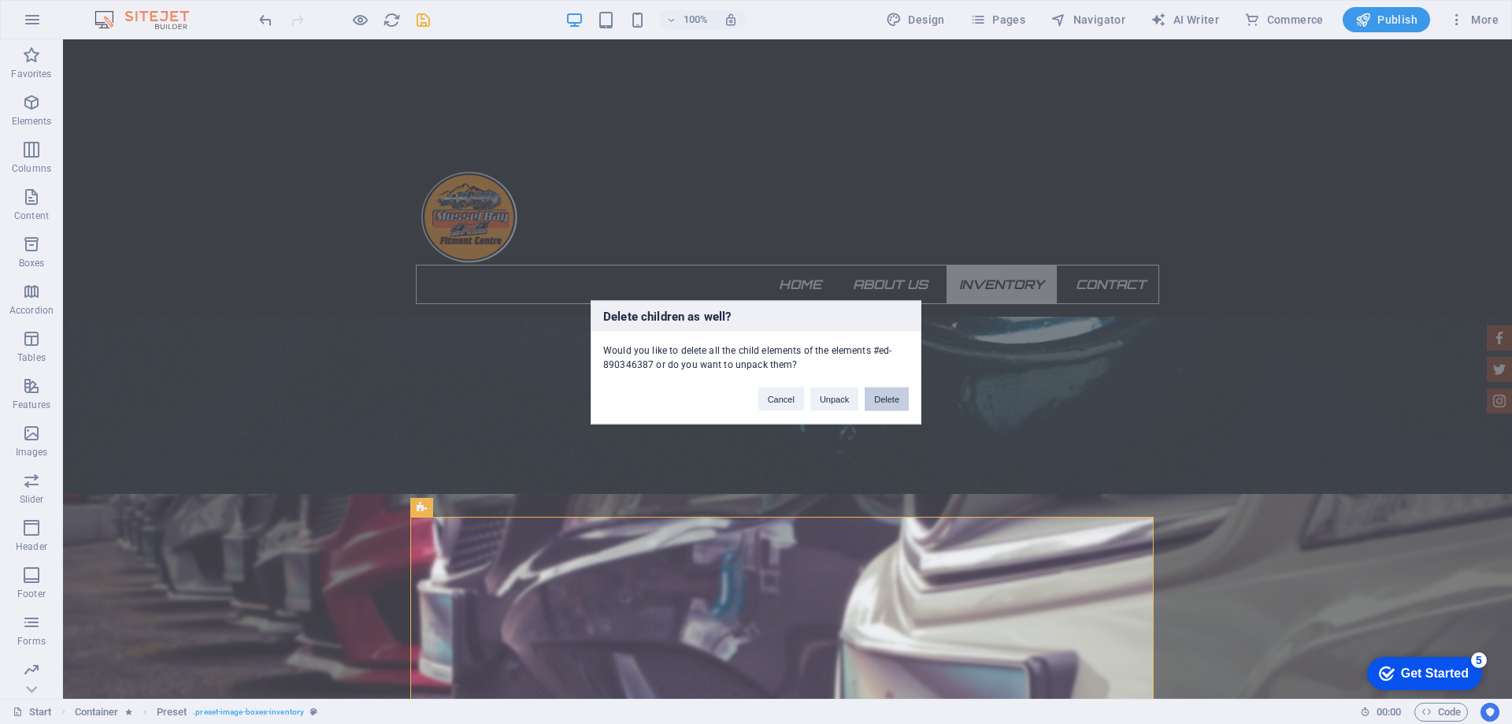
click at [888, 398] on button "Delete" at bounding box center [887, 399] width 44 height 24
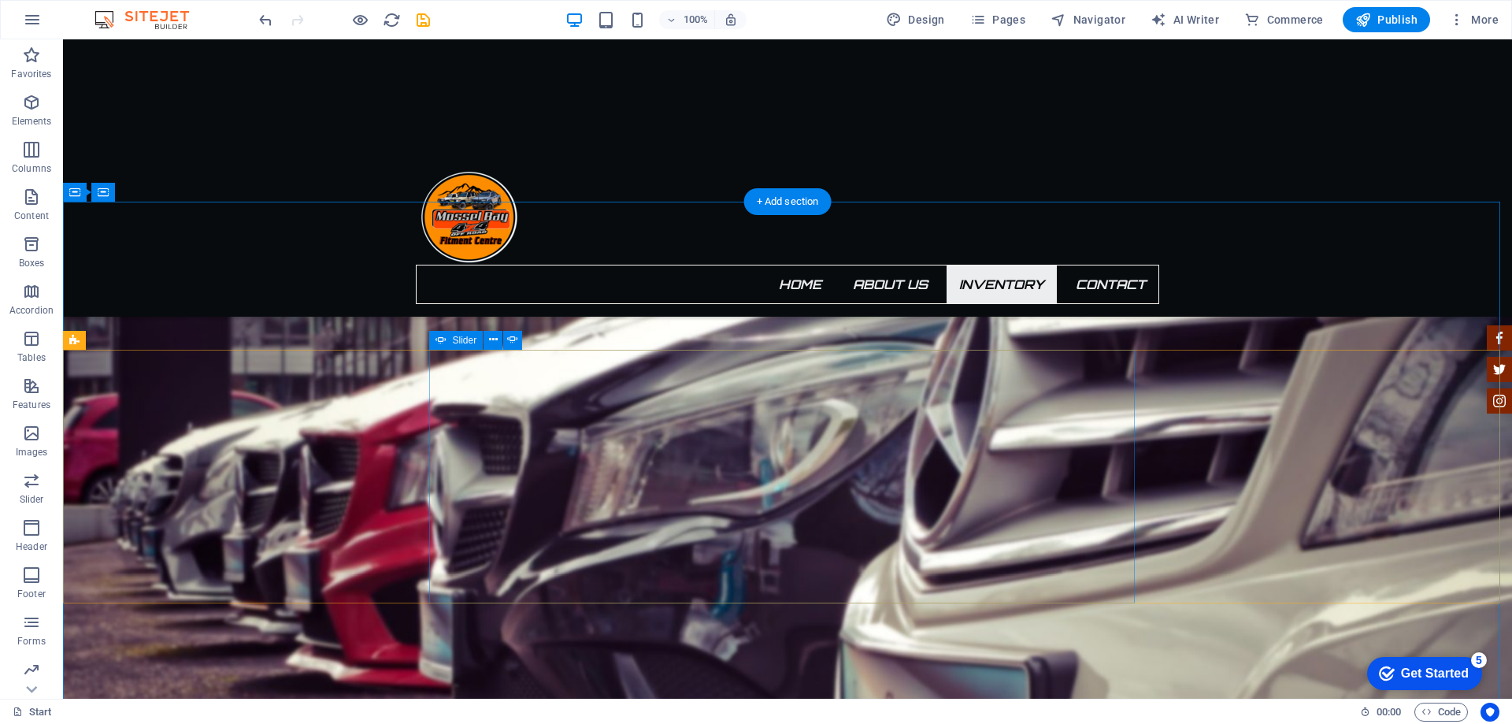
scroll to position [2514, 0]
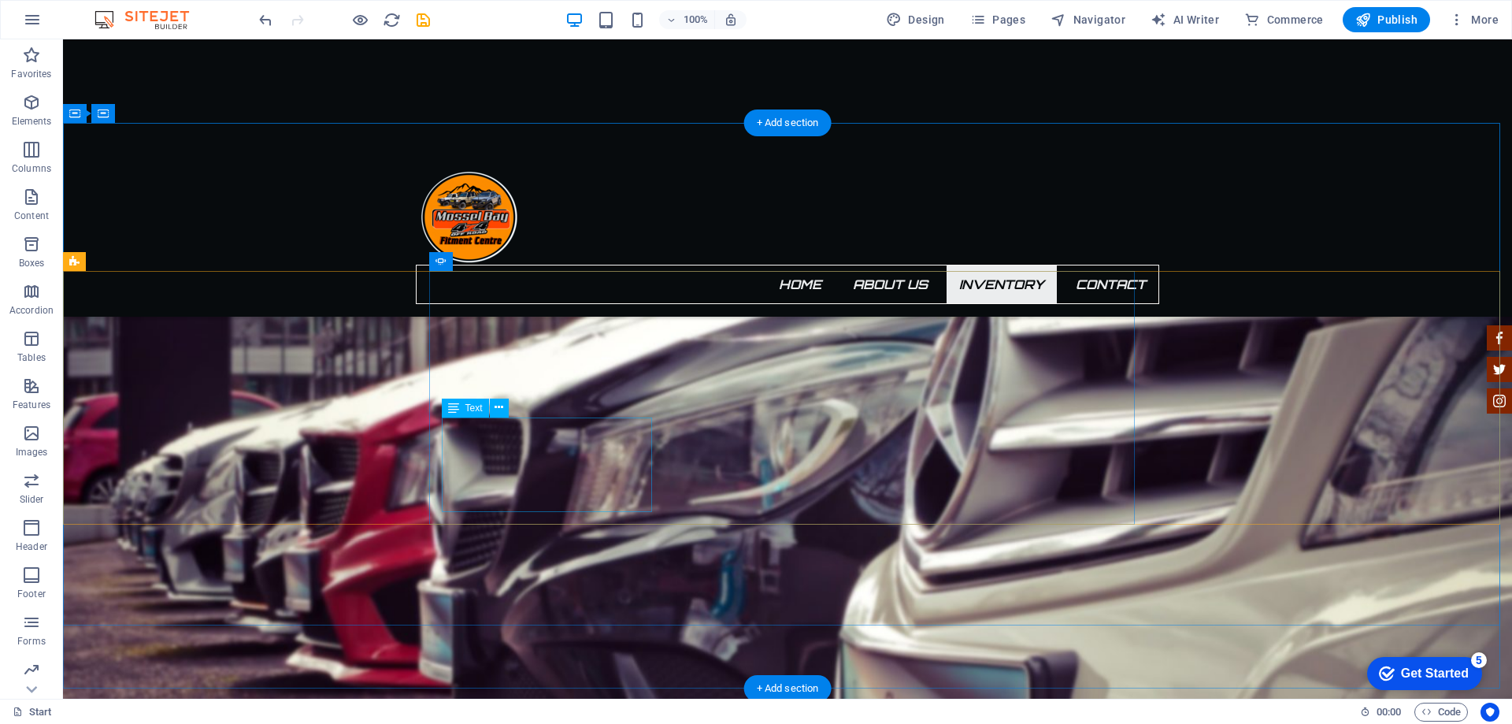
click at [454, 406] on icon at bounding box center [453, 407] width 11 height 19
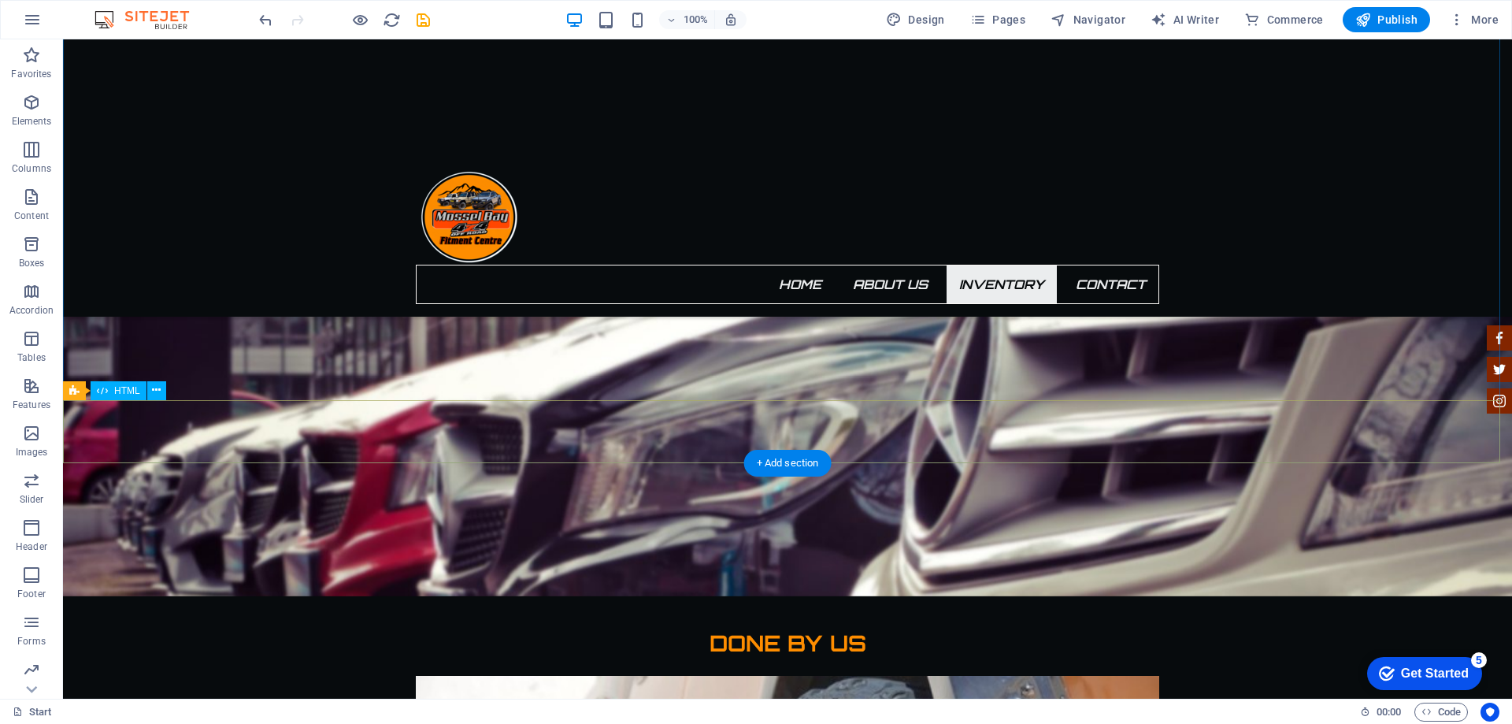
scroll to position [2750, 0]
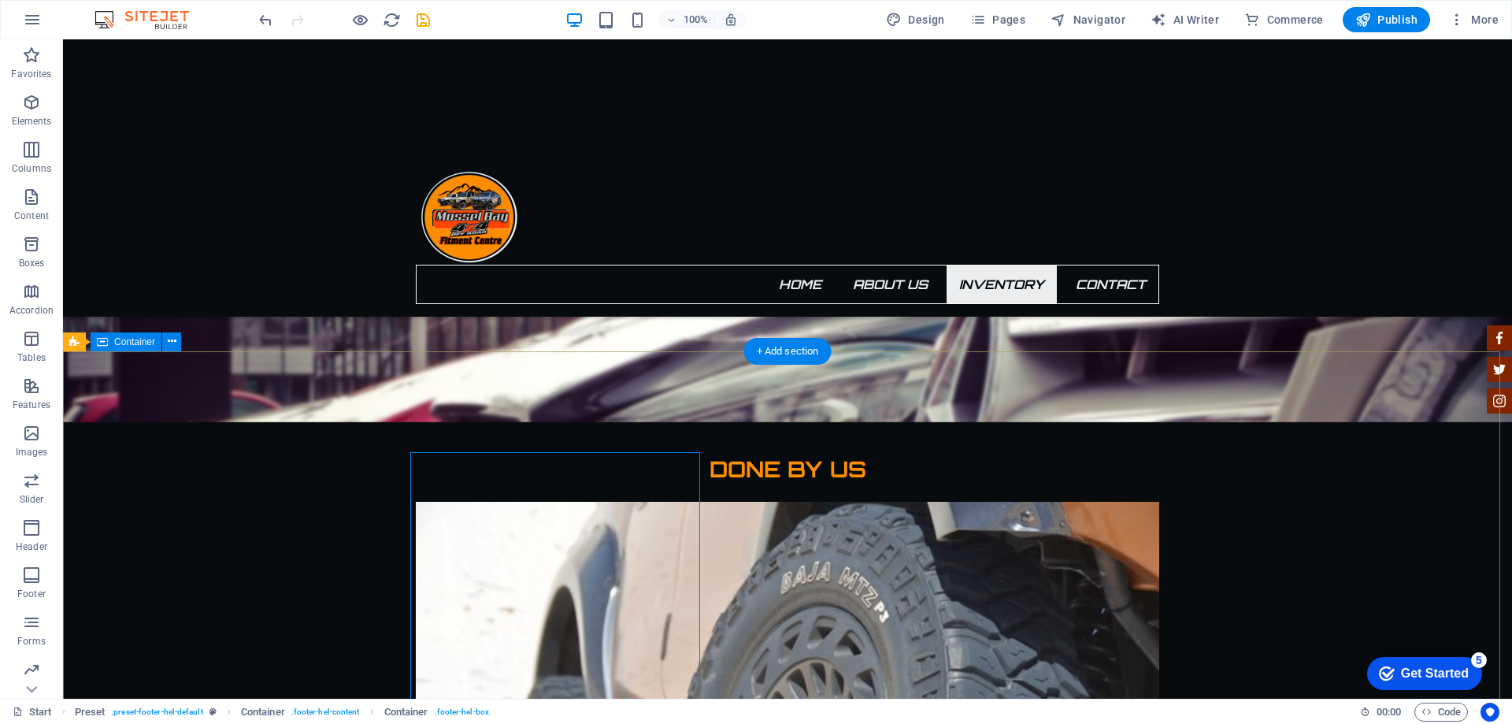
scroll to position [3065, 0]
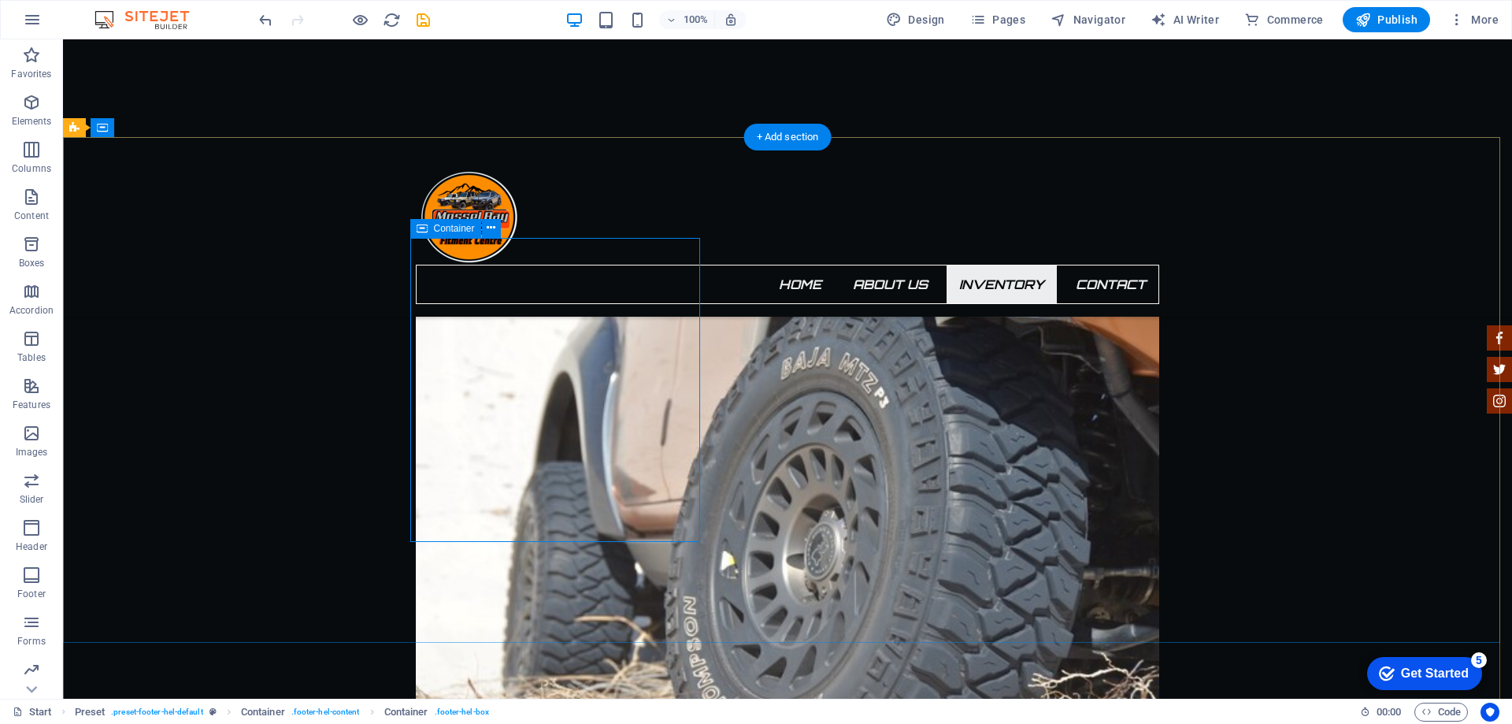
click at [33, 110] on icon "button" at bounding box center [31, 102] width 19 height 19
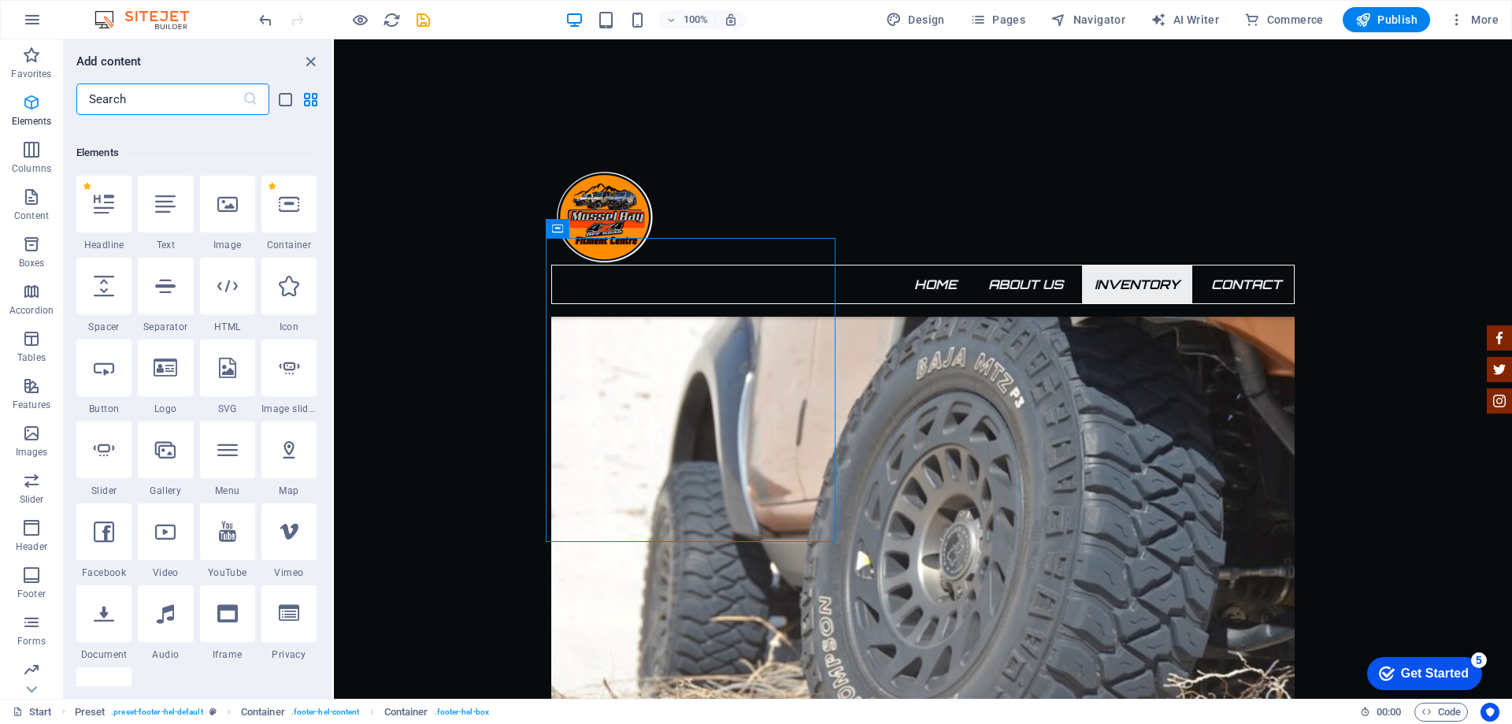
scroll to position [168, 0]
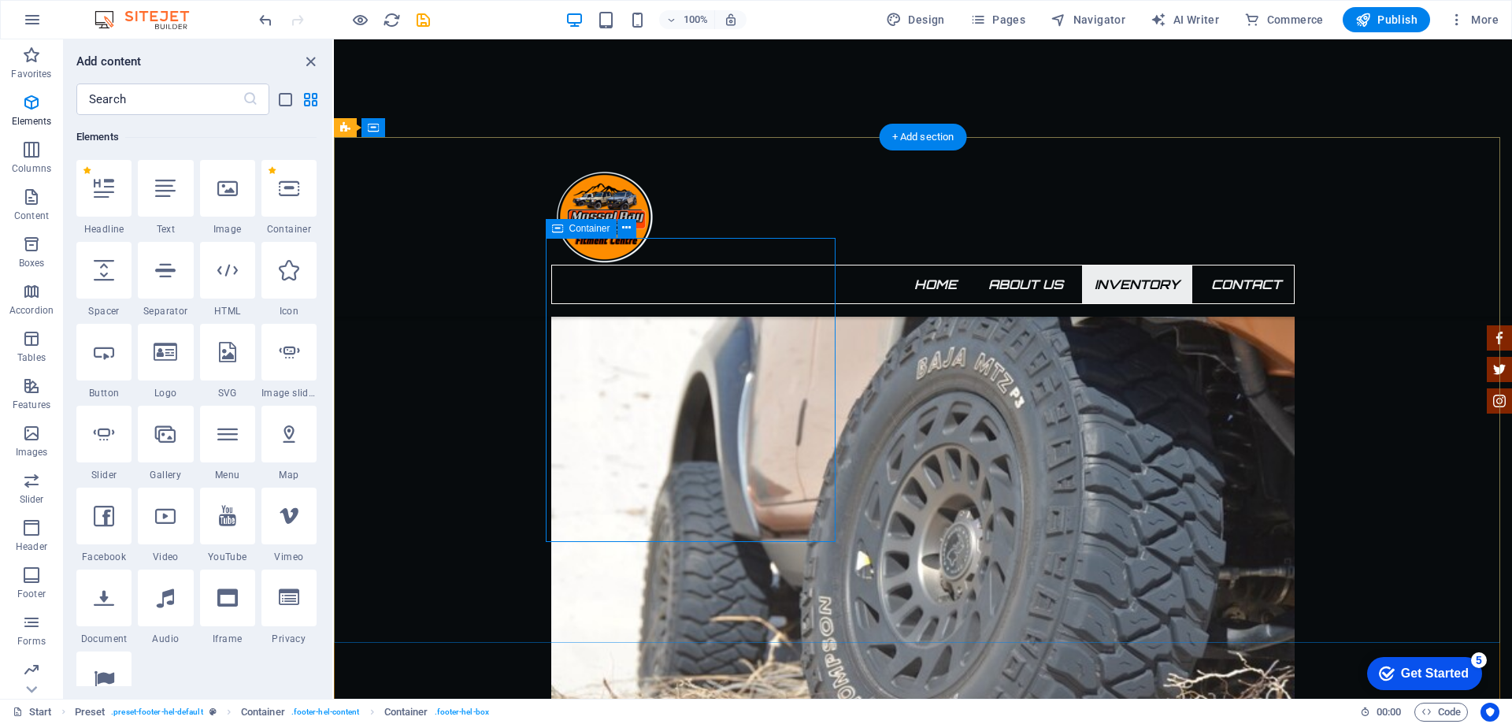
click at [157, 200] on div at bounding box center [165, 188] width 55 height 57
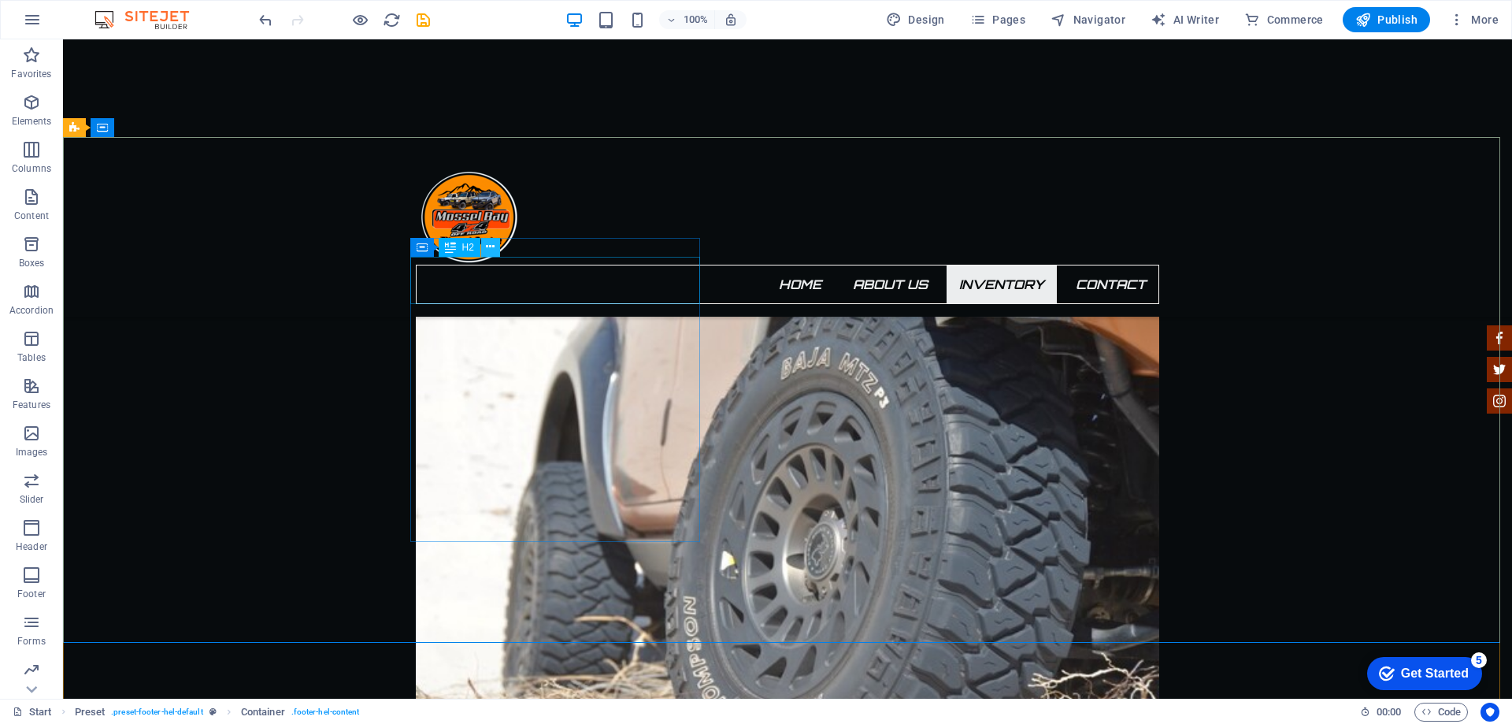
click at [494, 246] on icon at bounding box center [490, 247] width 9 height 17
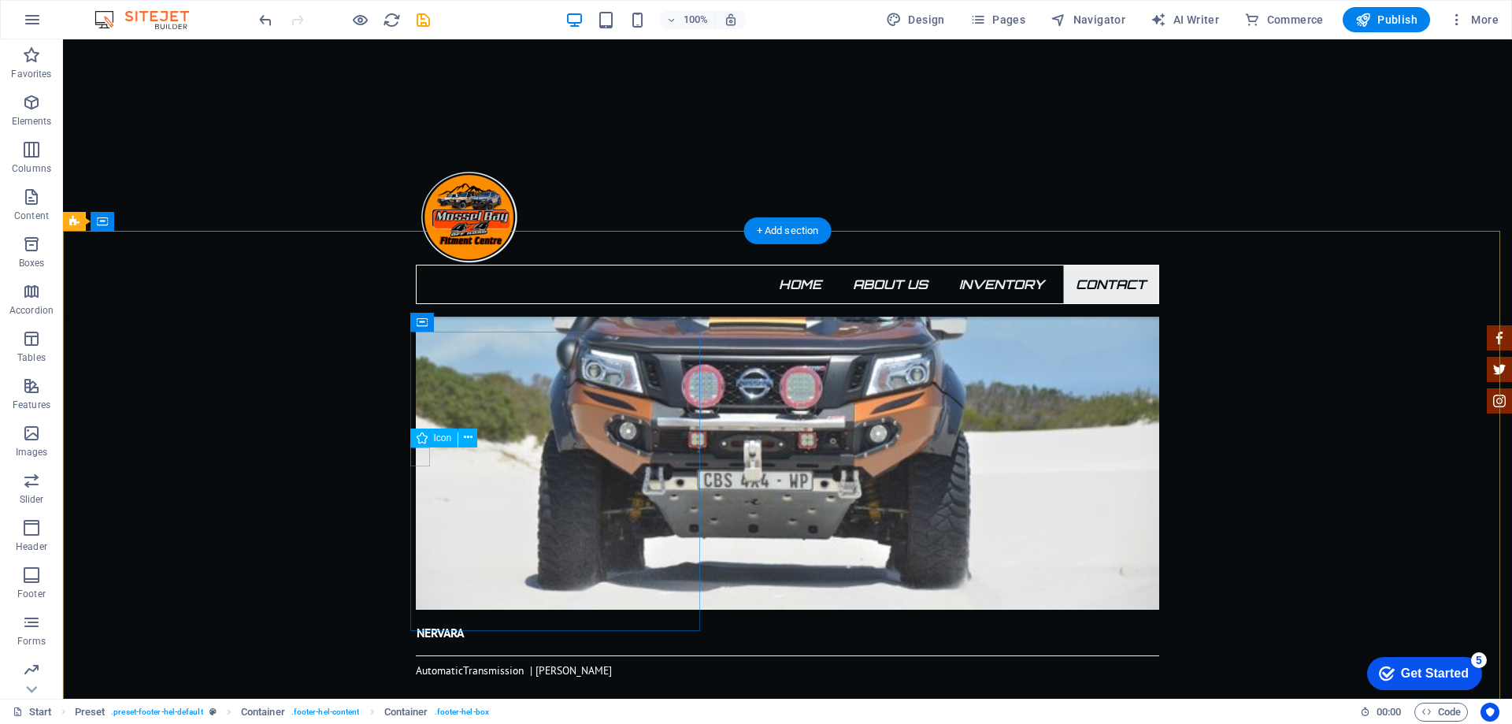
scroll to position [3773, 0]
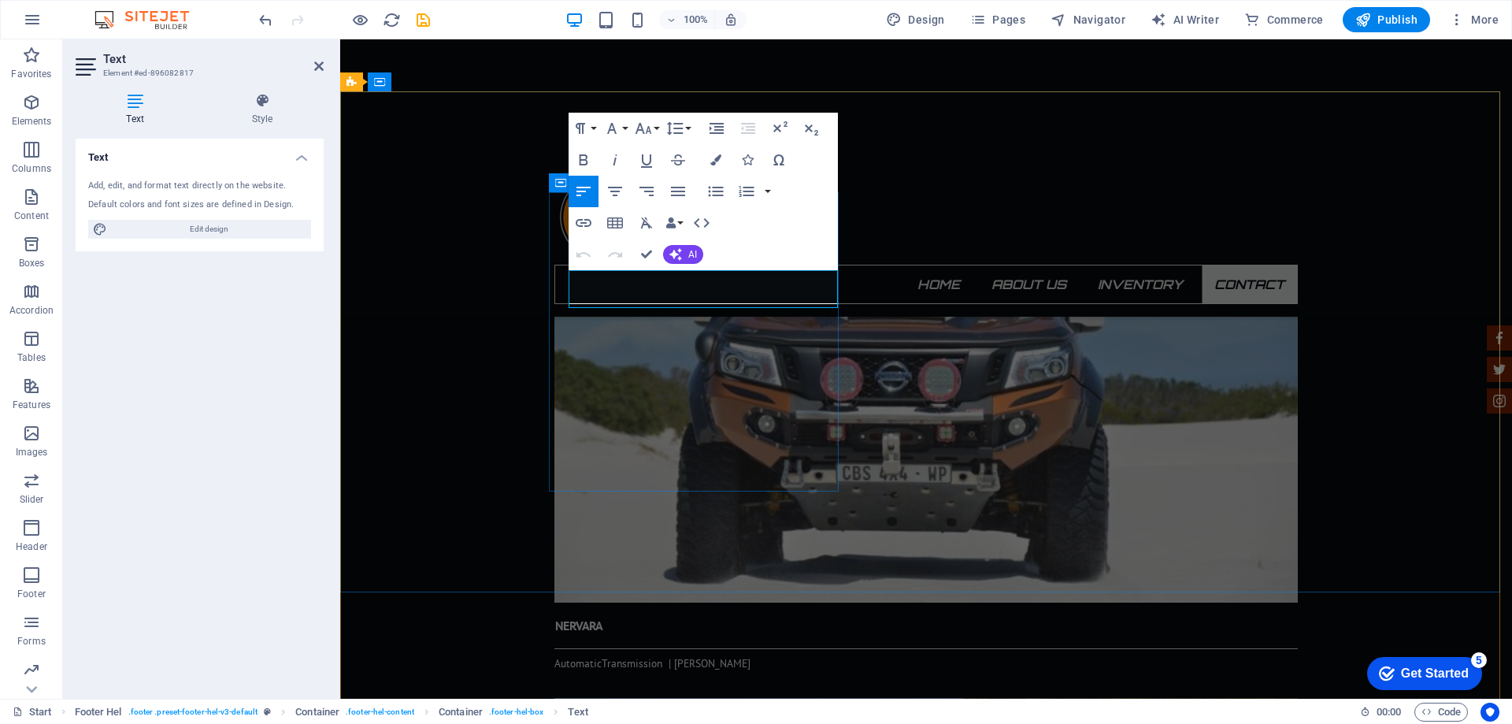
drag, startPoint x: 658, startPoint y: 284, endPoint x: 573, endPoint y: 281, distance: 85.1
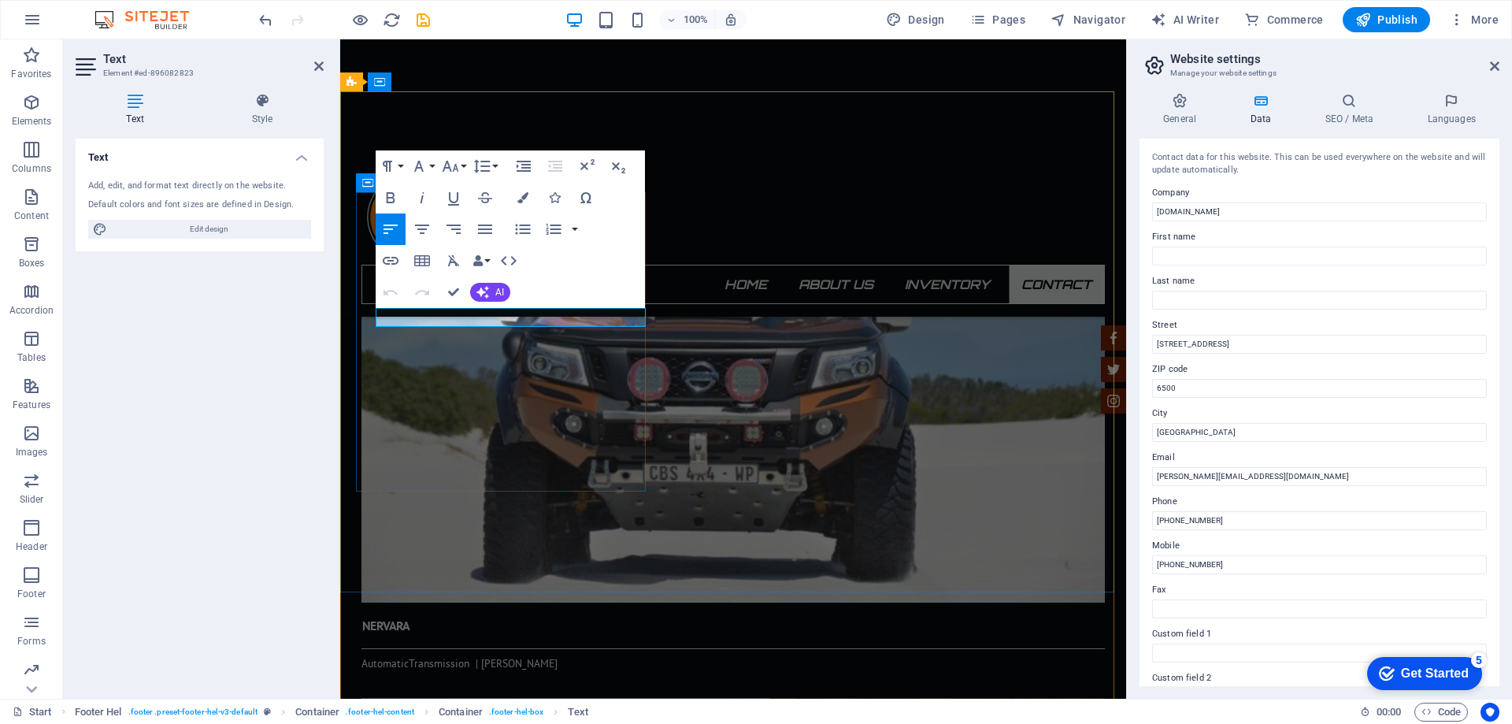
click at [1204, 520] on input "[PHONE_NUMBER]" at bounding box center [1319, 520] width 335 height 19
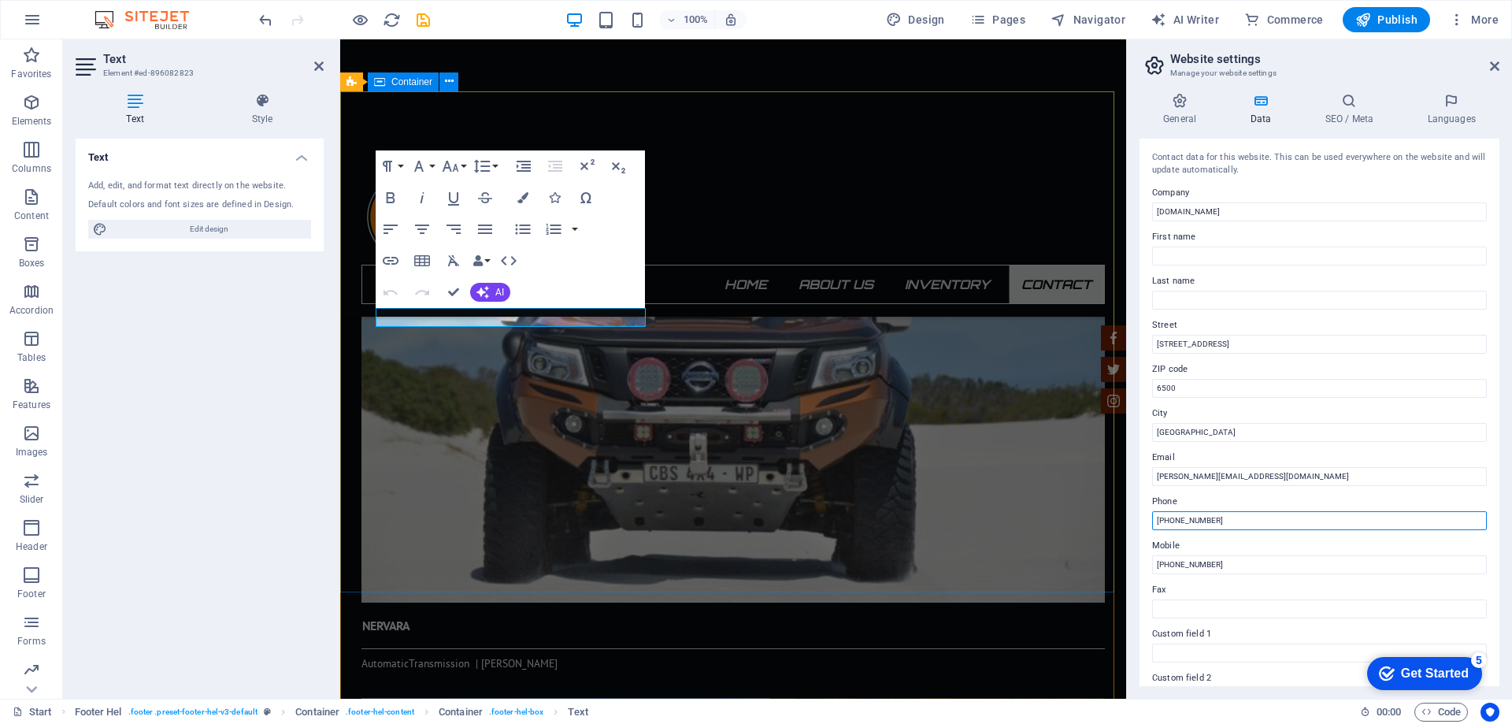
type input "[PHONE_NUMBER]"
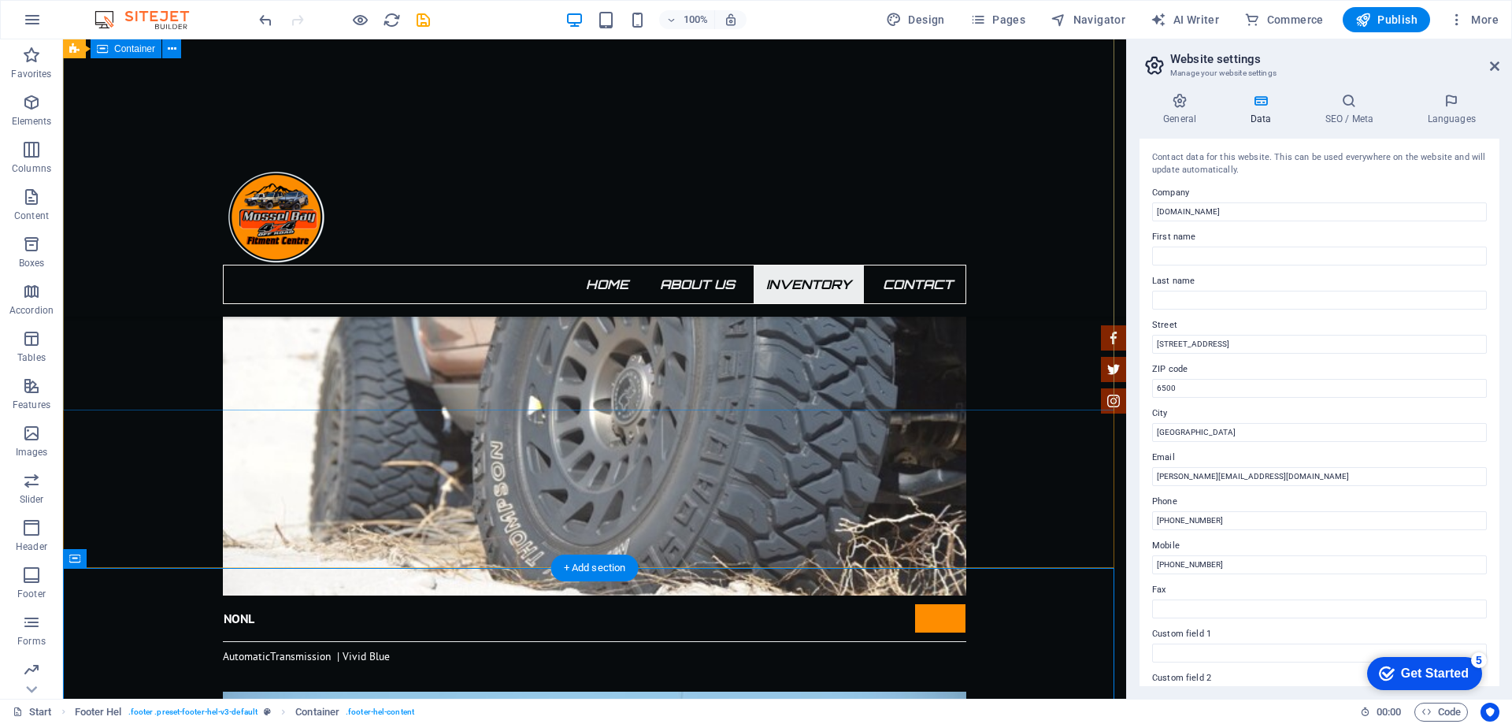
scroll to position [2907, 0]
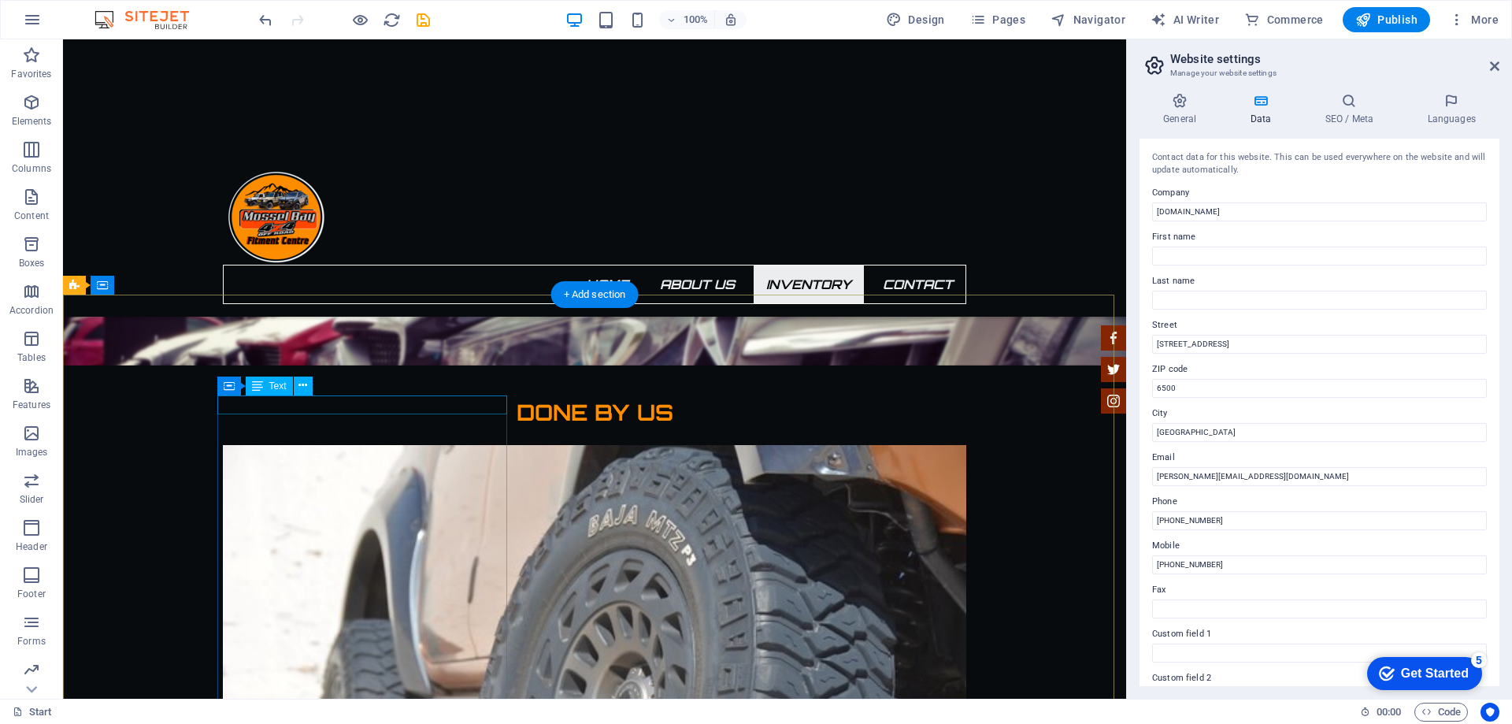
click at [226, 386] on icon at bounding box center [229, 385] width 11 height 19
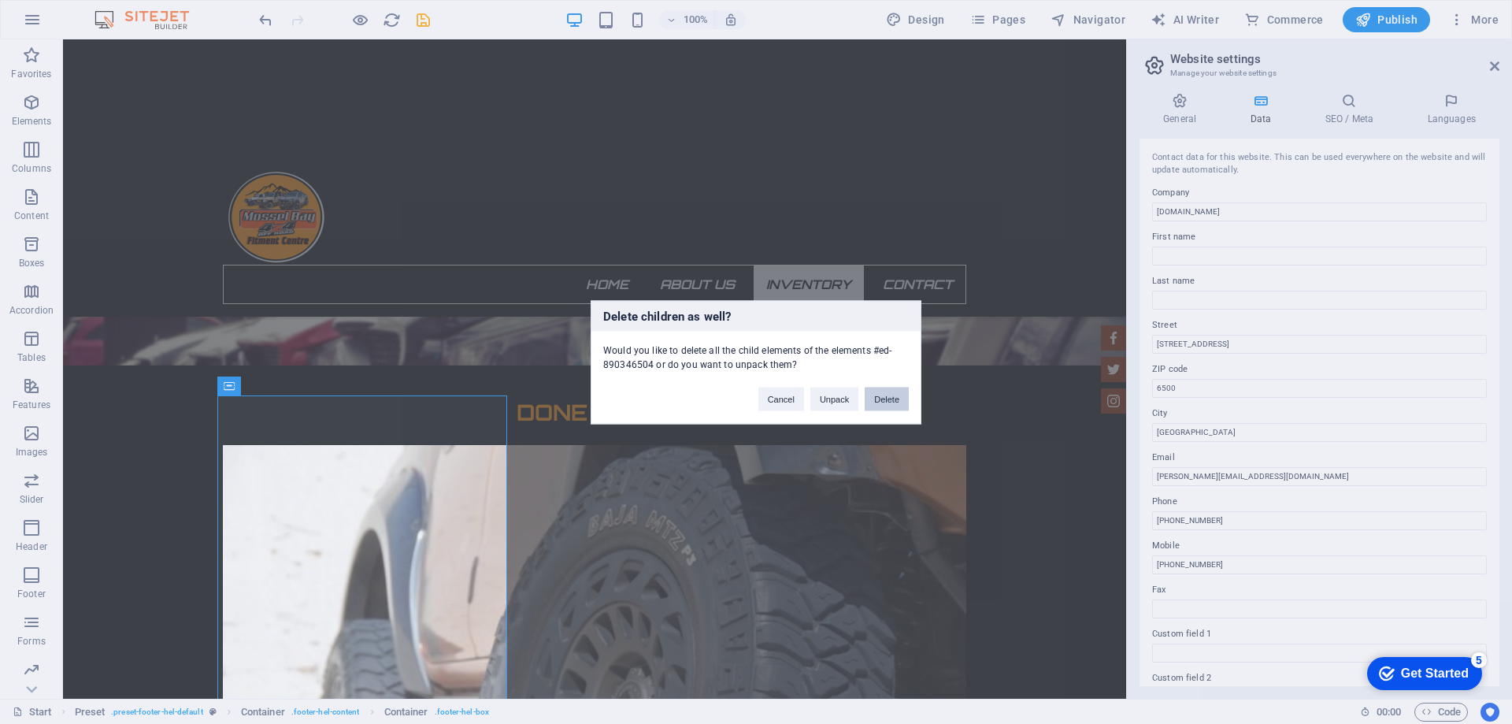
click at [907, 399] on button "Delete" at bounding box center [887, 399] width 44 height 24
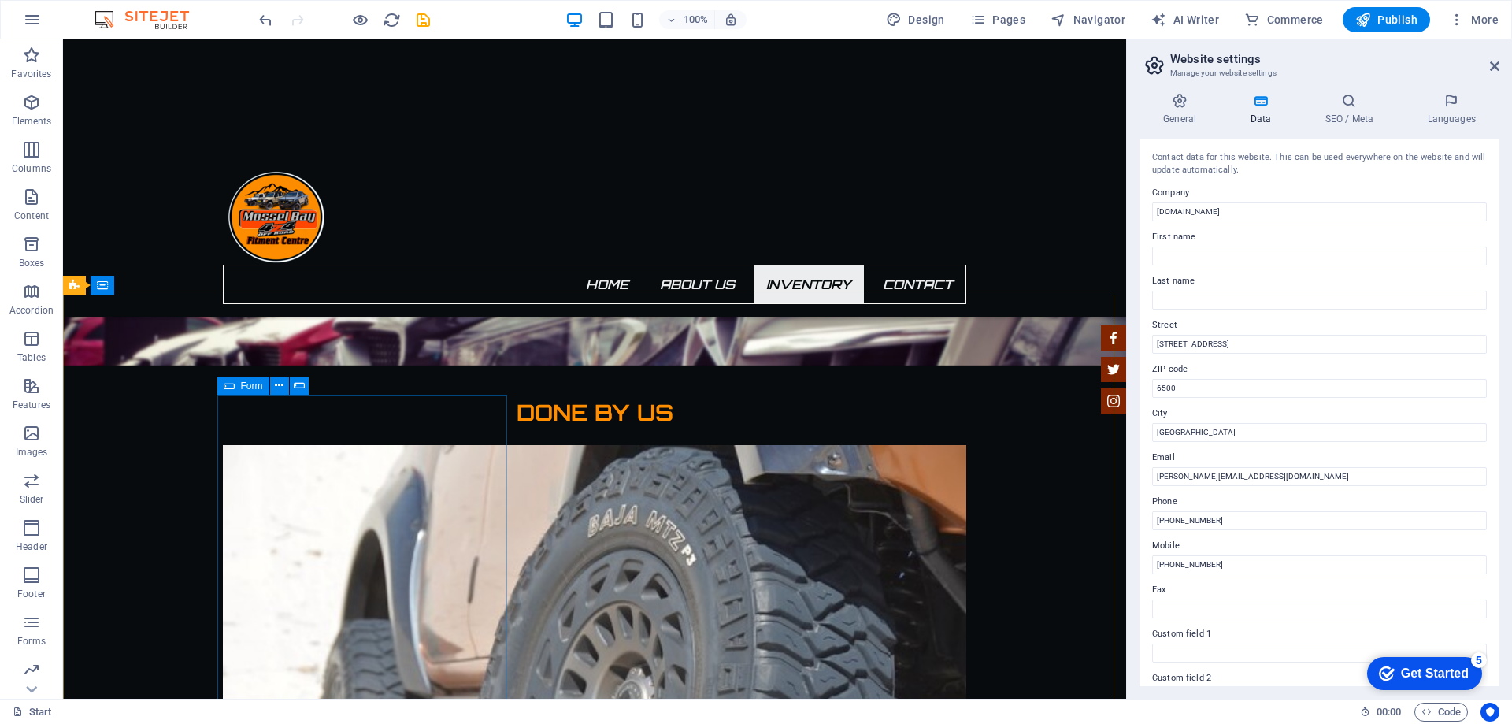
click at [230, 387] on icon at bounding box center [229, 385] width 11 height 19
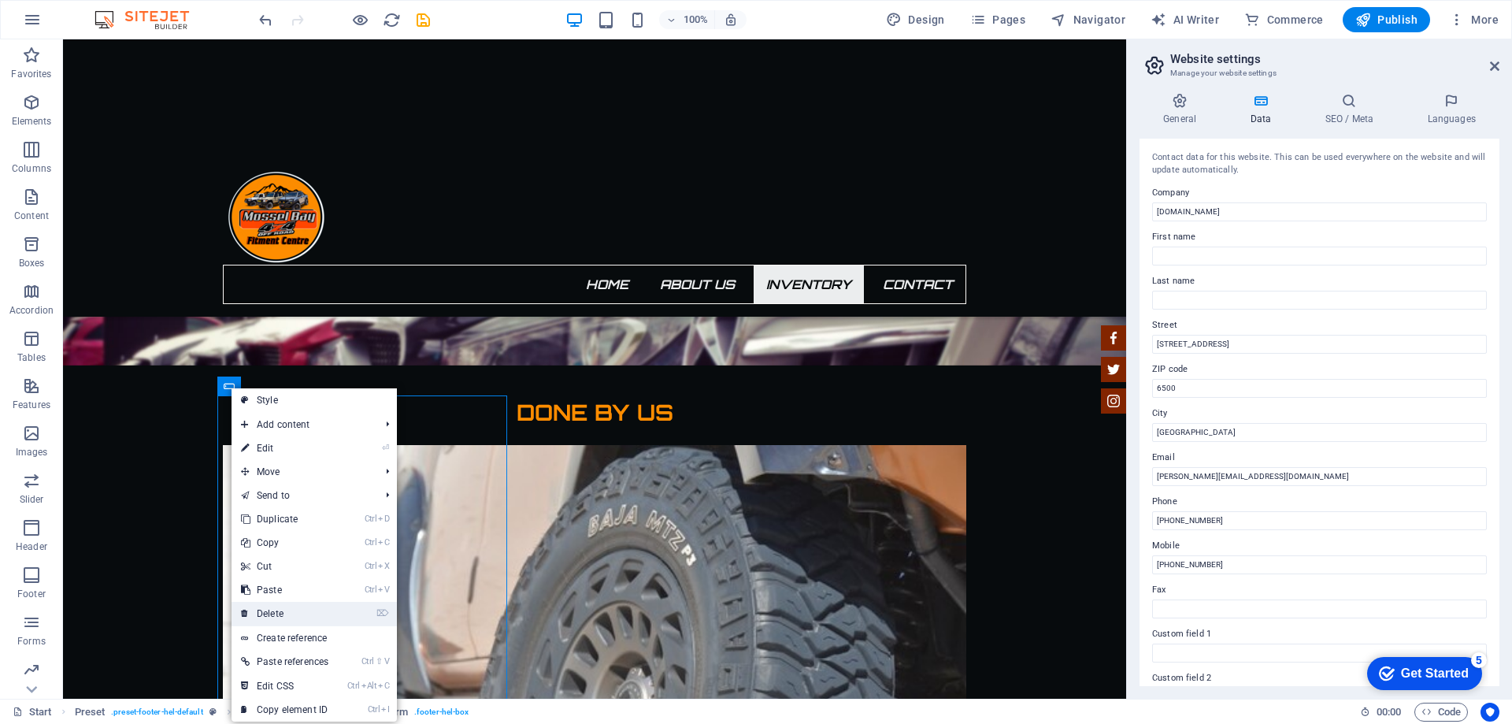
click at [294, 612] on link "⌦ Delete" at bounding box center [285, 614] width 106 height 24
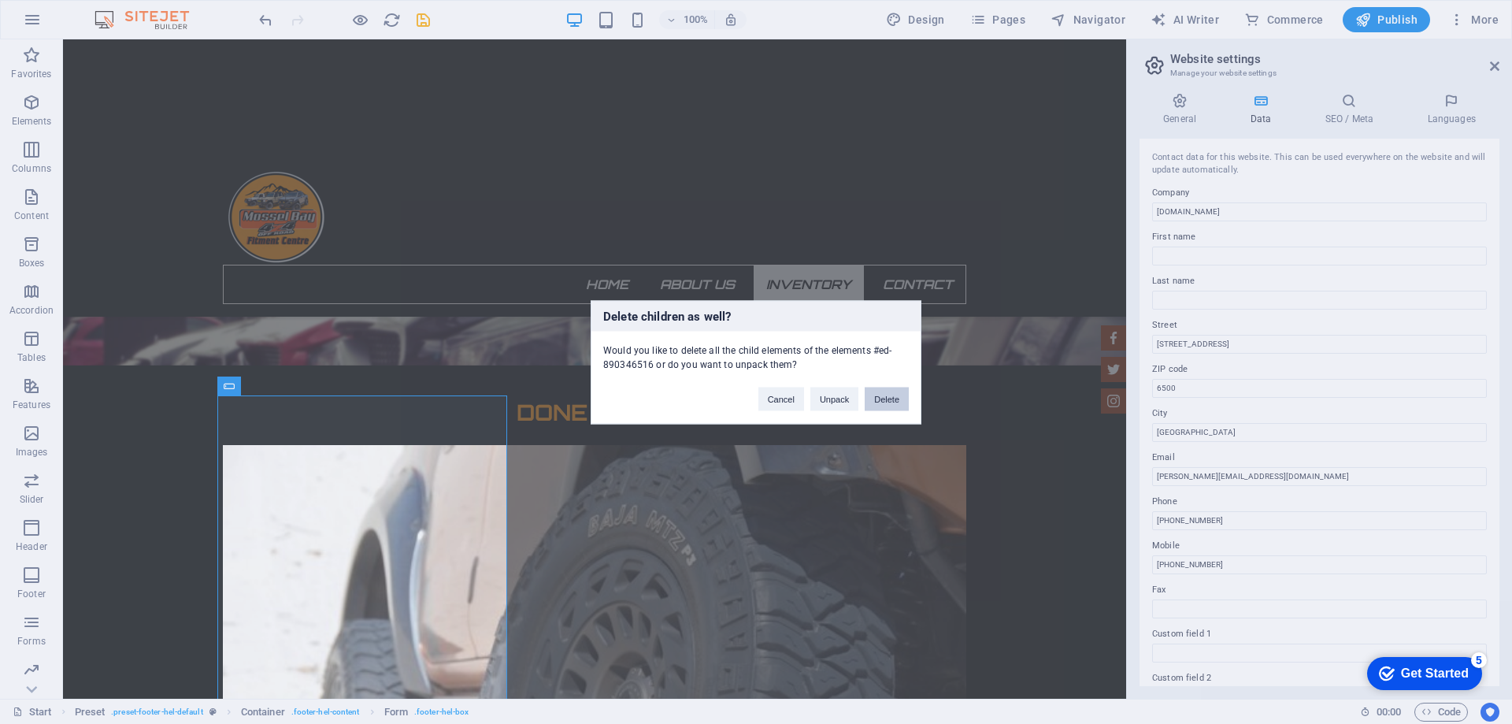
click at [887, 404] on button "Delete" at bounding box center [887, 399] width 44 height 24
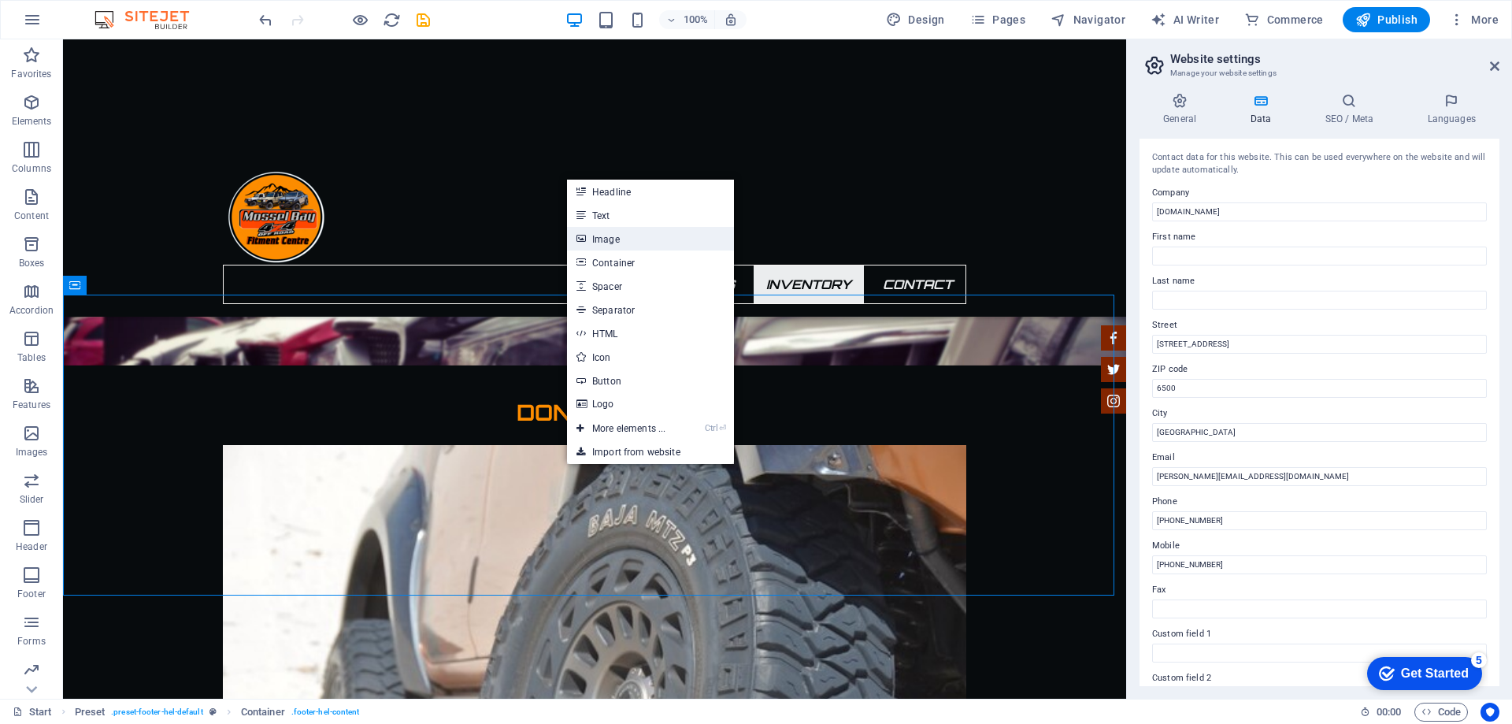
click at [617, 240] on link "Image" at bounding box center [650, 239] width 167 height 24
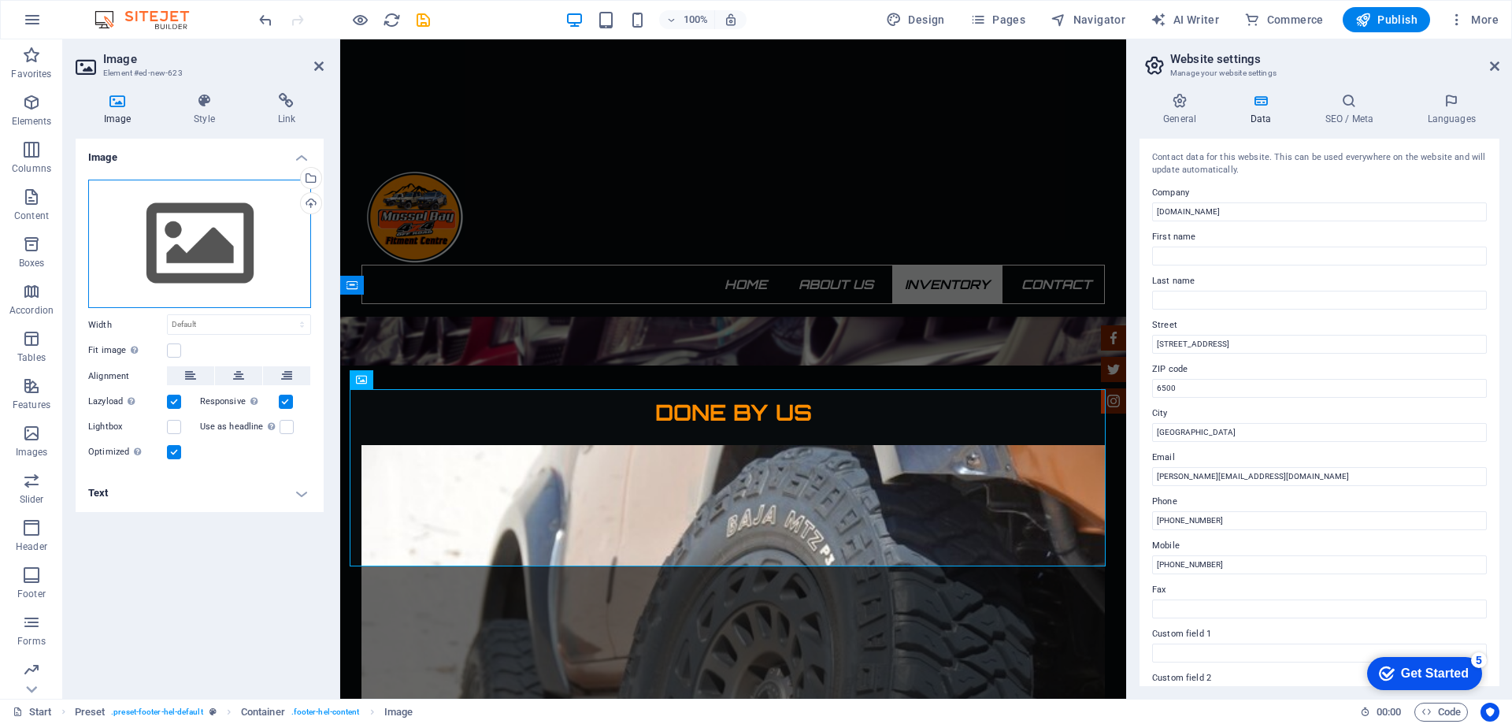
click at [175, 240] on div "Drag files here, click to choose files or select files from Files or our free s…" at bounding box center [199, 244] width 223 height 129
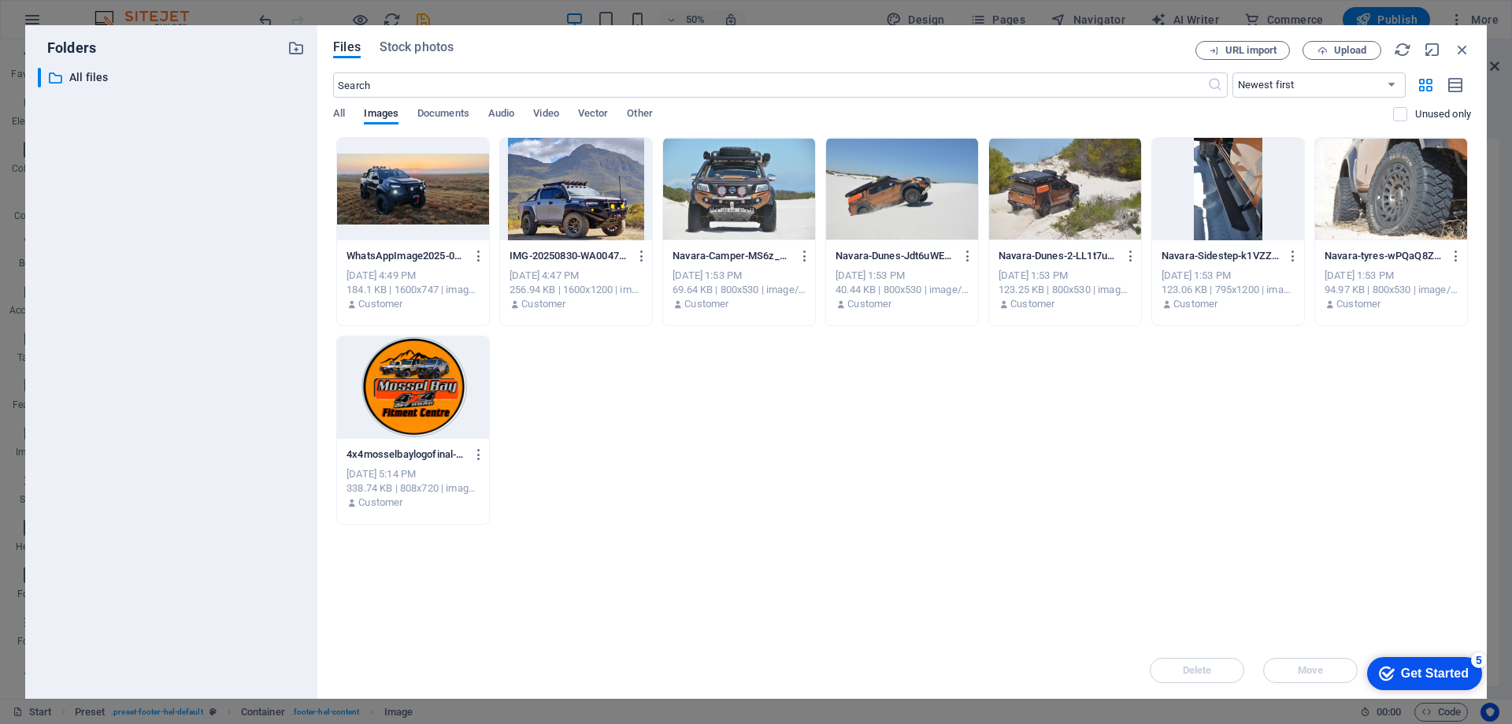
click at [442, 197] on div at bounding box center [413, 189] width 152 height 102
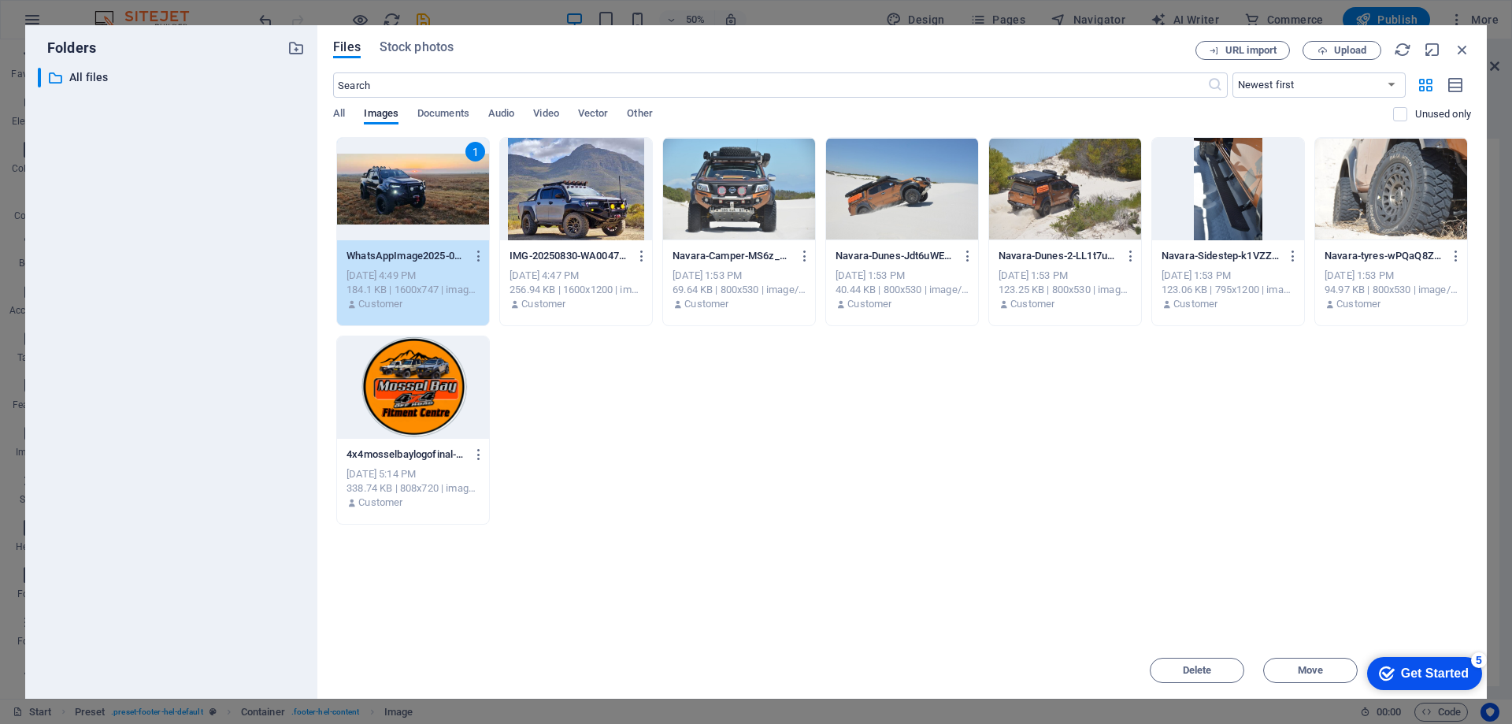
click at [444, 170] on div "1" at bounding box center [413, 189] width 152 height 102
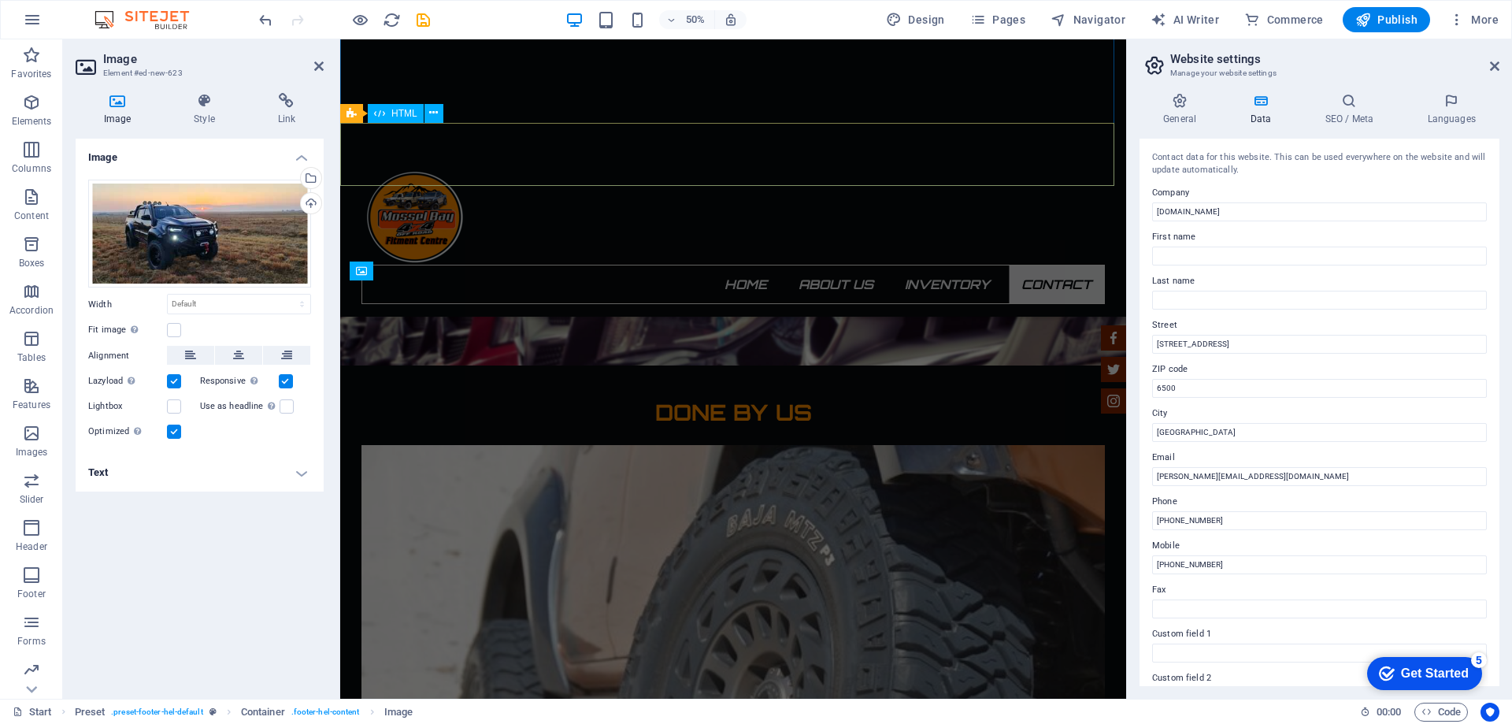
scroll to position [3016, 0]
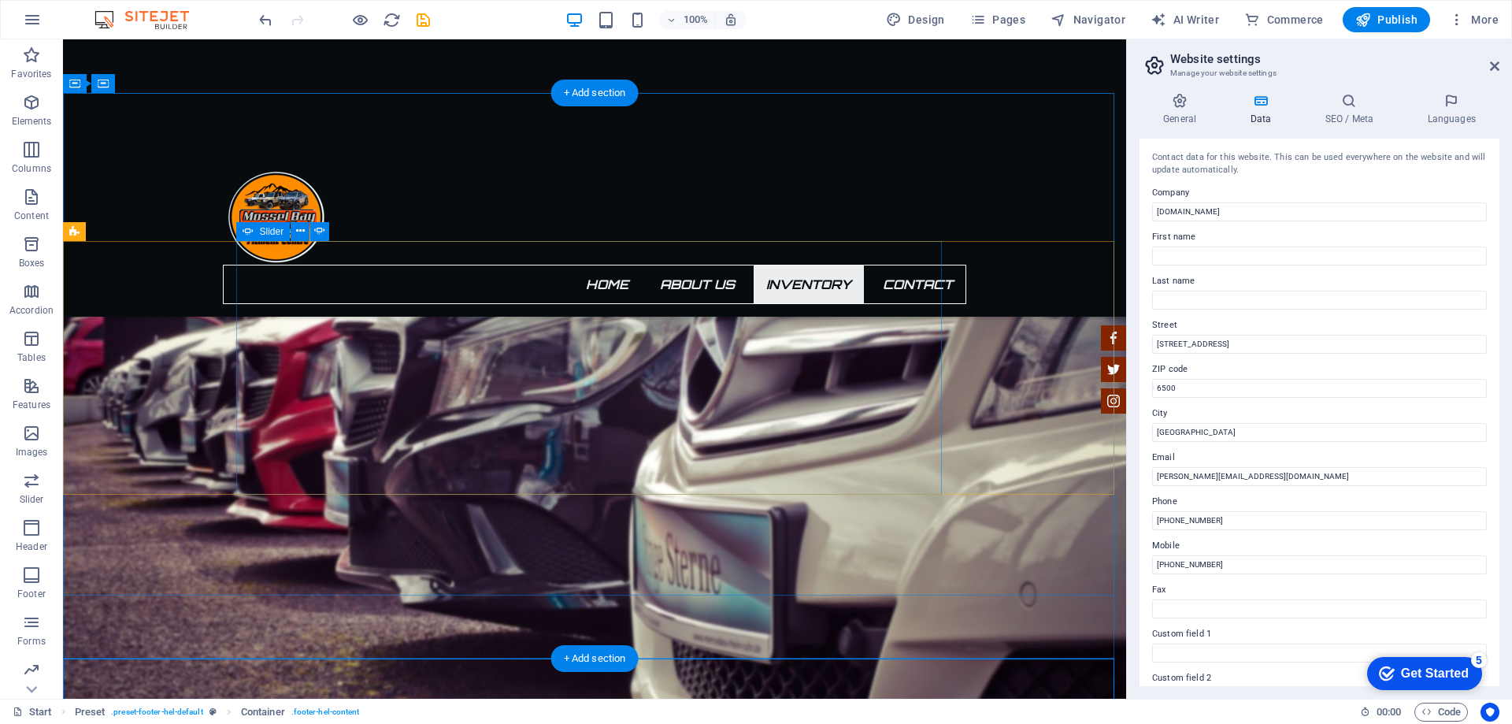
scroll to position [2465, 0]
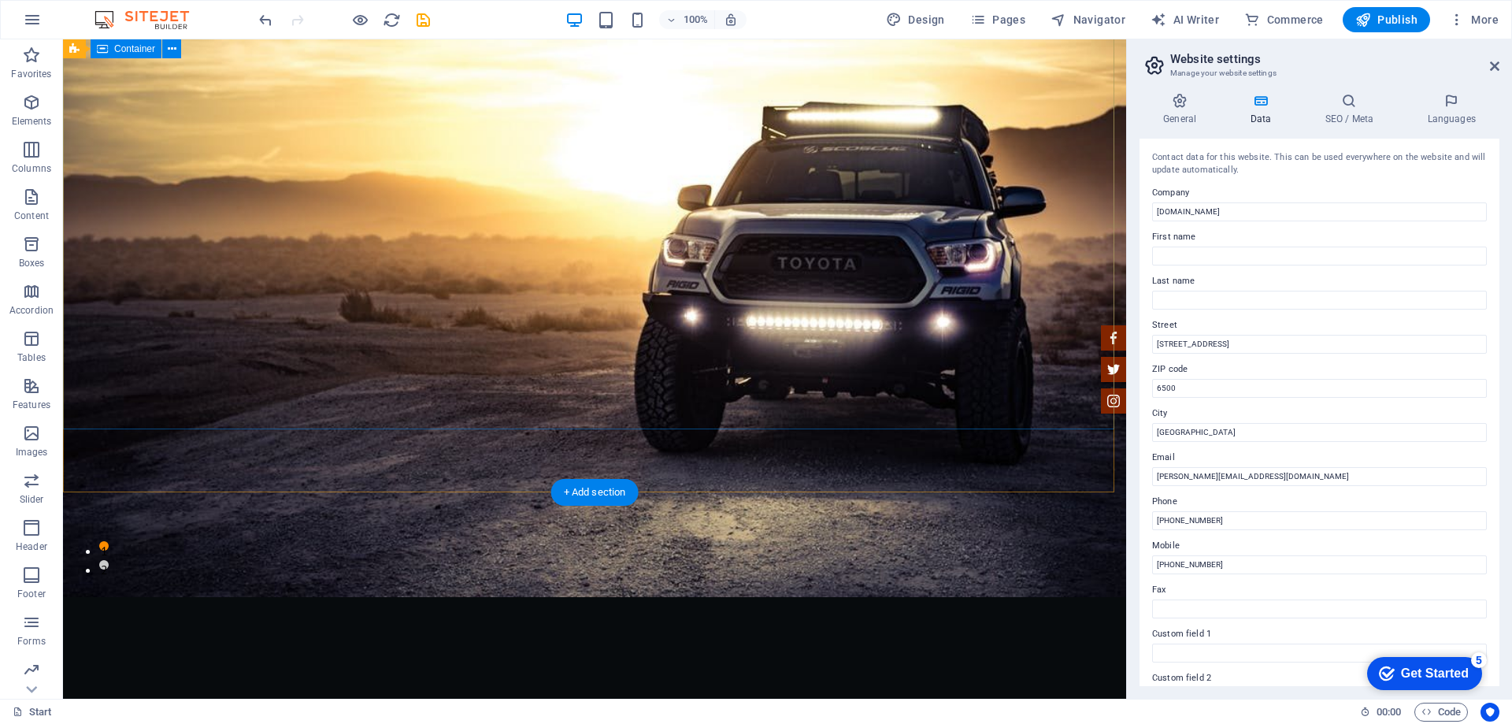
scroll to position [0, 0]
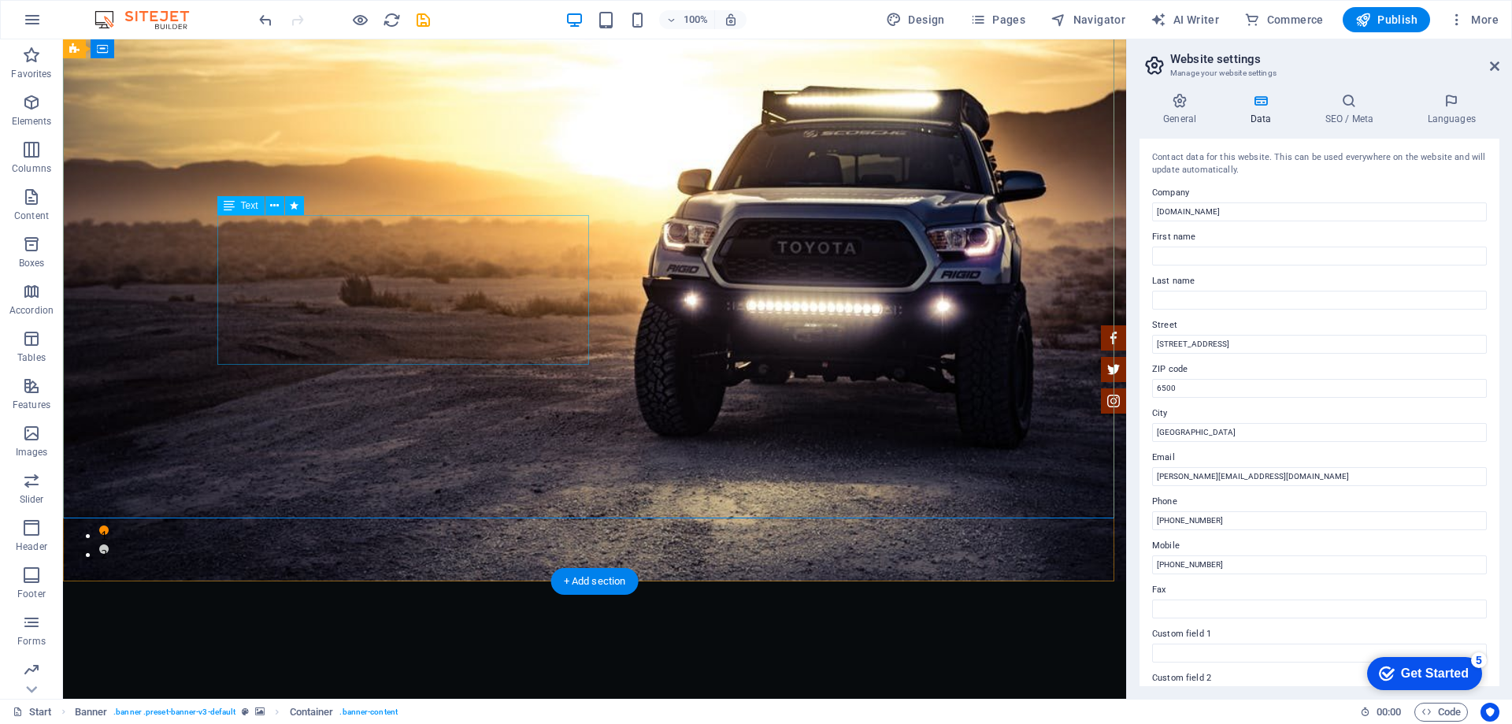
scroll to position [236, 0]
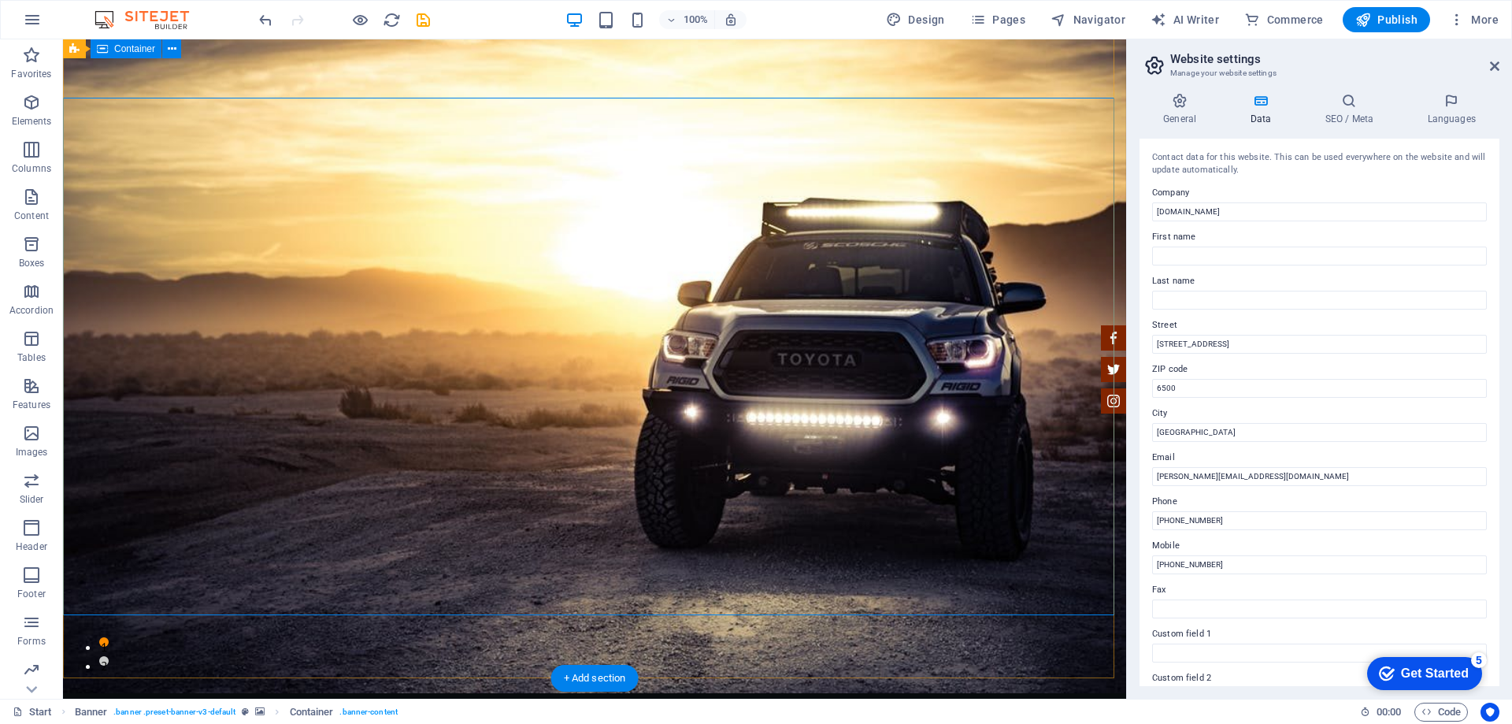
scroll to position [0, 0]
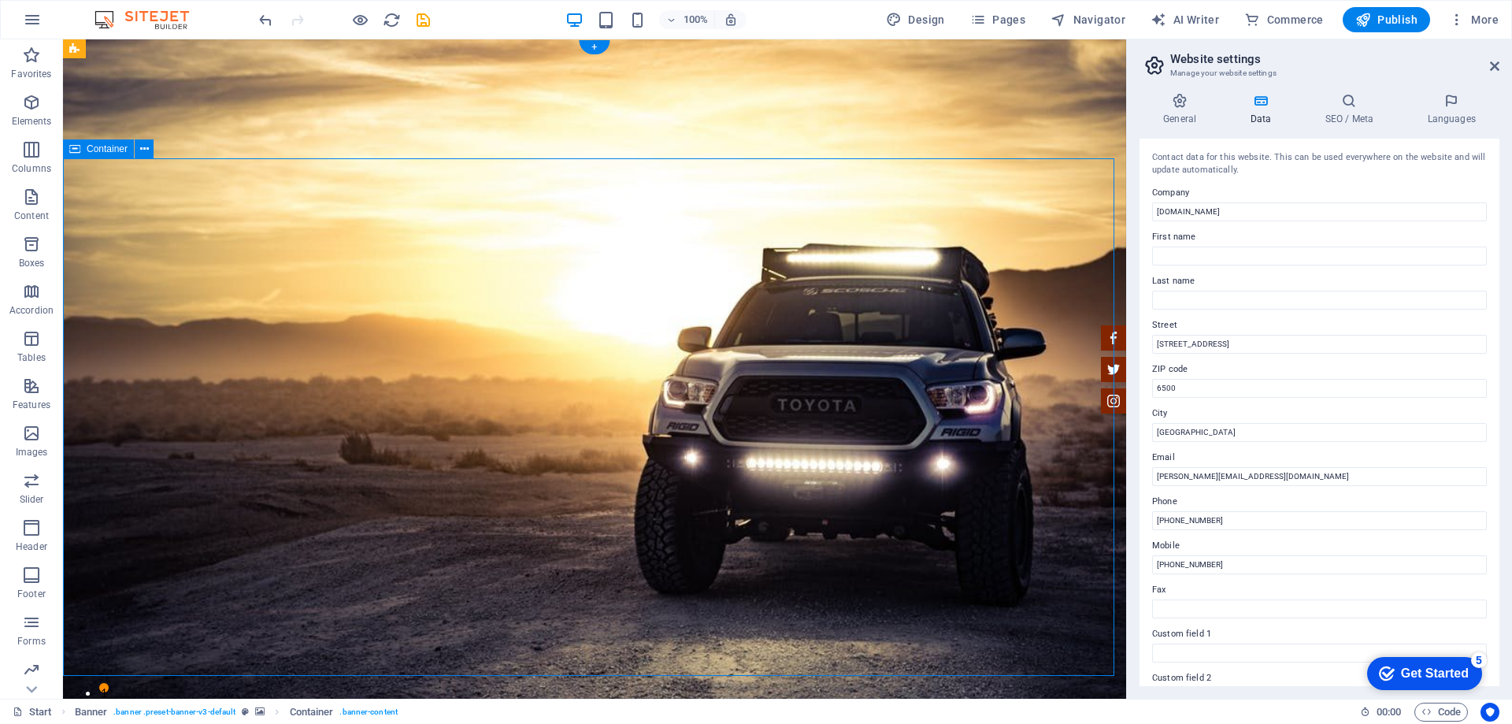
click at [27, 108] on icon "button" at bounding box center [31, 102] width 19 height 19
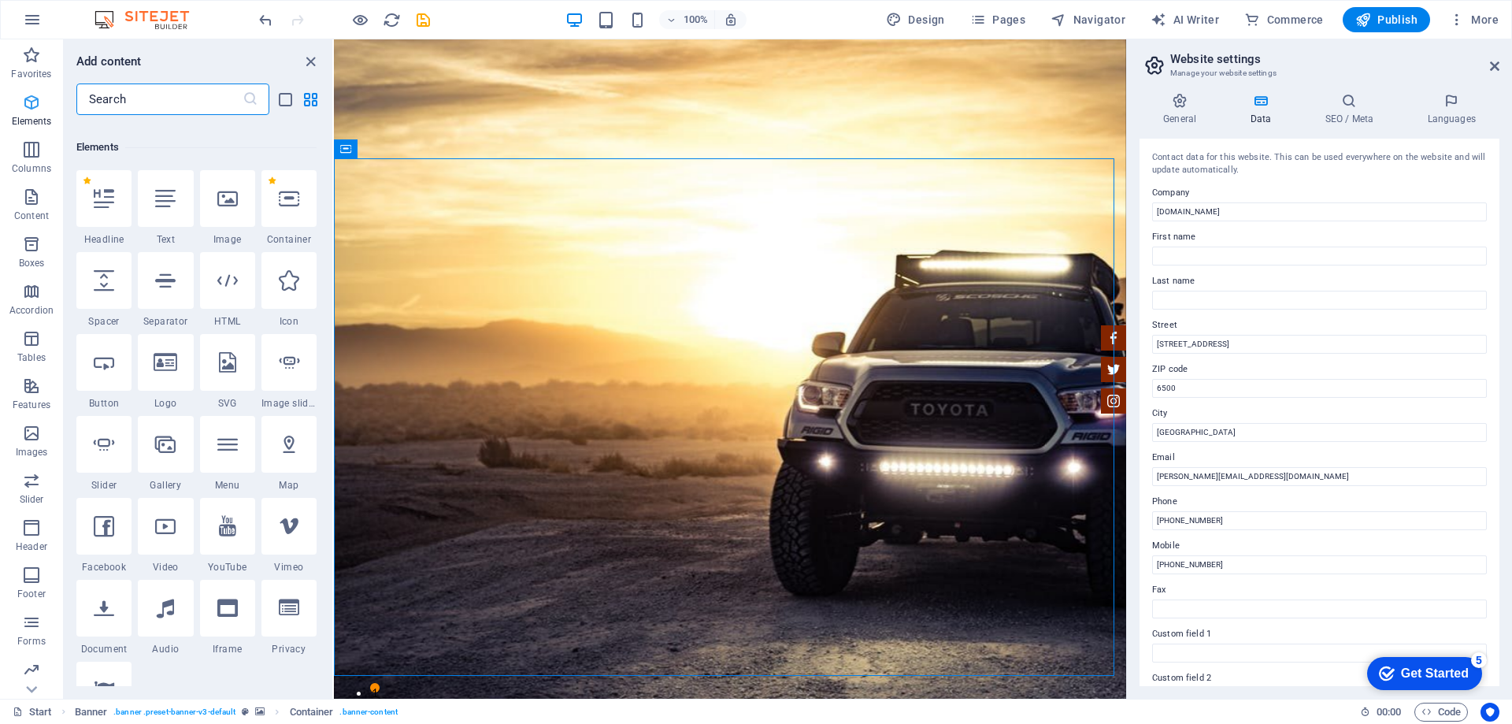
scroll to position [168, 0]
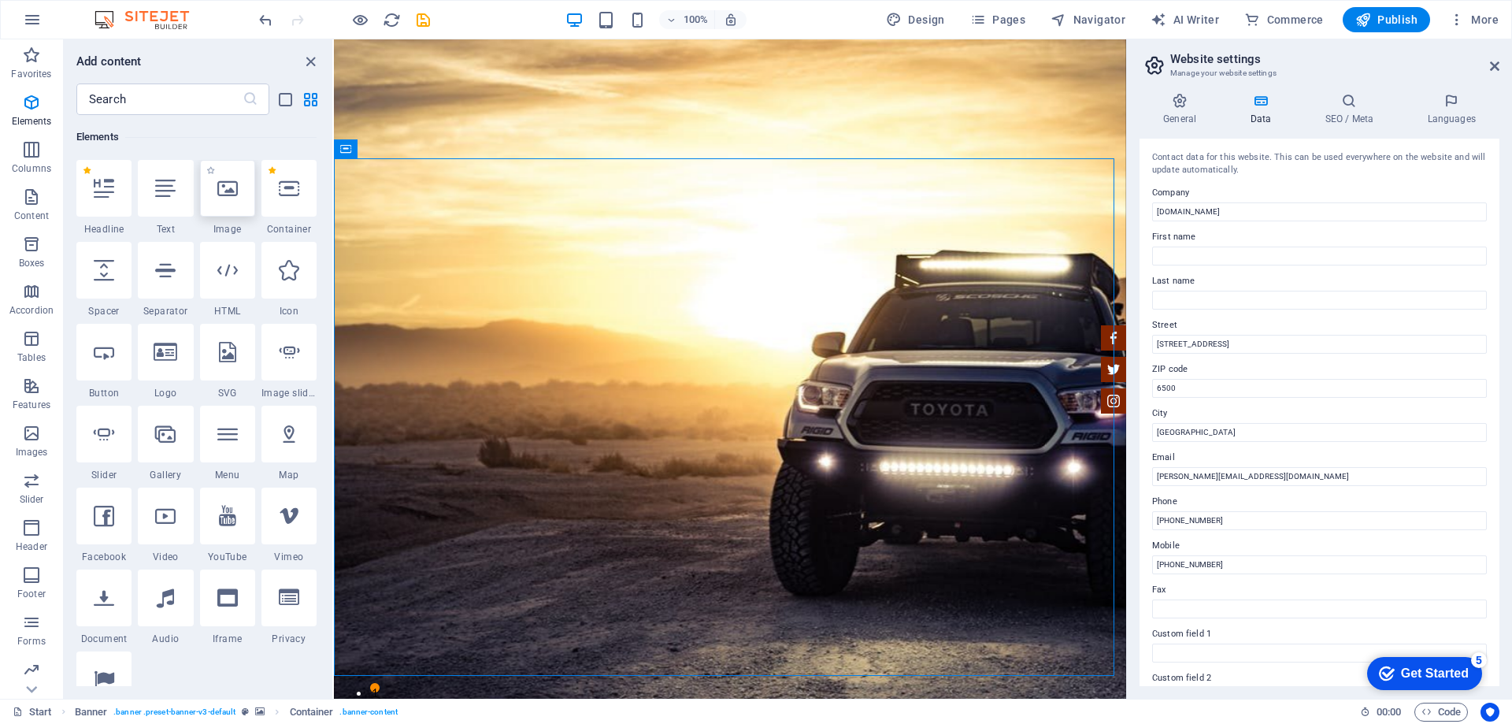
click at [226, 180] on icon at bounding box center [227, 188] width 20 height 20
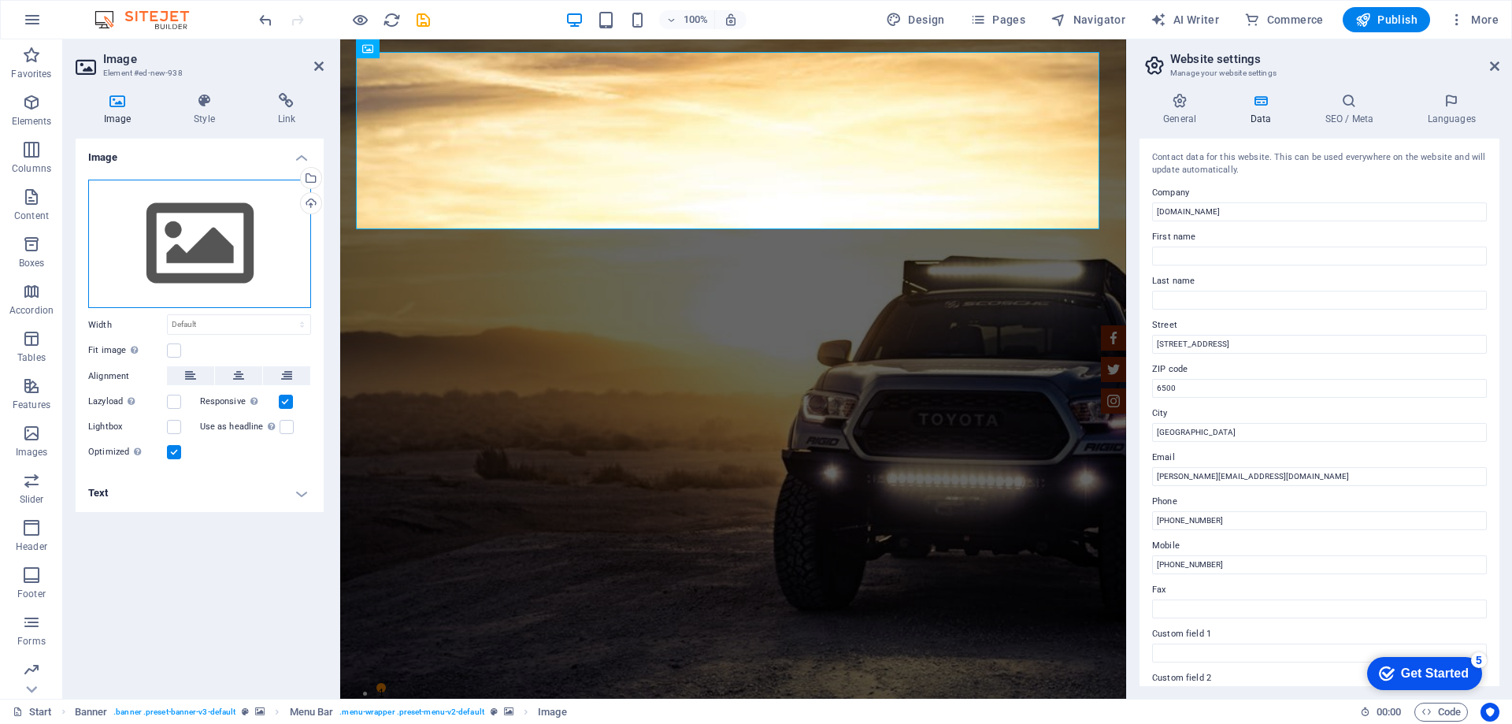
click at [195, 243] on div "Drag files here, click to choose files or select files from Files or our free s…" at bounding box center [199, 244] width 223 height 129
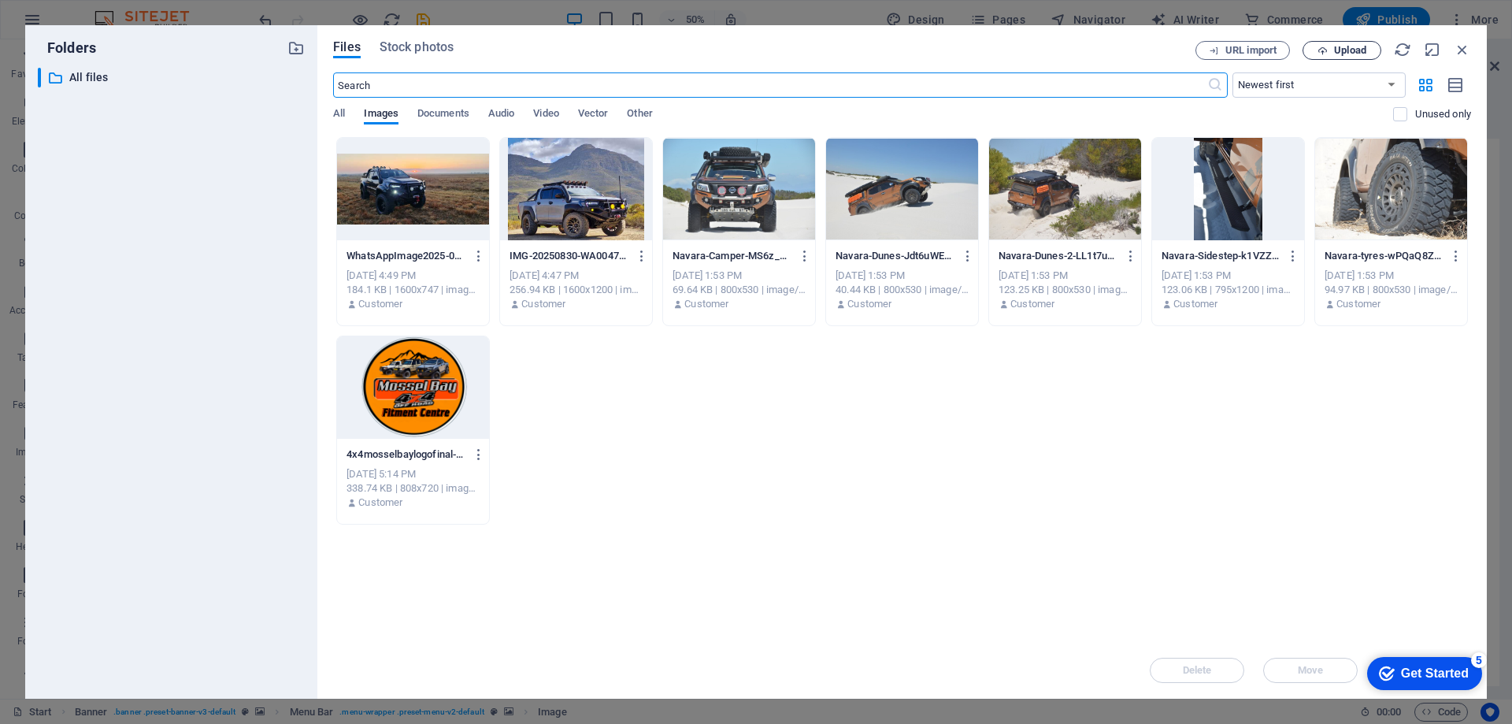
click at [1335, 50] on span "Upload" at bounding box center [1350, 50] width 32 height 9
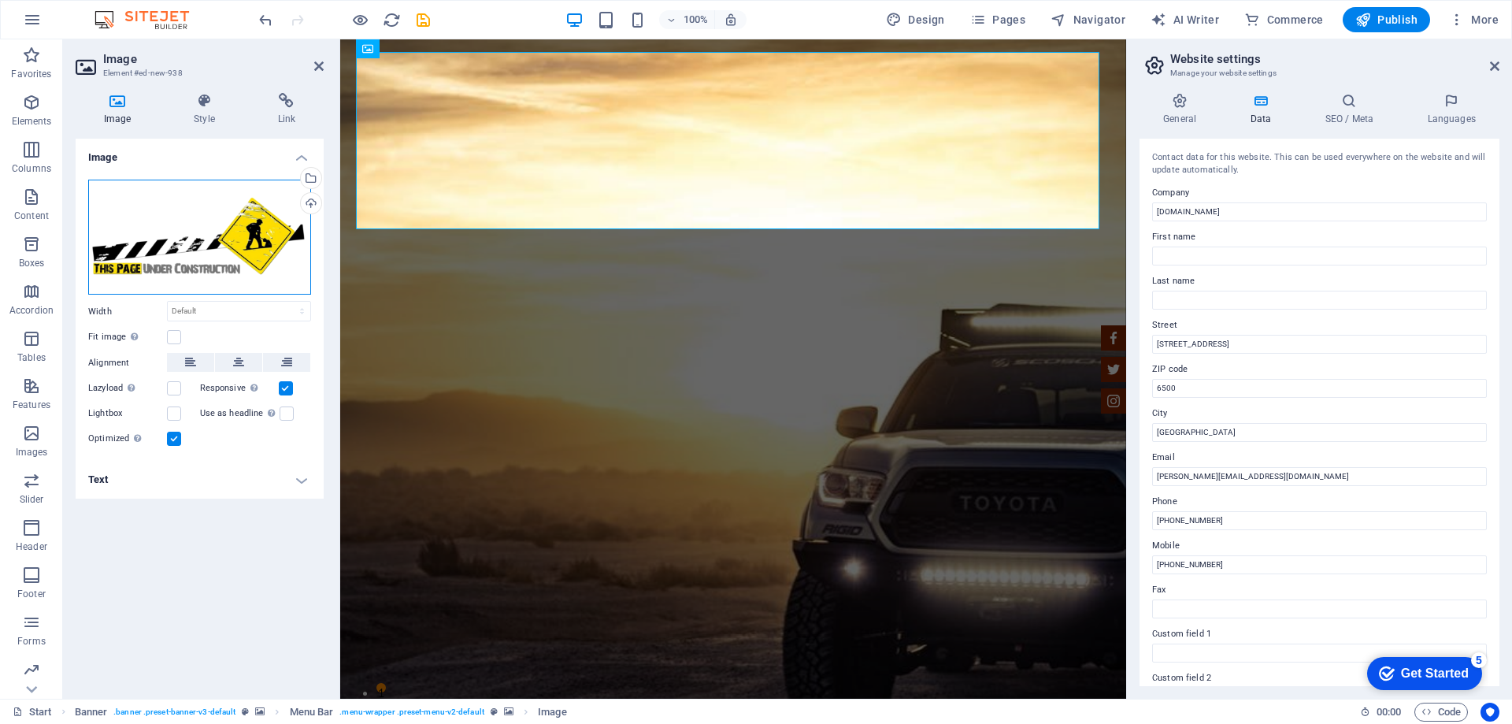
click at [217, 222] on div "Drag files here, click to choose files or select files from Files or our free s…" at bounding box center [199, 238] width 223 height 116
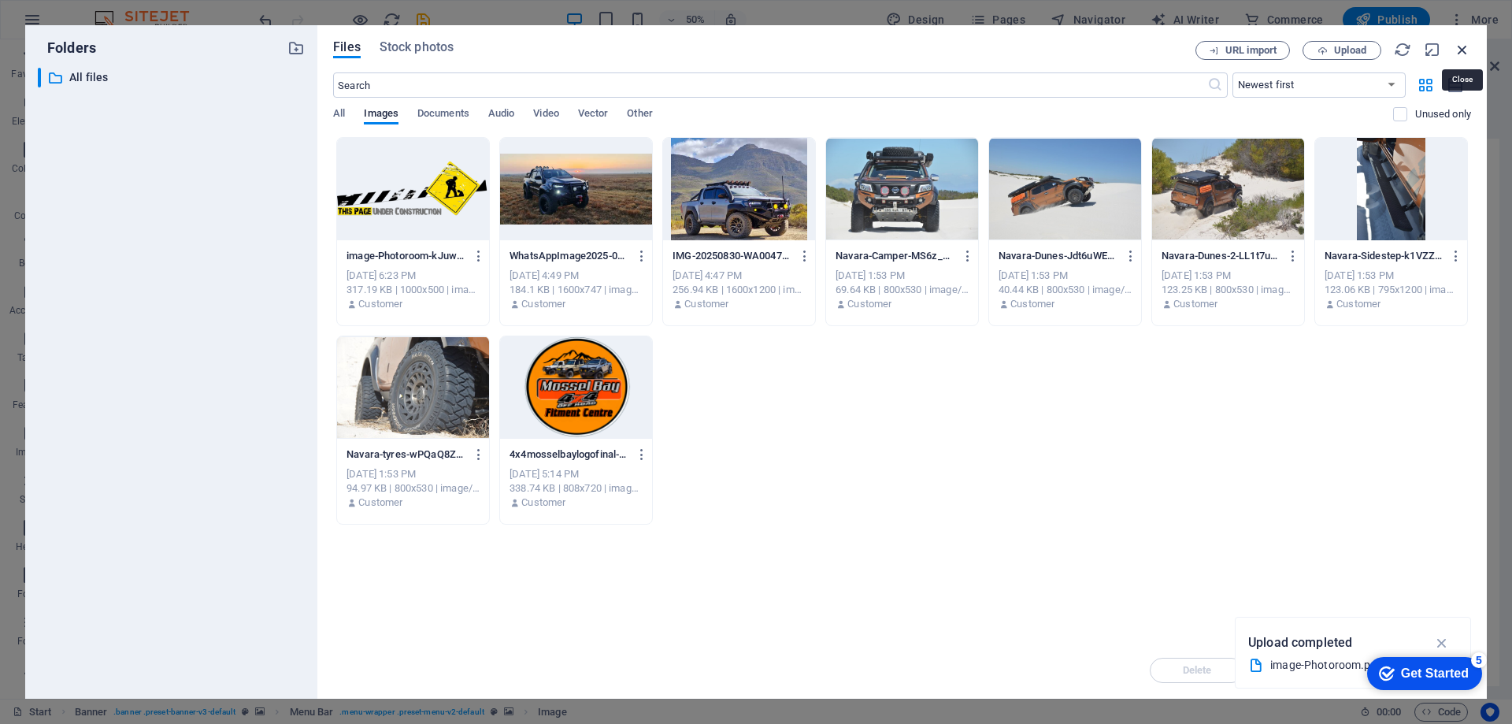
click at [1456, 44] on icon "button" at bounding box center [1462, 49] width 17 height 17
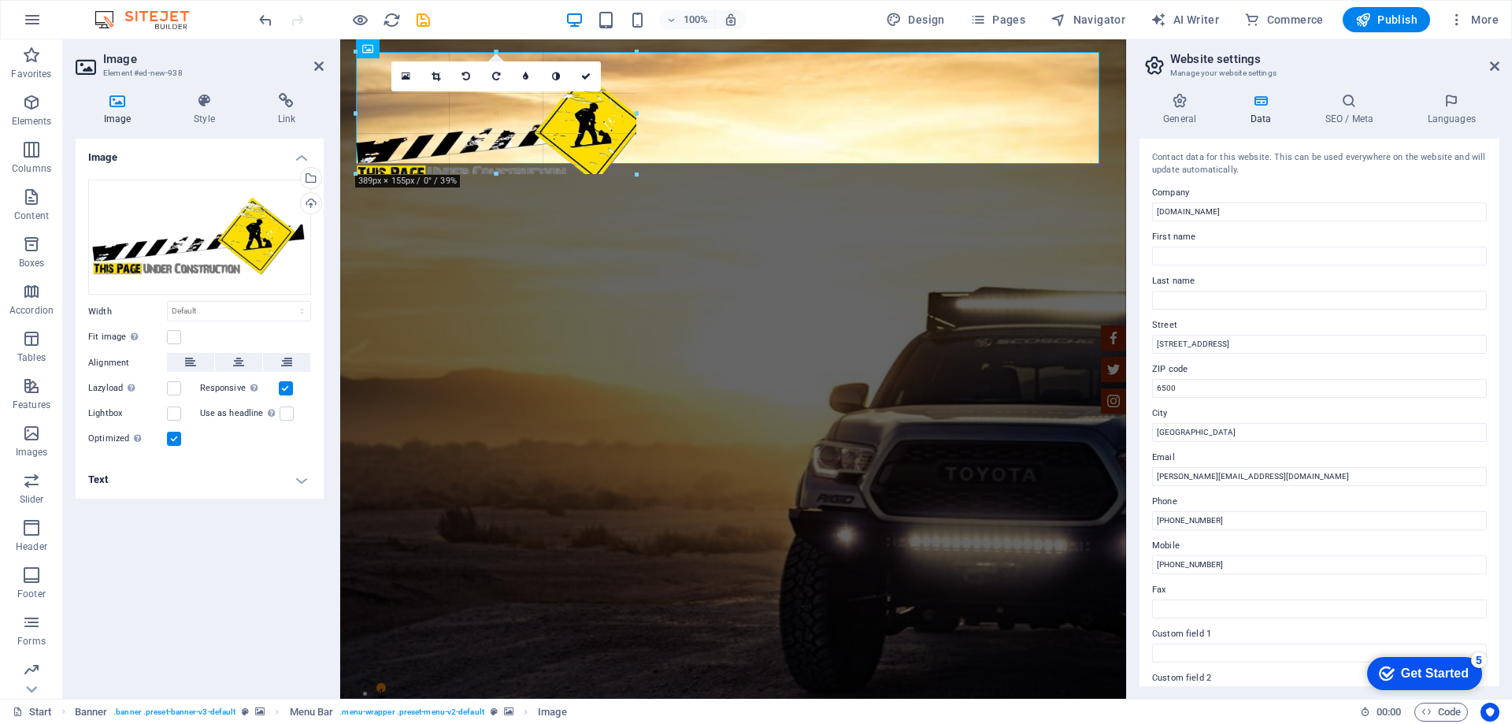
drag, startPoint x: 725, startPoint y: 424, endPoint x: 791, endPoint y: 165, distance: 268.1
type input "356"
select select "px"
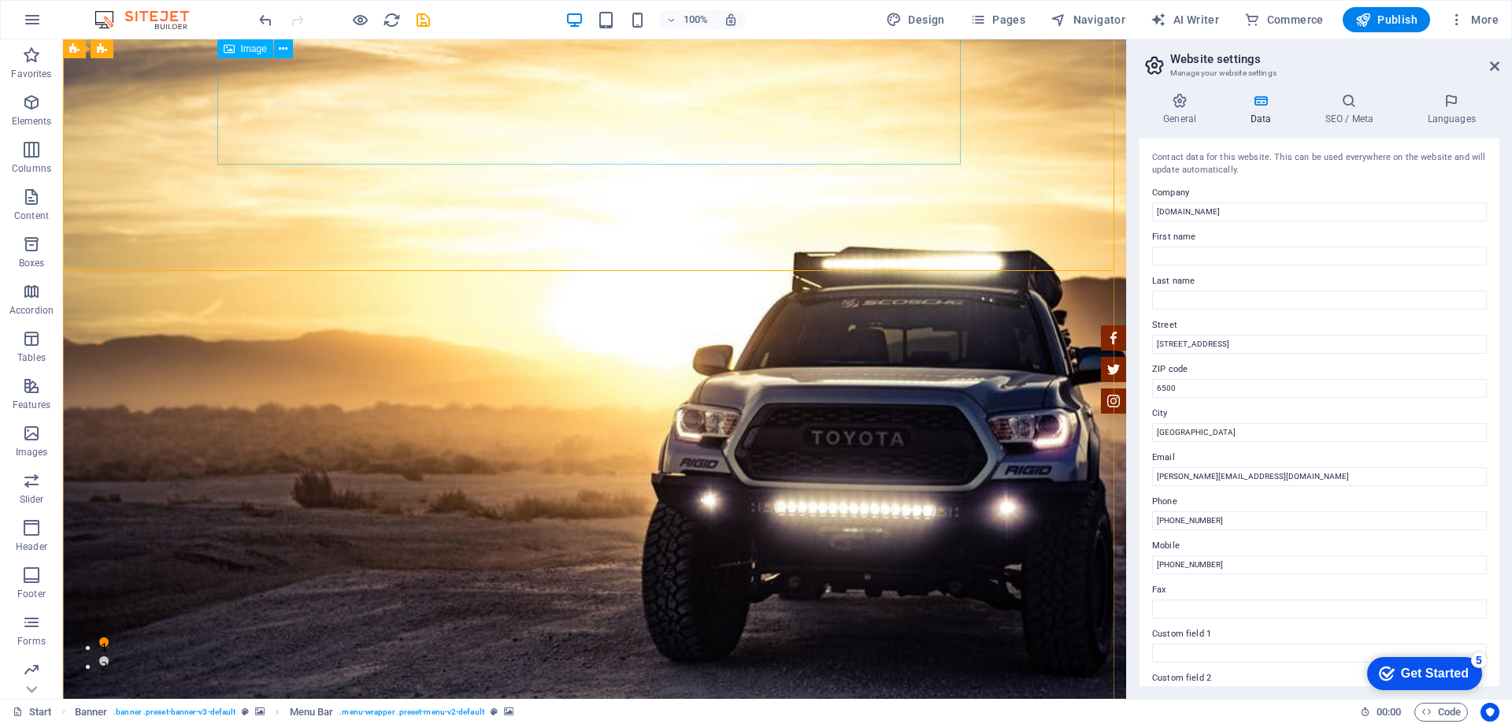
scroll to position [0, 0]
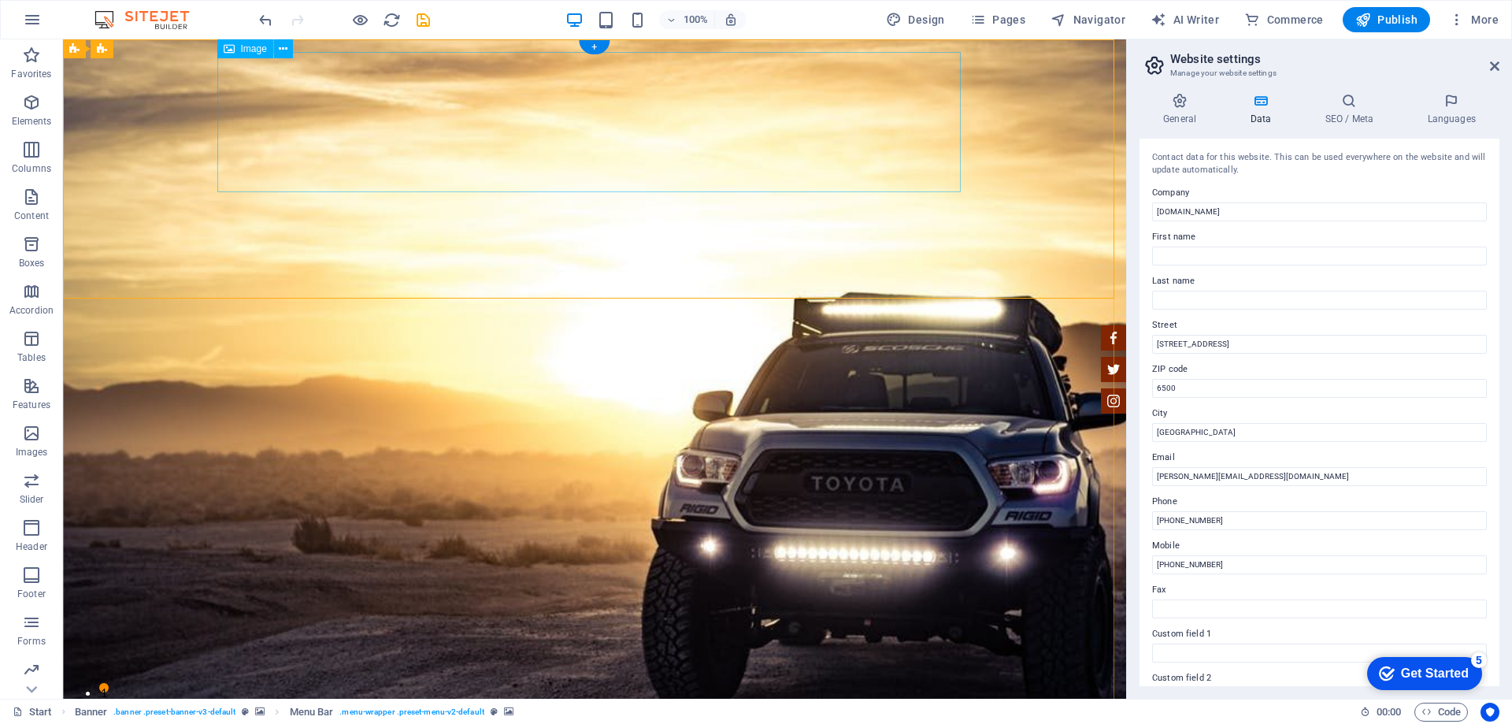
select select "px"
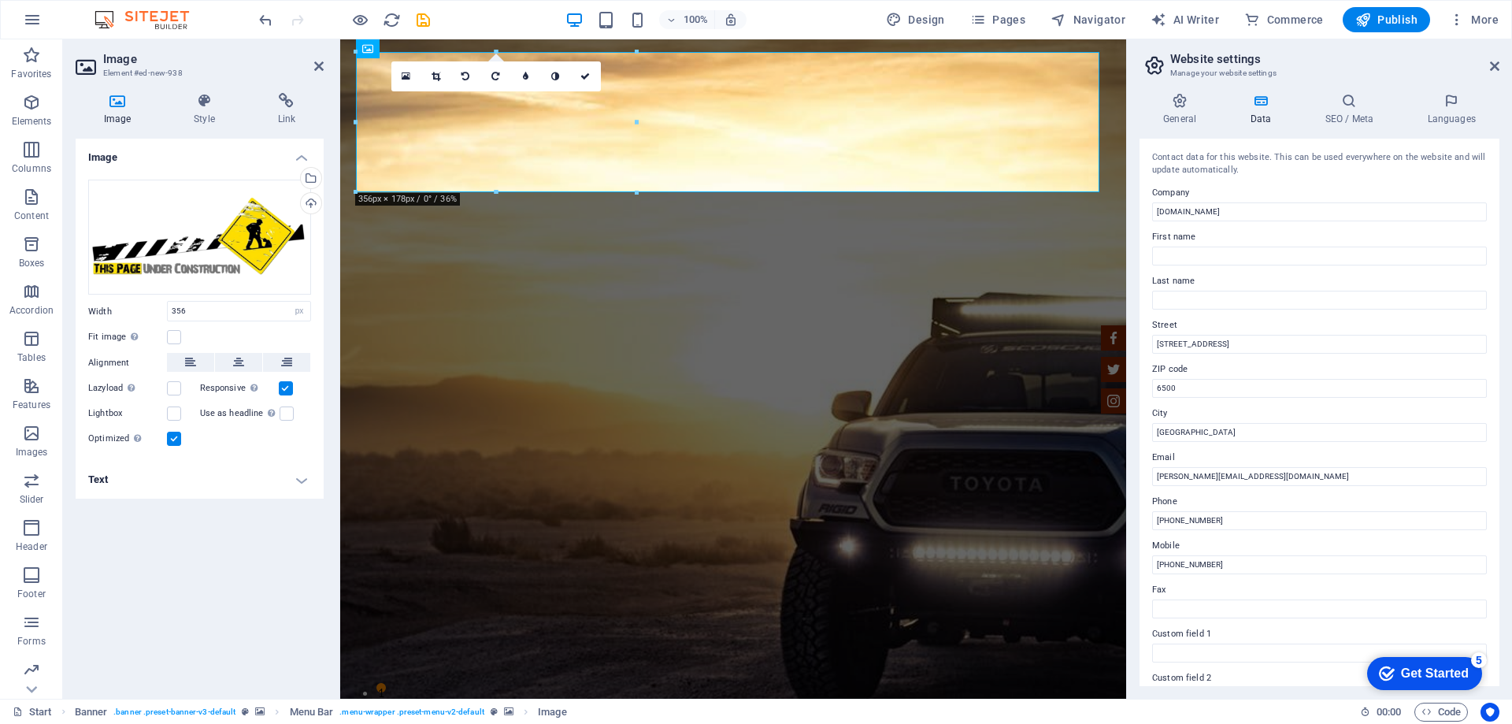
click at [179, 439] on label at bounding box center [174, 439] width 14 height 14
click at [0, 0] on input "Optimized Images are compressed to improve page speed." at bounding box center [0, 0] width 0 height 0
drag, startPoint x: 454, startPoint y: 45, endPoint x: 239, endPoint y: 87, distance: 219.0
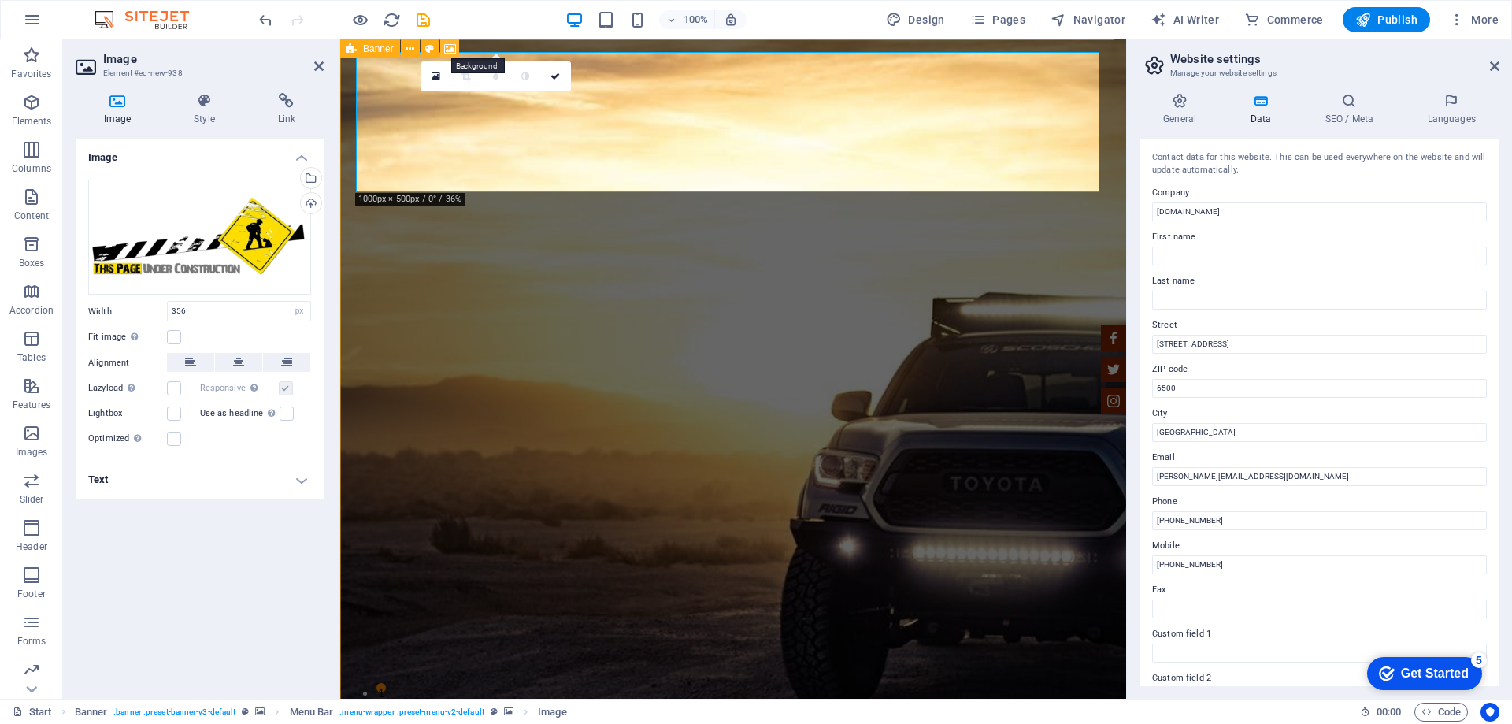
click at [454, 45] on icon at bounding box center [450, 49] width 12 height 17
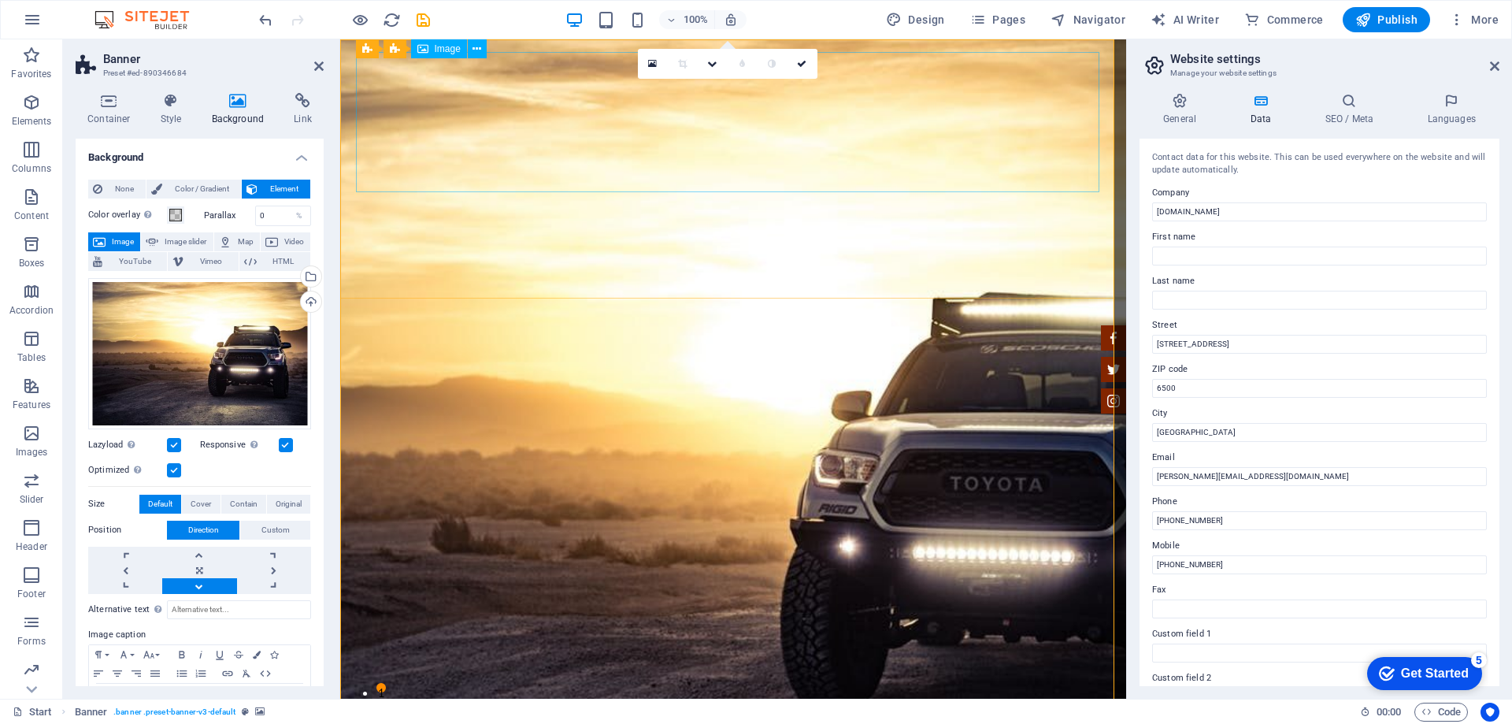
select select "px"
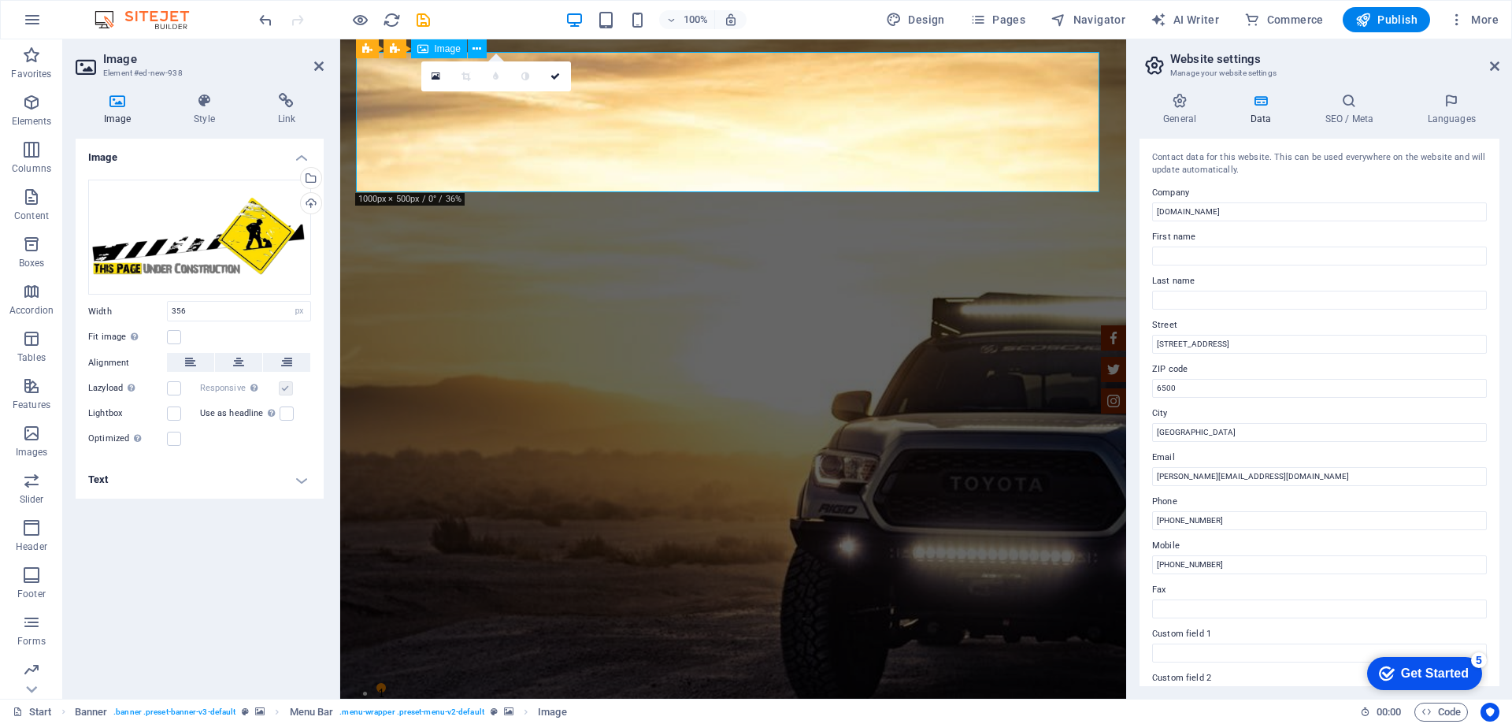
click at [291, 417] on label at bounding box center [287, 413] width 14 height 14
click at [0, 0] on input "Use as headline The image will be wrapped in an H1 headline tag. Useful for giv…" at bounding box center [0, 0] width 0 height 0
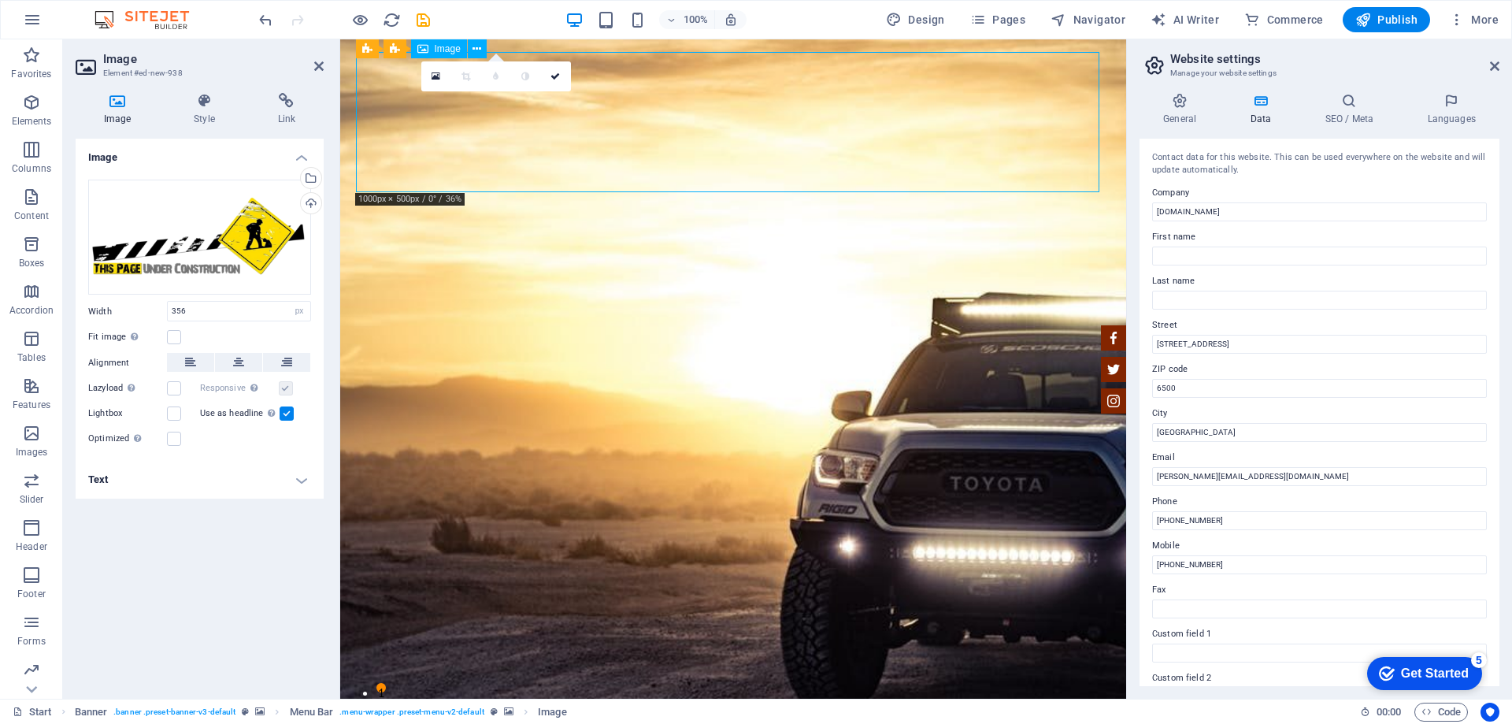
click at [266, 232] on div "Drag files here, click to choose files or select files from Files or our free s…" at bounding box center [199, 238] width 223 height 116
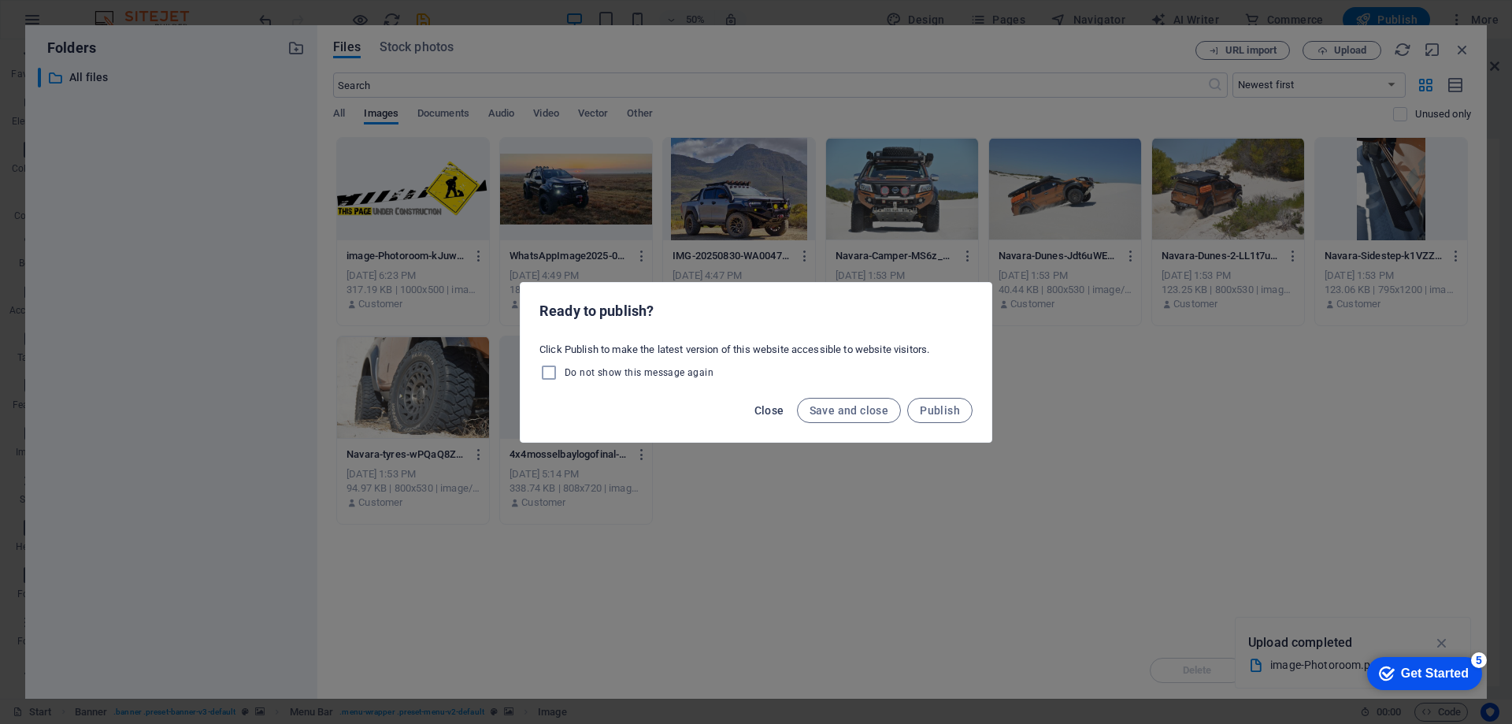
click at [769, 412] on span "Close" at bounding box center [769, 410] width 30 height 13
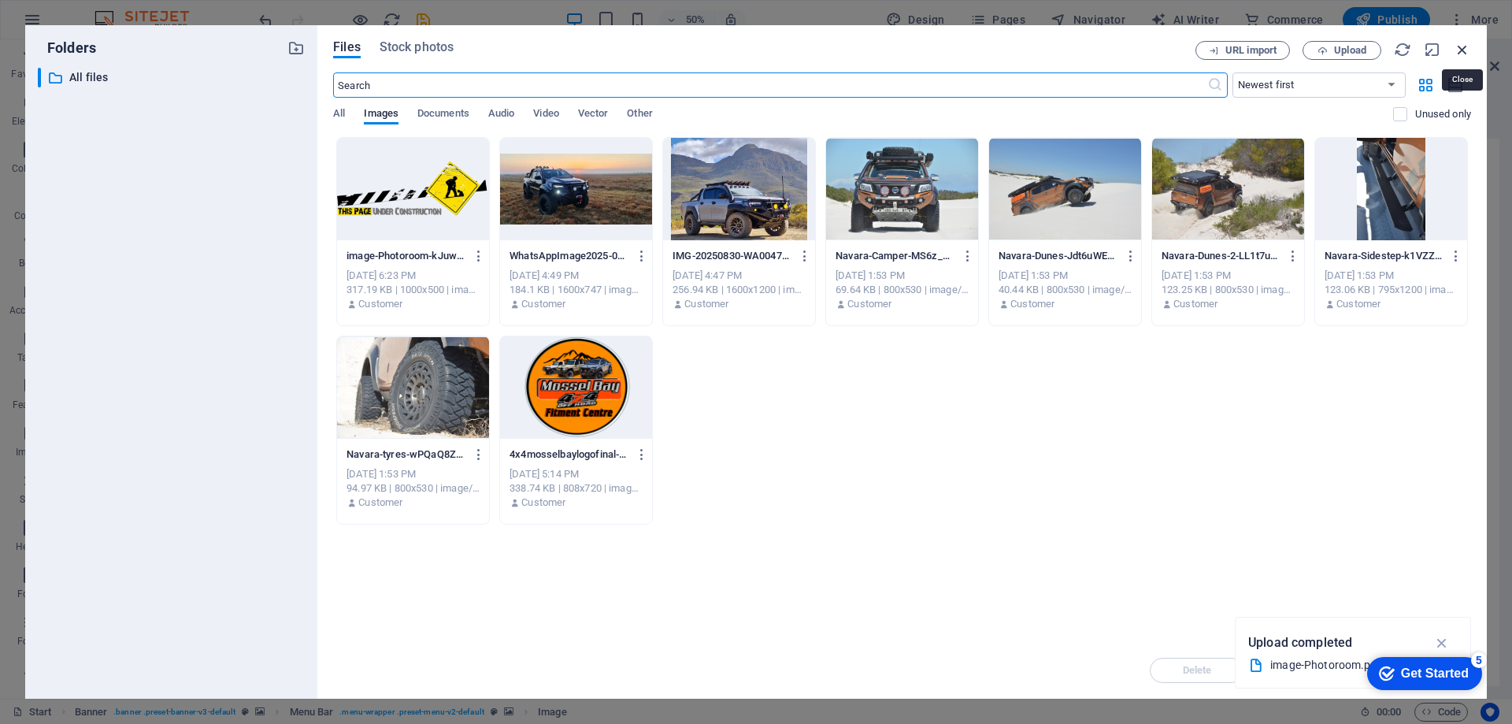
click at [1458, 48] on icon "button" at bounding box center [1462, 49] width 17 height 17
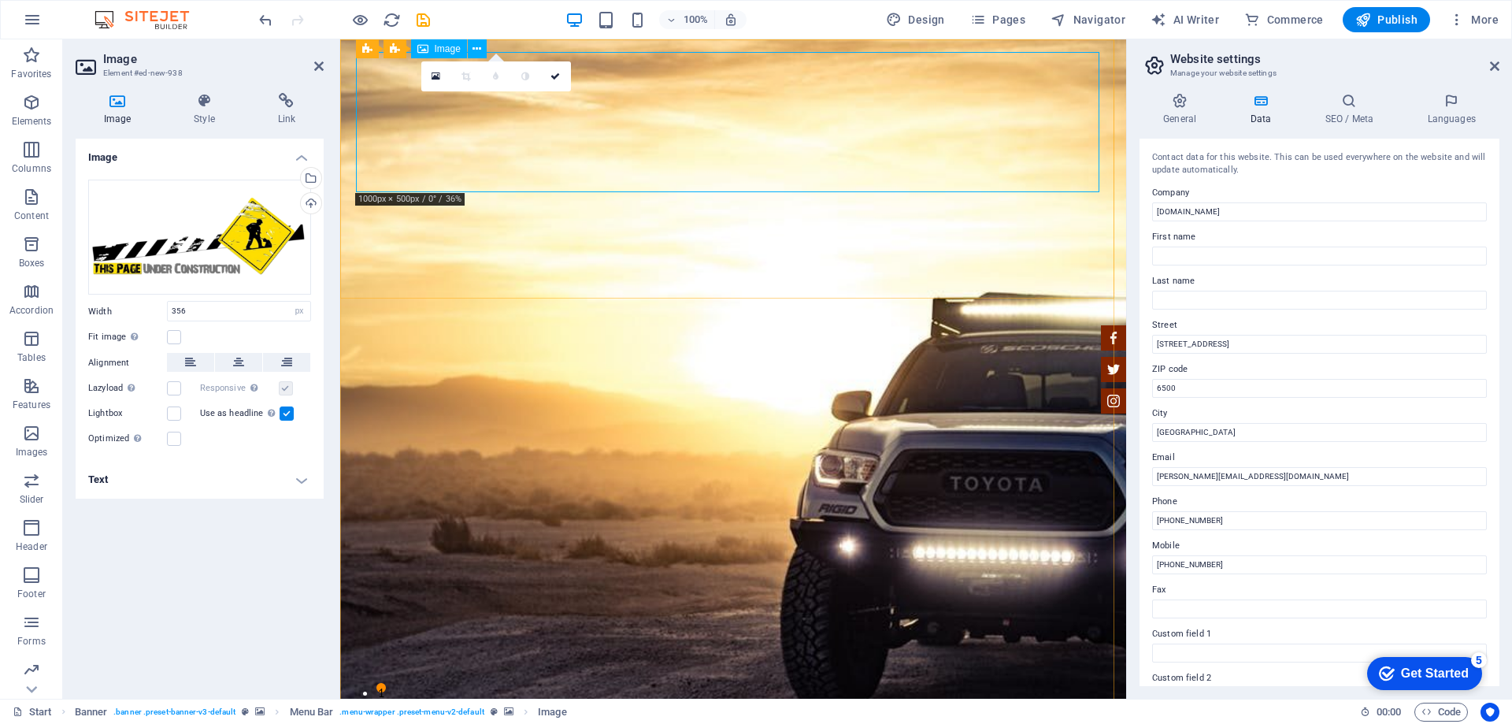
click at [560, 91] on div "0" at bounding box center [496, 76] width 150 height 30
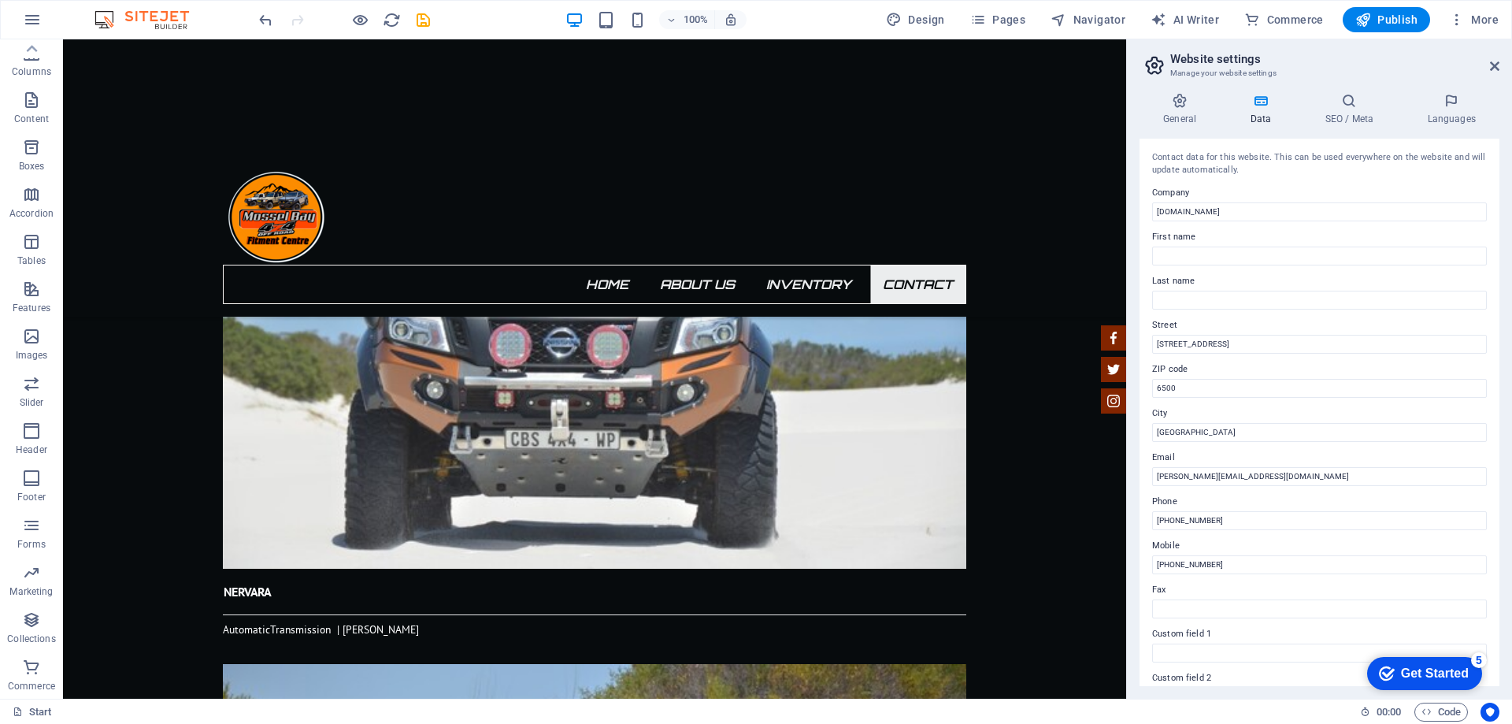
scroll to position [3892, 0]
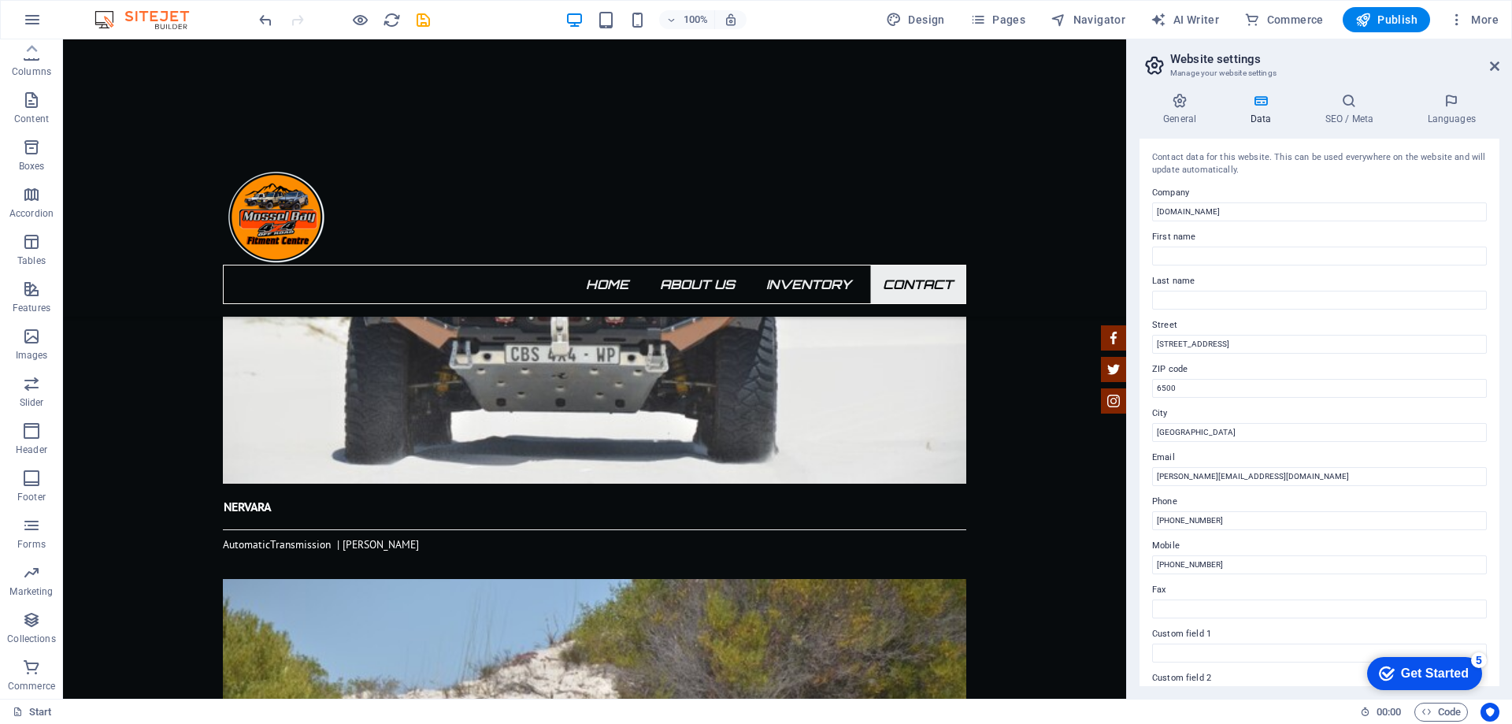
drag, startPoint x: 1119, startPoint y: 100, endPoint x: 1202, endPoint y: 706, distance: 611.3
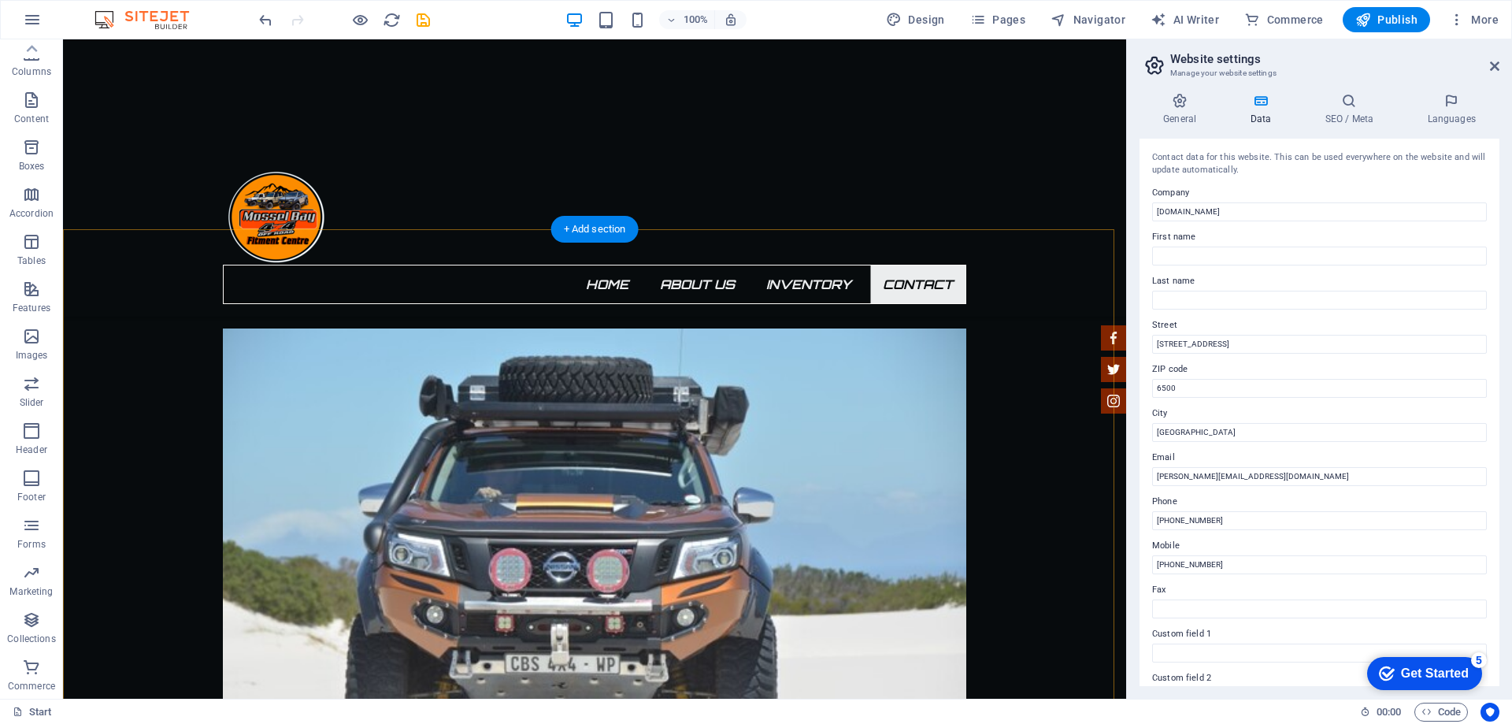
scroll to position [3577, 0]
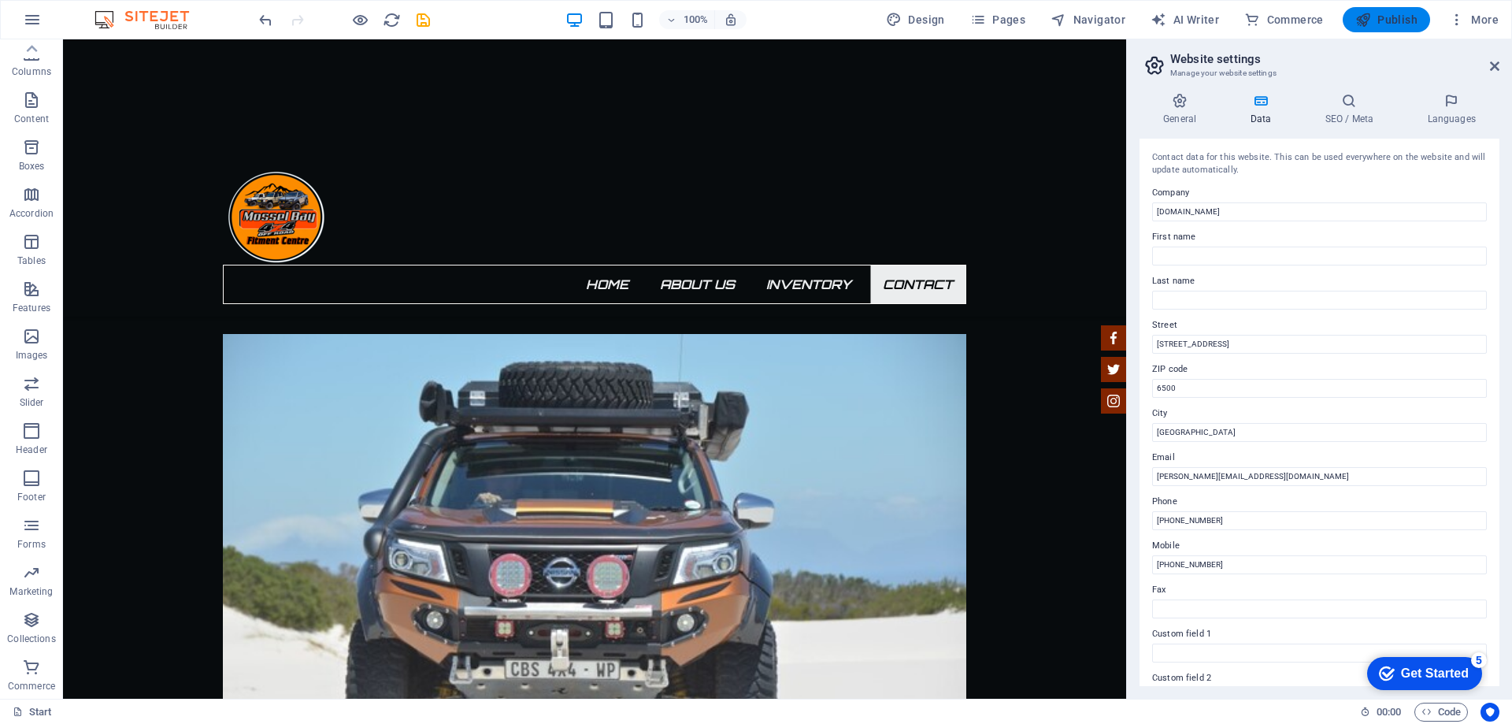
click at [1411, 20] on span "Publish" at bounding box center [1386, 20] width 62 height 16
